Goal: Communication & Community: Answer question/provide support

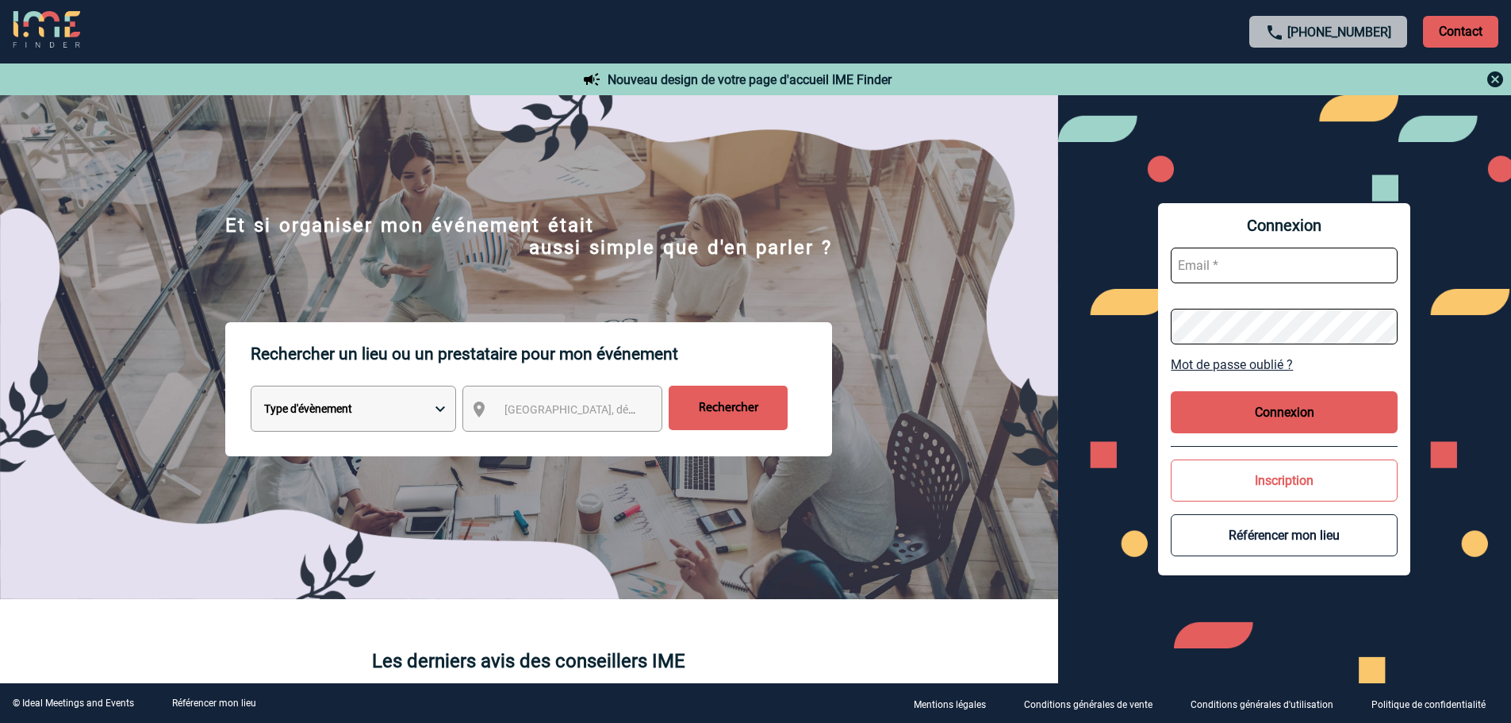
type input "broland@ime-groupe.com"
click at [1260, 403] on button "Connexion" at bounding box center [1284, 412] width 227 height 42
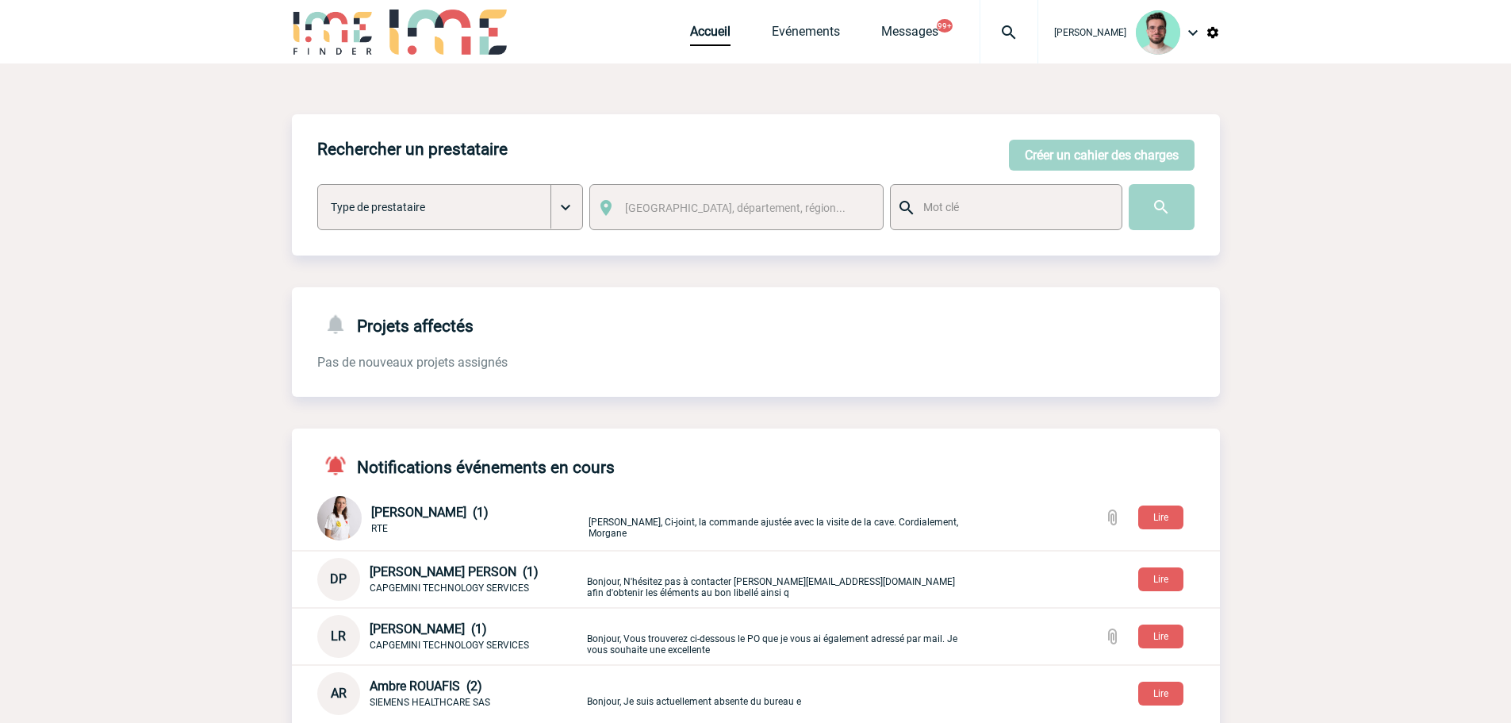
click at [1022, 48] on div at bounding box center [1009, 31] width 59 height 63
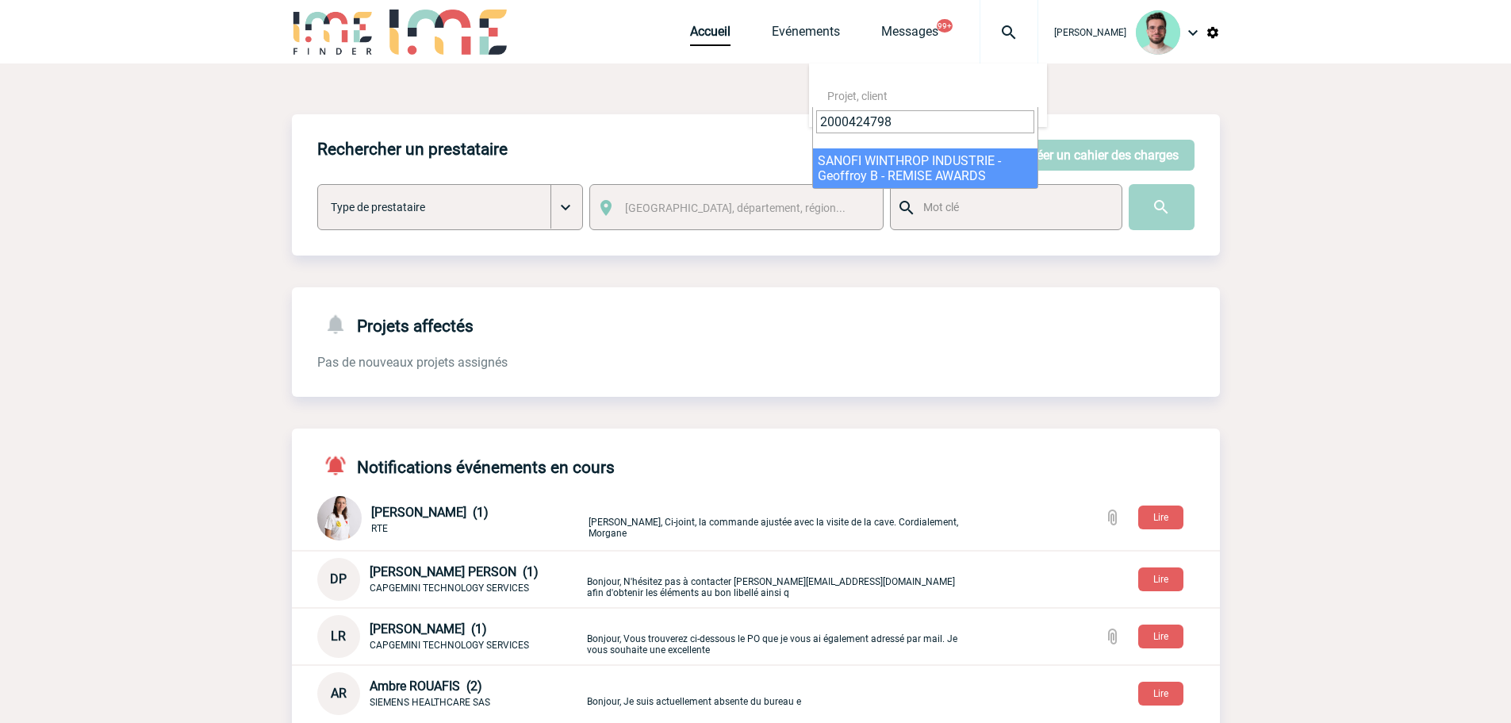
type input "2000424798"
select select "24299"
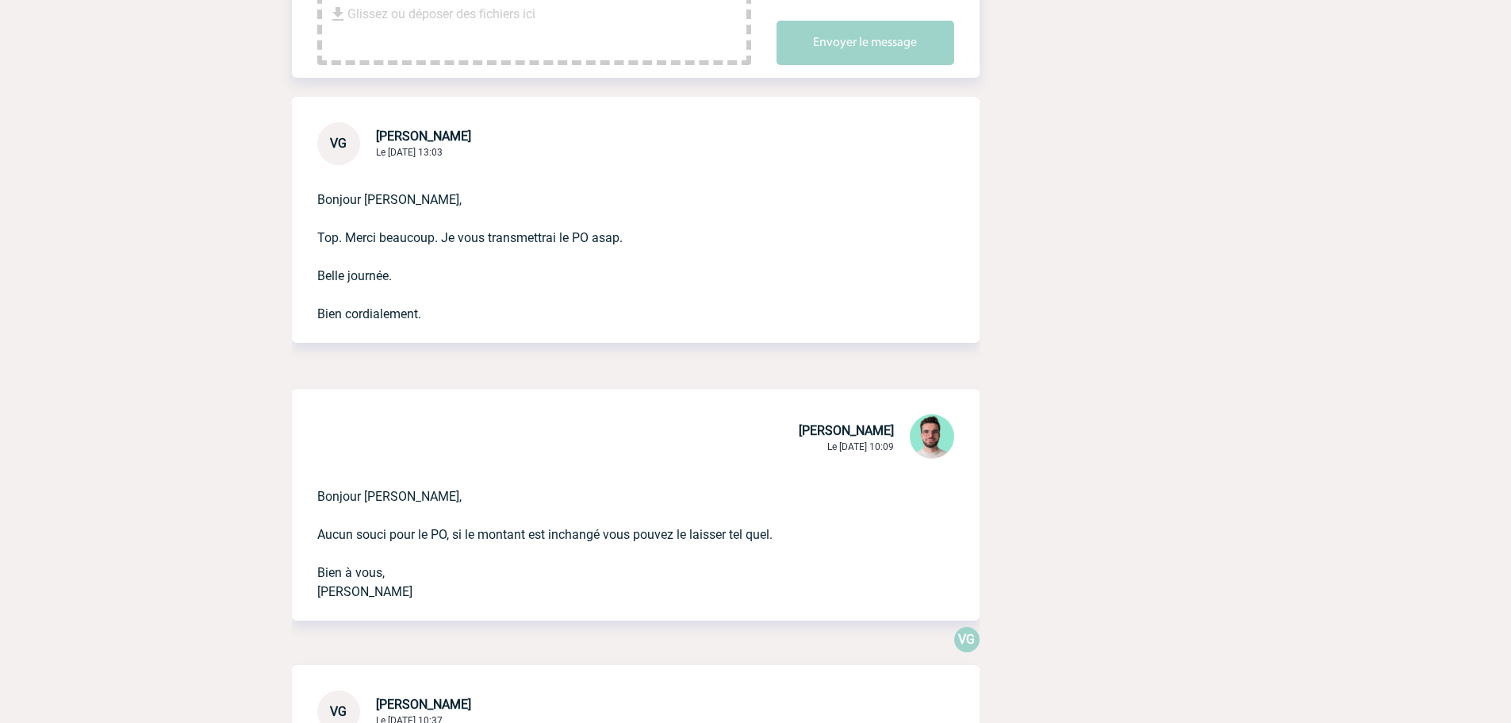
scroll to position [476, 0]
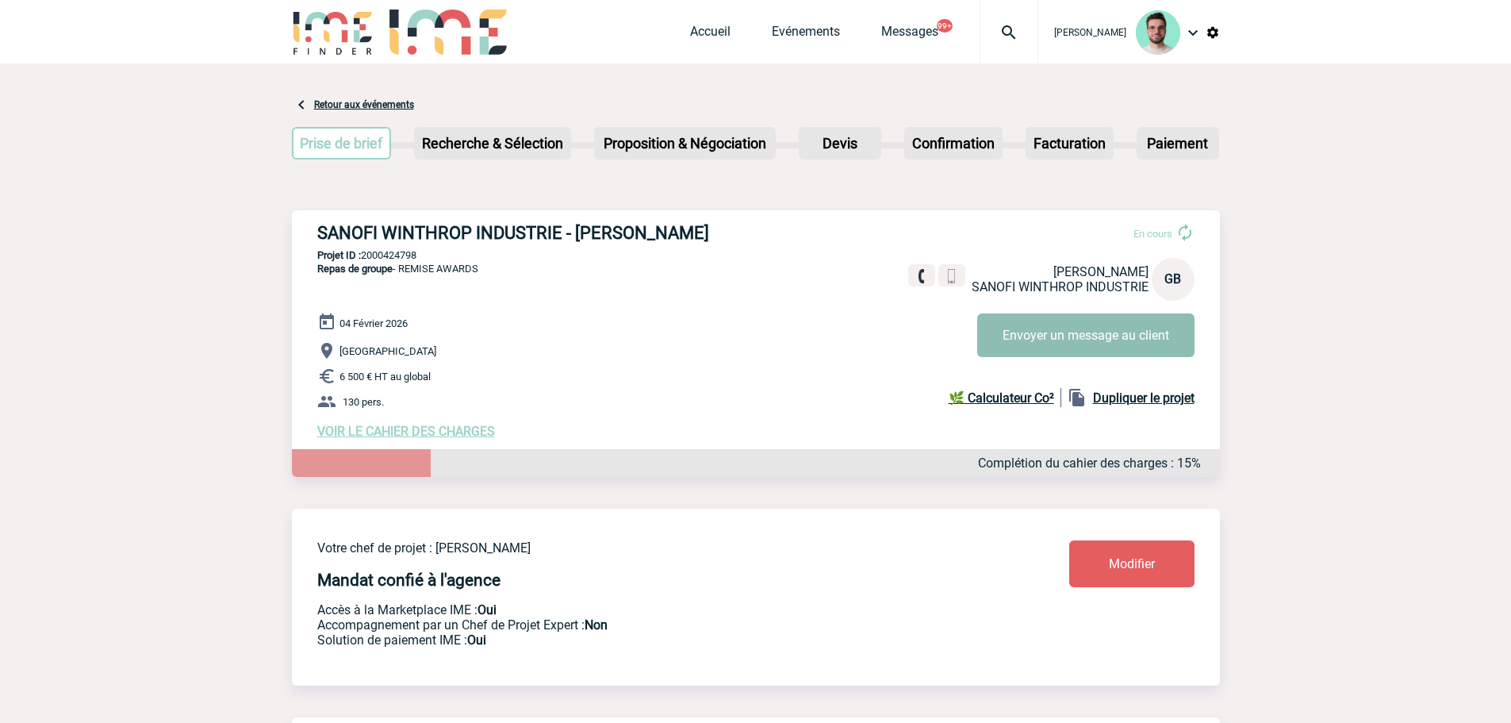
click at [1065, 329] on button "Envoyer un message au client" at bounding box center [1085, 335] width 217 height 44
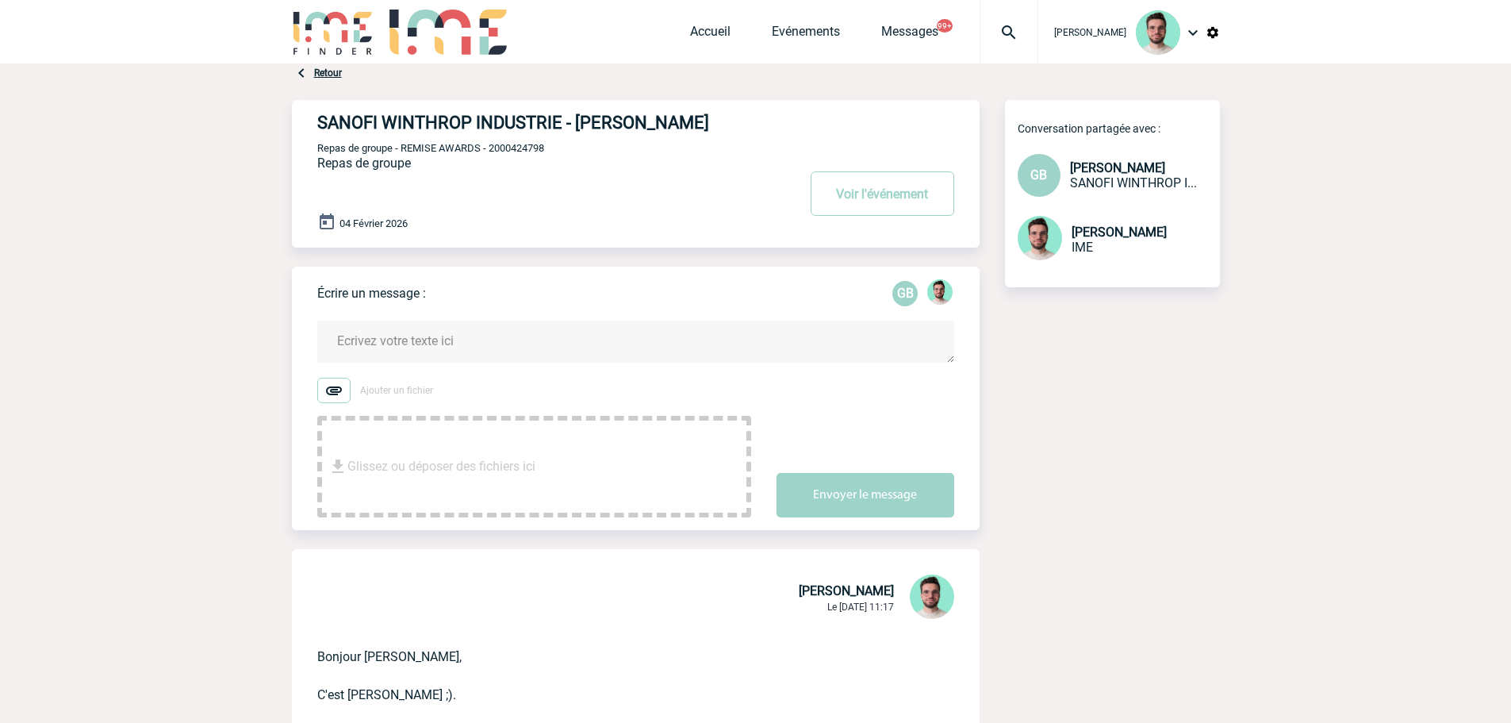
click at [695, 59] on div "Accueil Evénements Messages 99+ Projet, client Projet, client" at bounding box center [864, 31] width 348 height 63
click at [707, 35] on link "Accueil" at bounding box center [710, 35] width 40 height 22
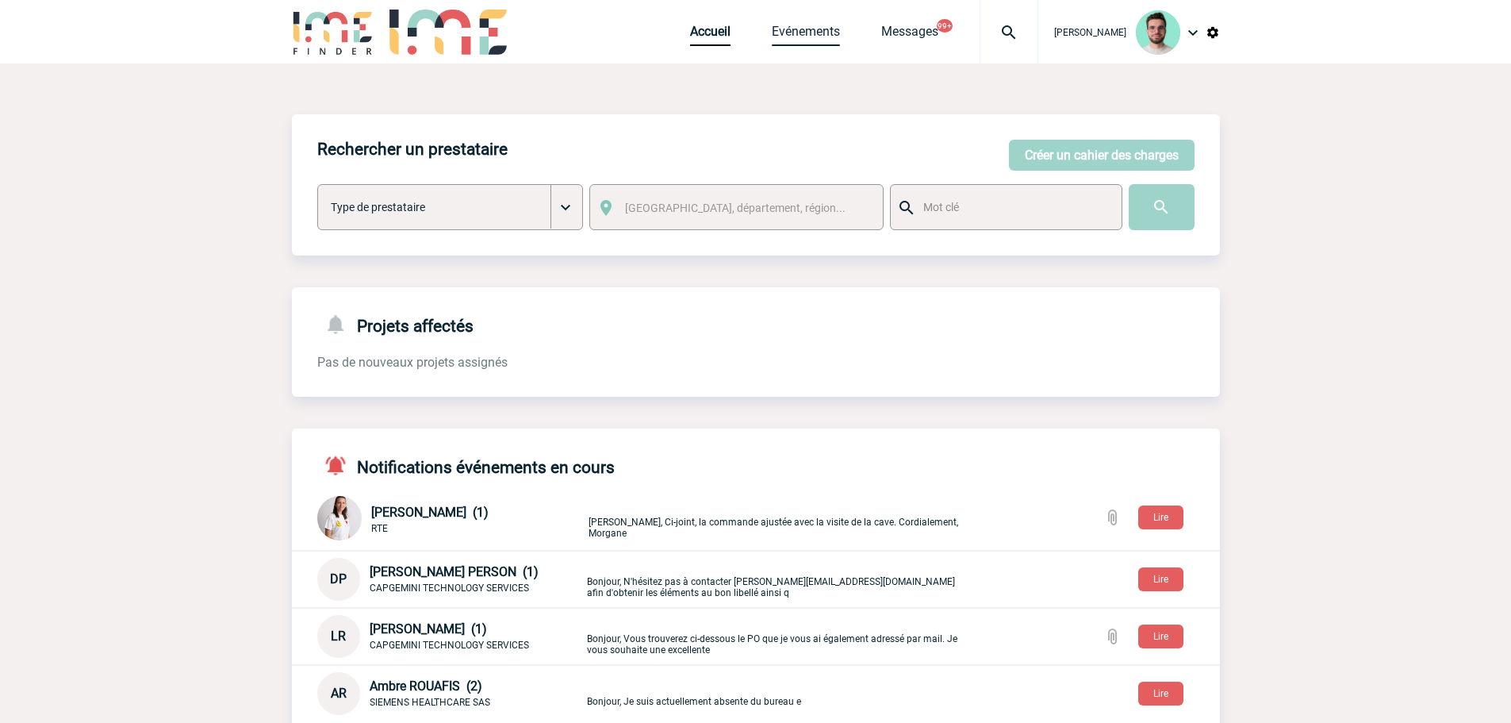
click at [772, 28] on link "Evénements" at bounding box center [806, 35] width 68 height 22
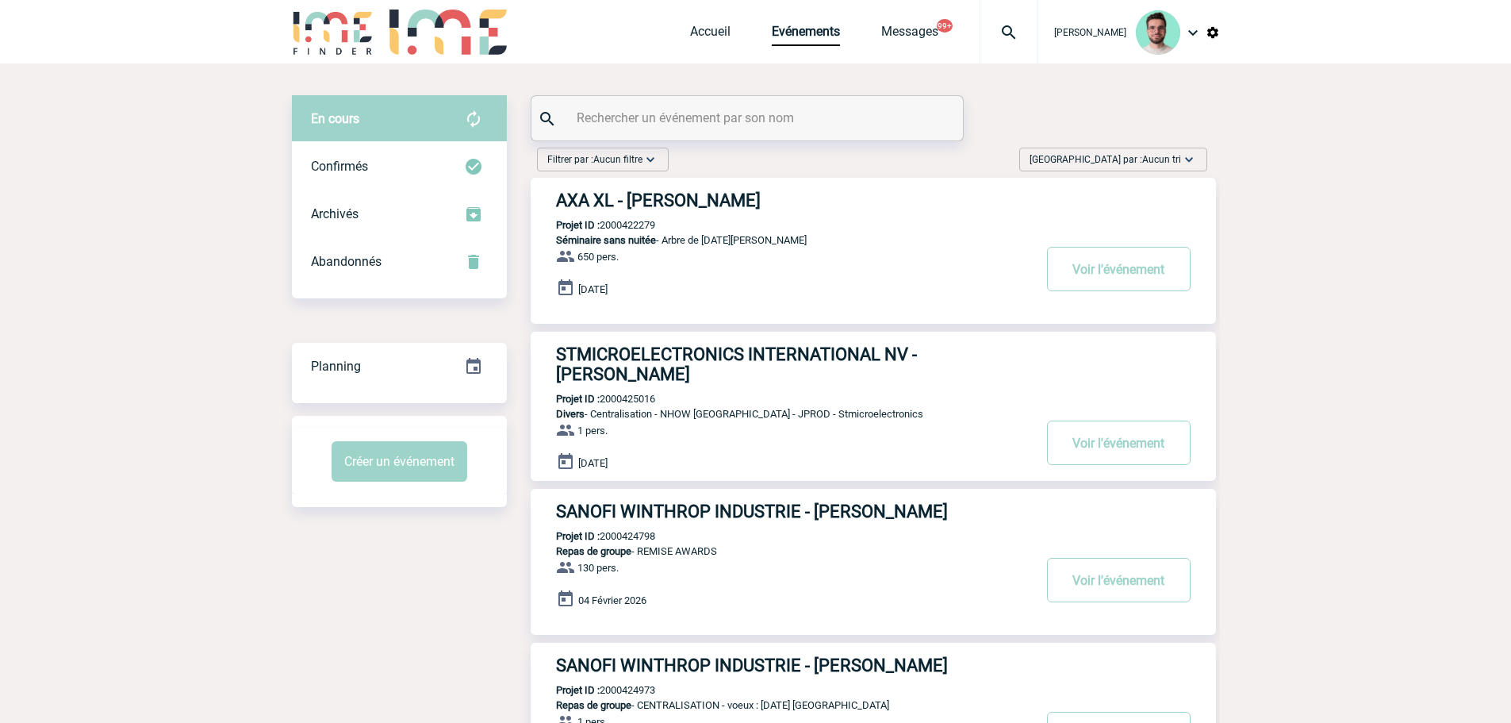
click at [716, 121] on input "text" at bounding box center [749, 117] width 353 height 23
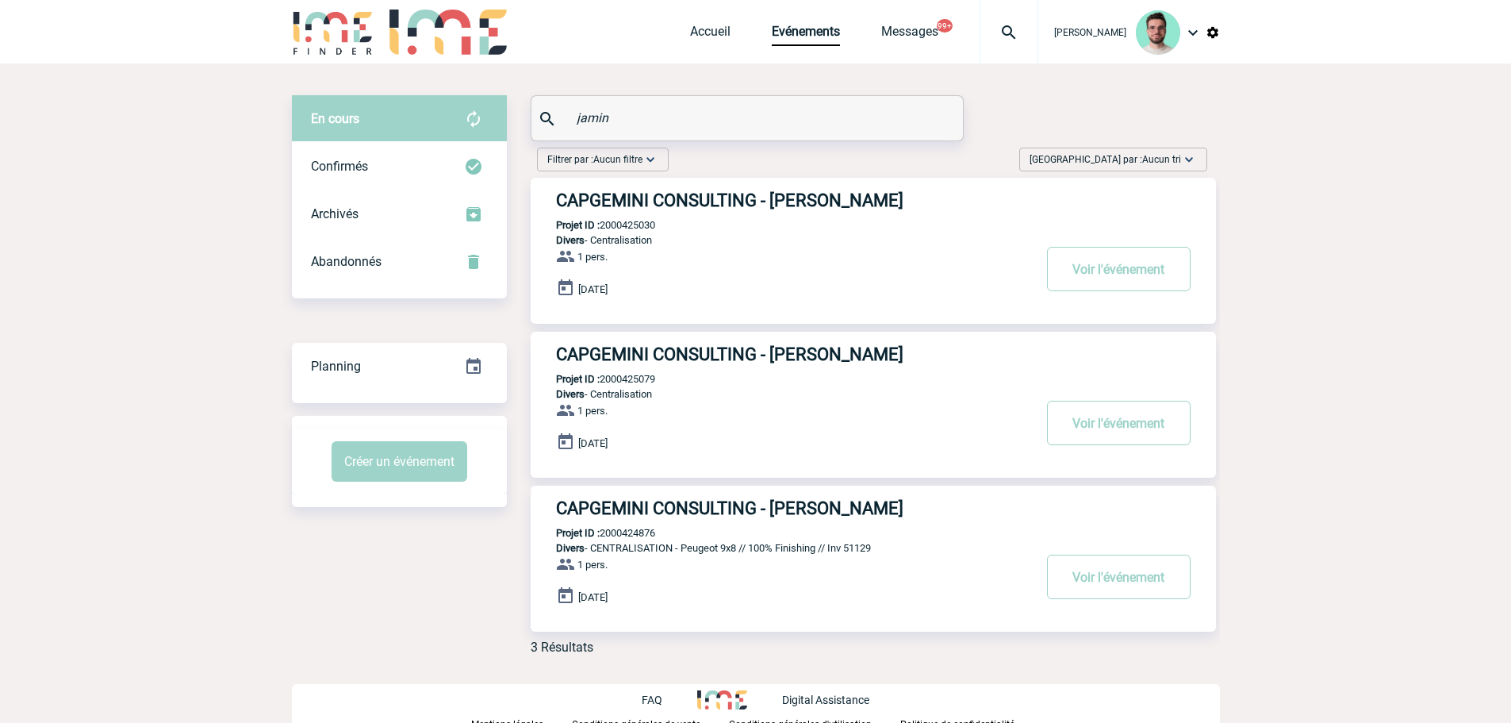
click at [631, 225] on p "Projet ID : 2000425030" at bounding box center [593, 225] width 125 height 12
copy p "2000425030"
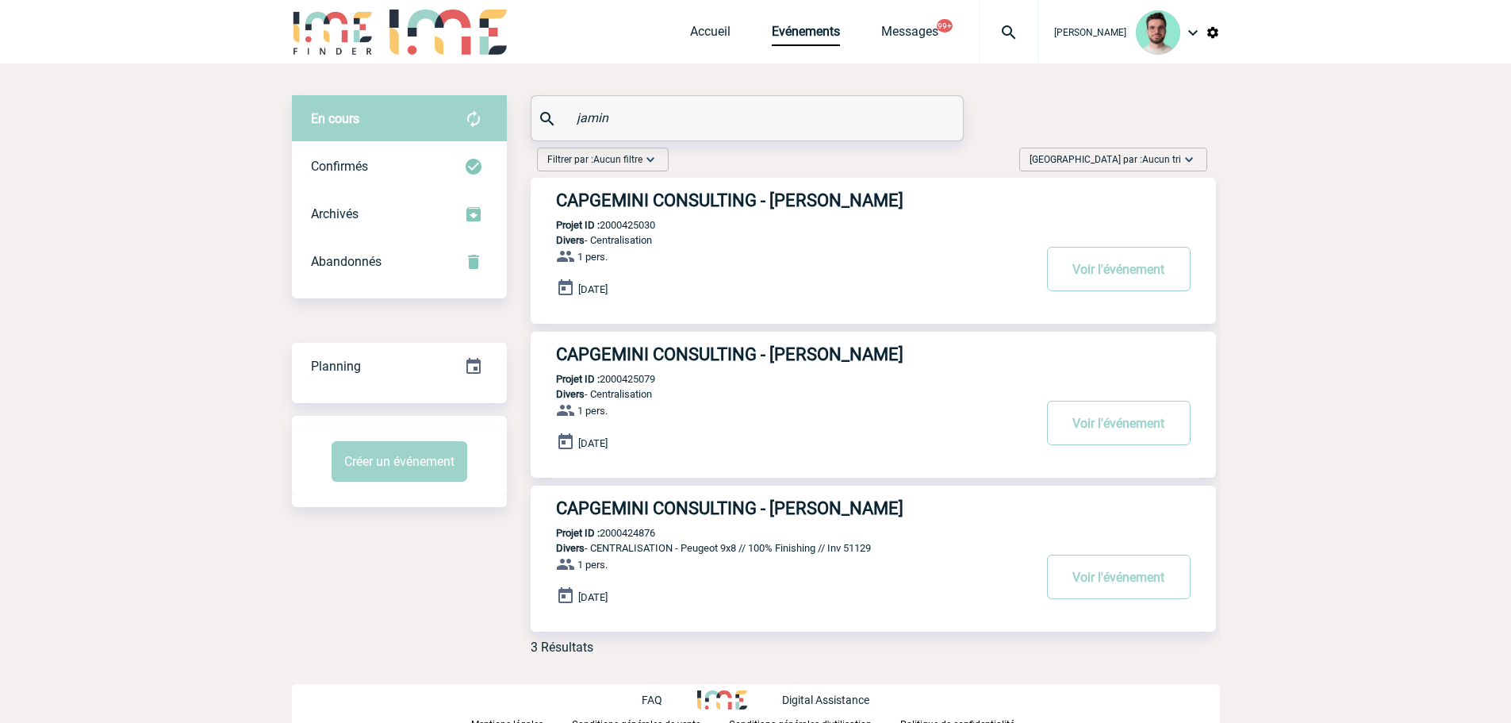
click at [664, 212] on div "CAPGEMINI CONSULTING - Stéphanie JAMIN Projet ID : 2000425030 Divers - Centrali…" at bounding box center [873, 251] width 685 height 146
click at [623, 388] on div "CAPGEMINI CONSULTING - Stéphanie JAMIN Projet ID : 2000425079 Divers - Centrali…" at bounding box center [873, 405] width 685 height 146
click at [626, 385] on p "Projet ID : 2000425079" at bounding box center [593, 379] width 125 height 12
copy p "2000425079"
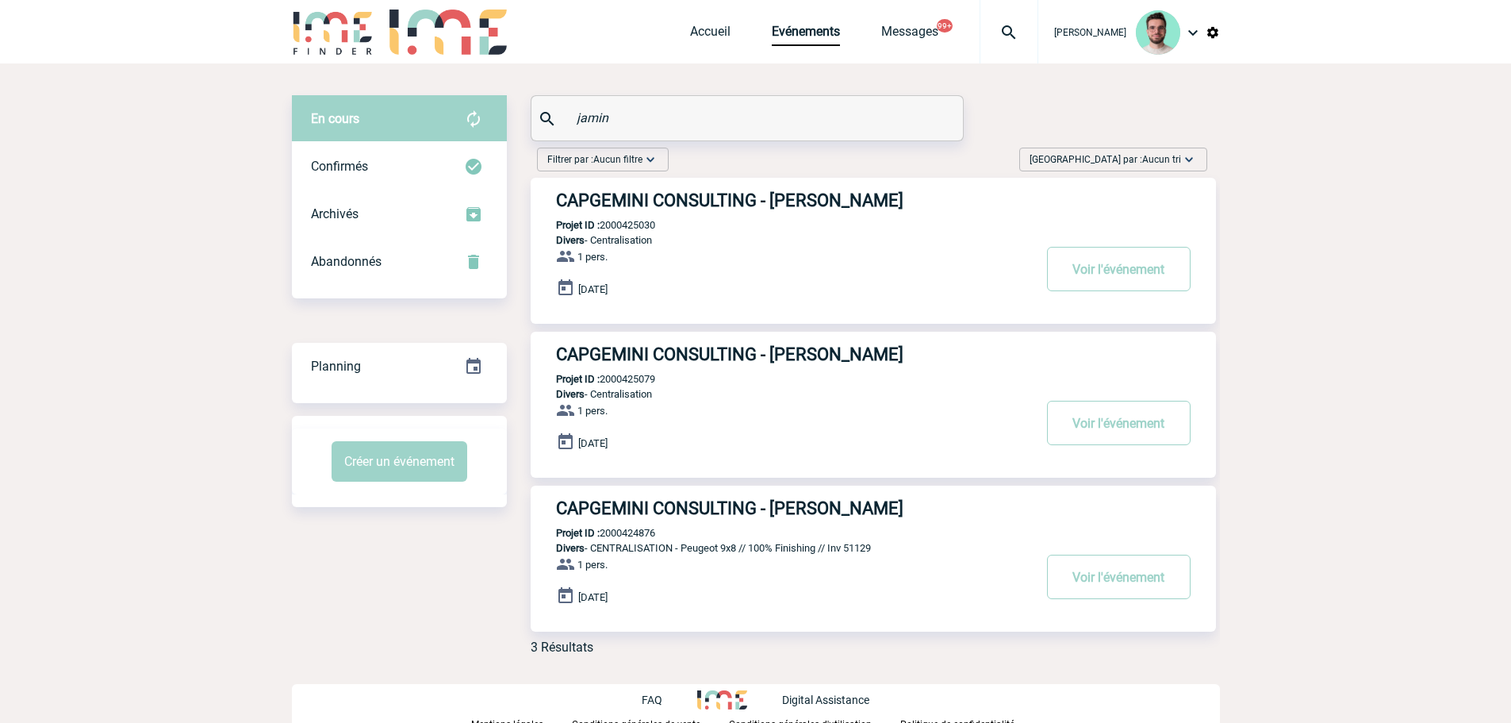
click at [663, 129] on div "jamin" at bounding box center [747, 118] width 432 height 44
click at [662, 128] on input "jamin" at bounding box center [749, 117] width 353 height 23
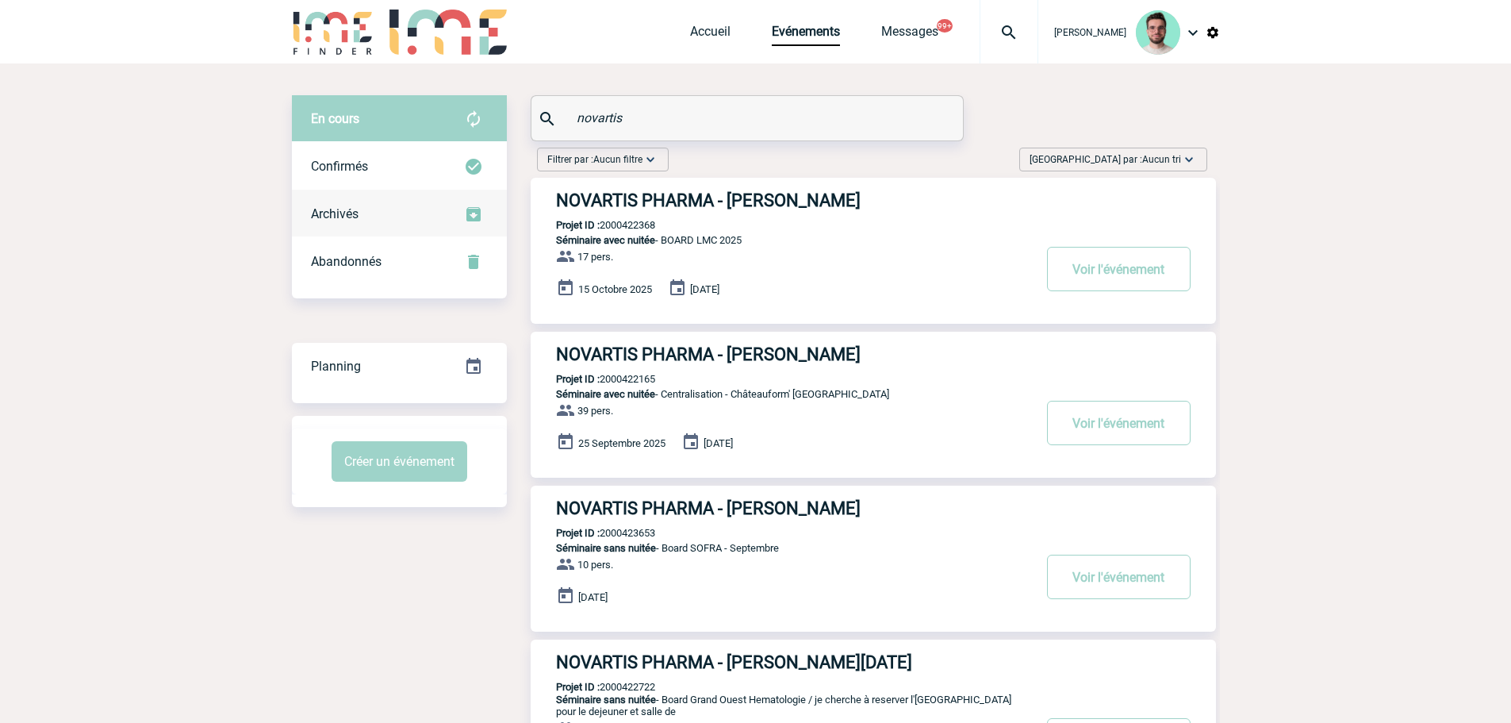
type input "novartis"
click at [354, 230] on div "Archivés" at bounding box center [399, 214] width 215 height 48
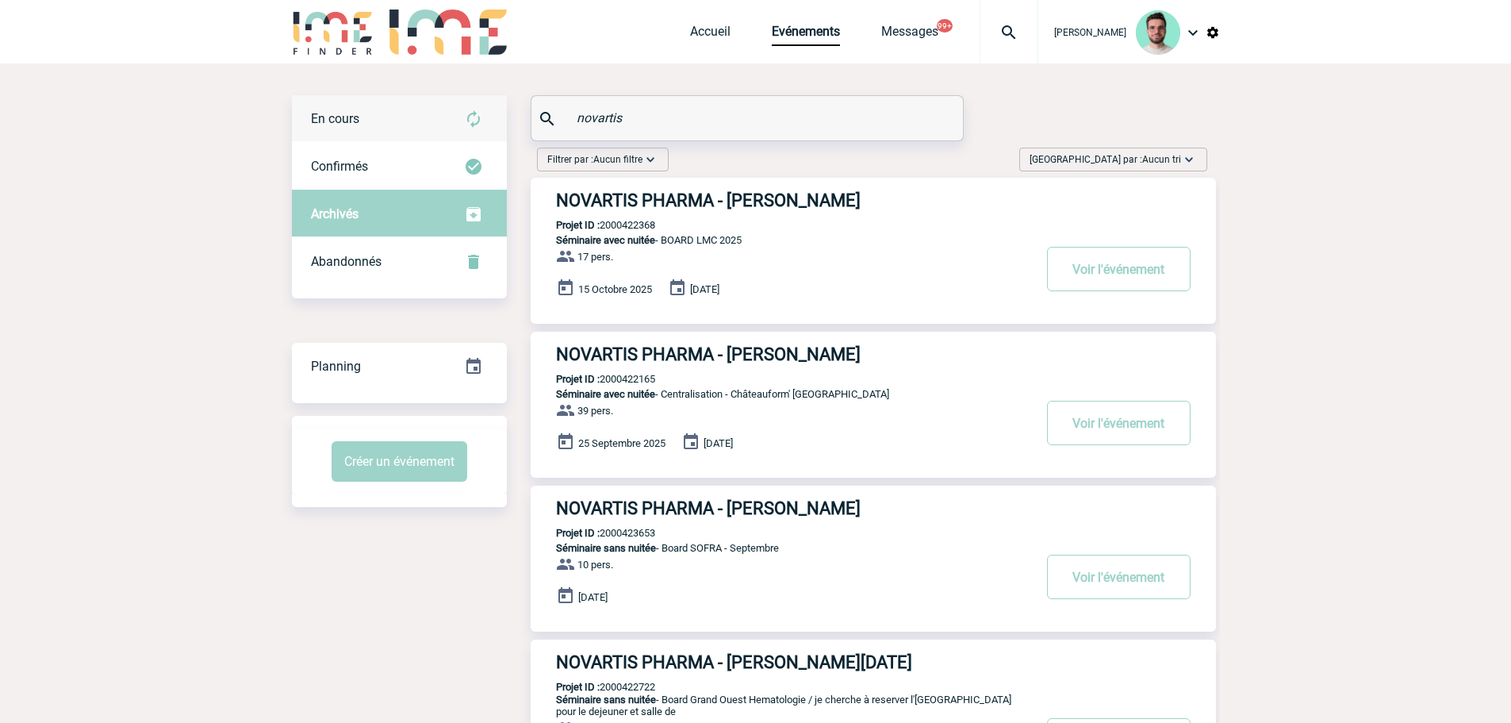
click at [359, 122] on span "En cours" at bounding box center [335, 118] width 48 height 15
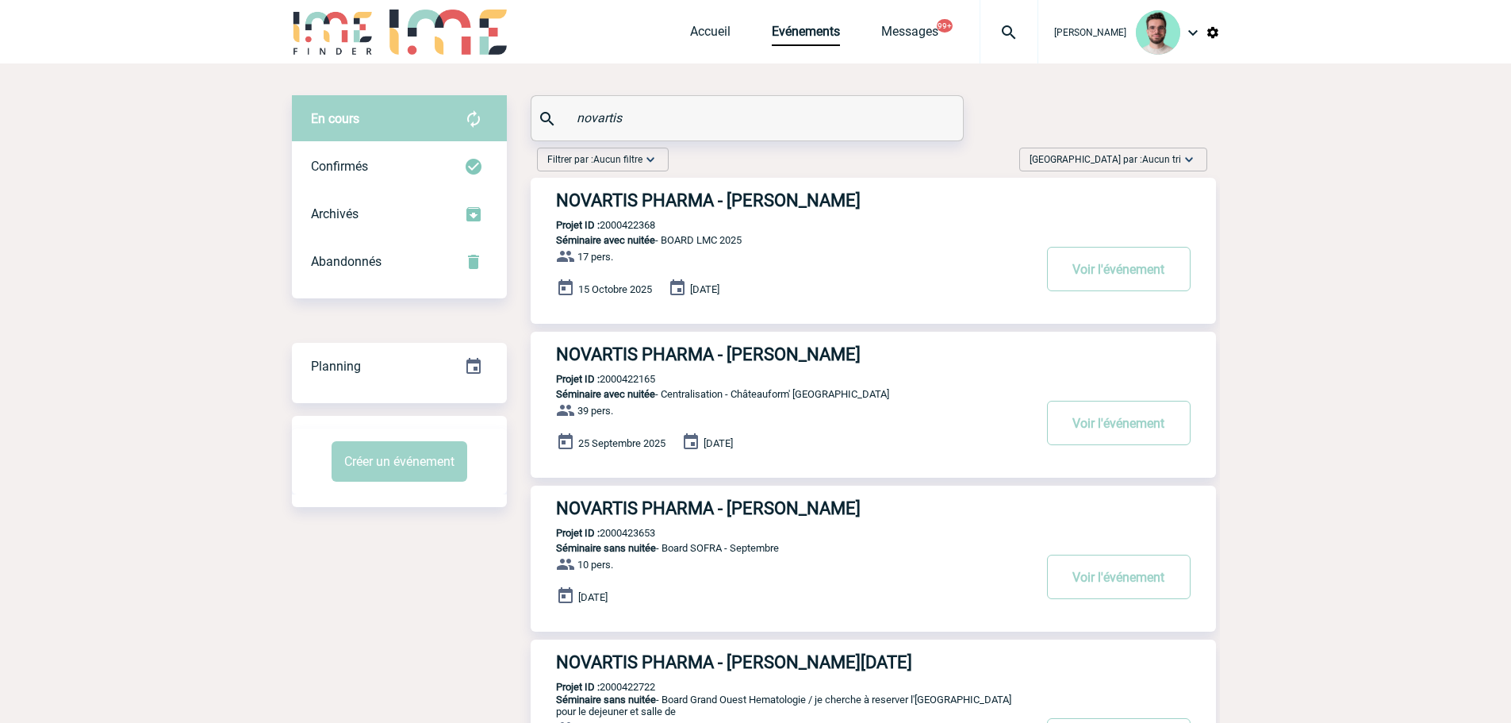
click at [735, 131] on div "novartis" at bounding box center [747, 118] width 432 height 44
click at [1017, 33] on img at bounding box center [1008, 32] width 57 height 19
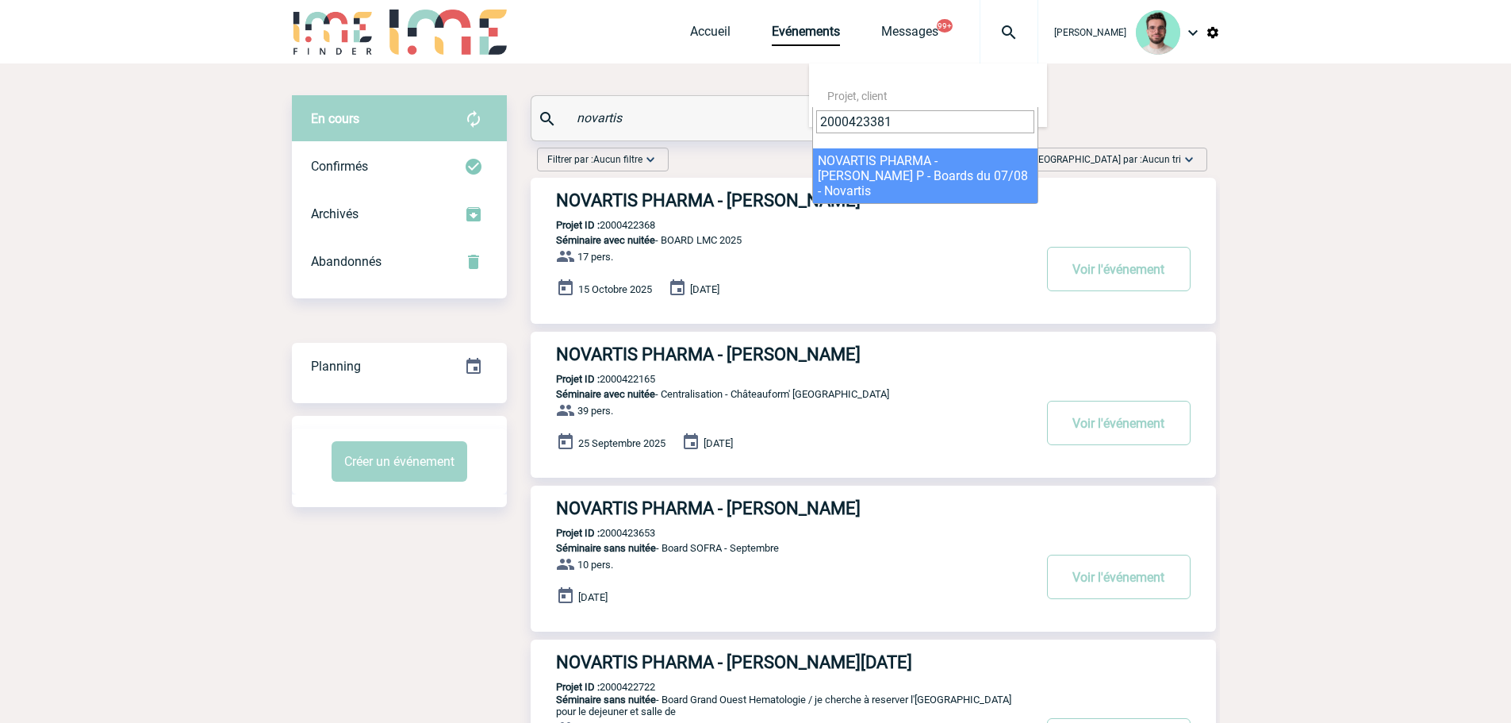
type input "2000423381"
select select "22882"
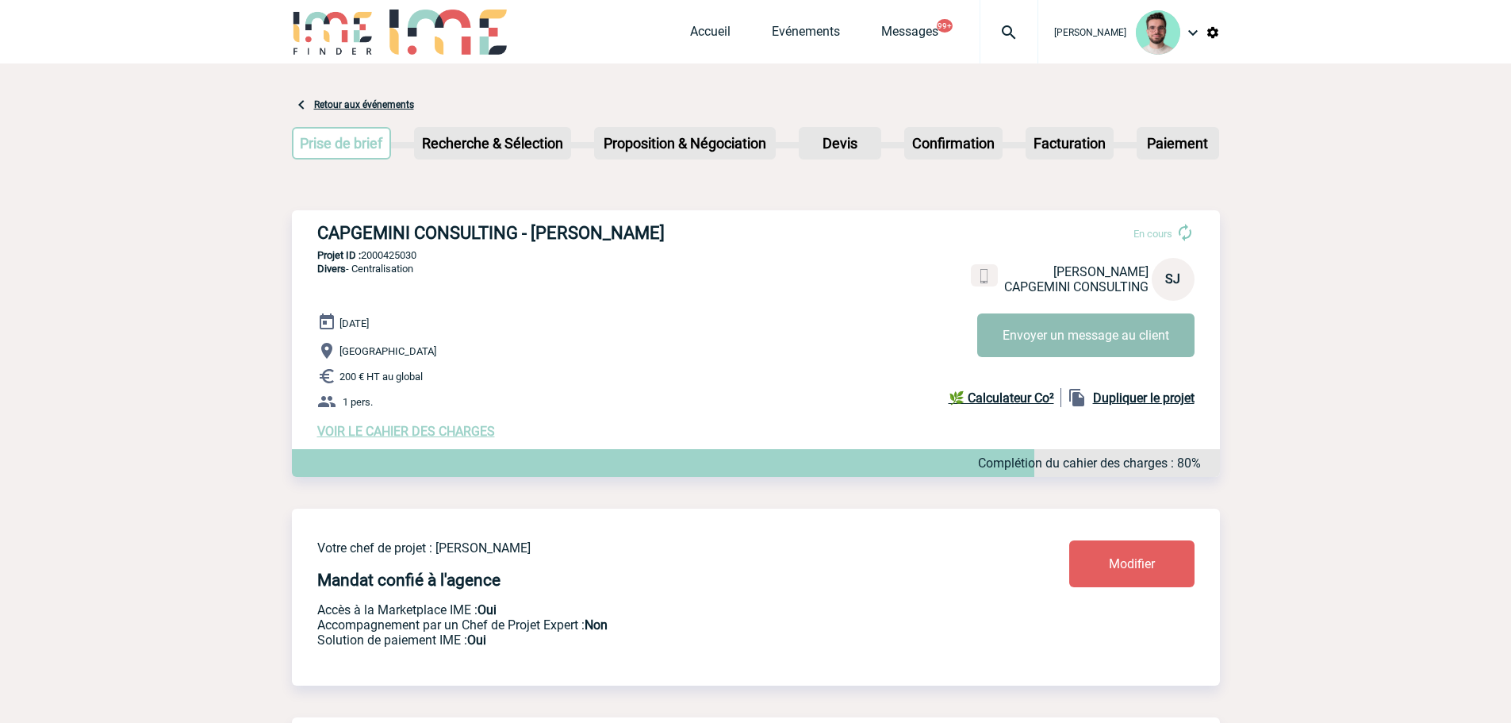
click at [1101, 335] on button "Envoyer un message au client" at bounding box center [1085, 335] width 217 height 44
click at [999, 16] on div at bounding box center [1009, 31] width 59 height 63
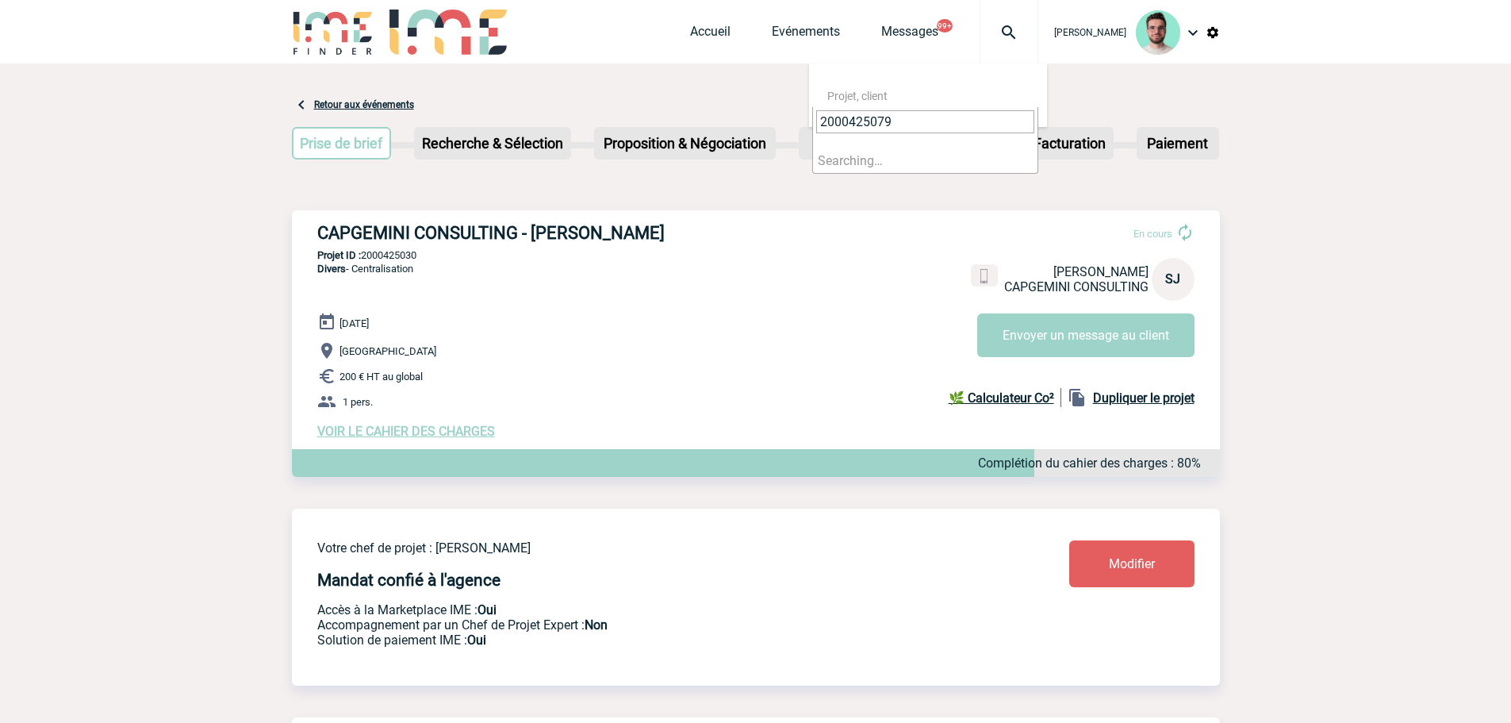
type input "2000425079"
select select "24580"
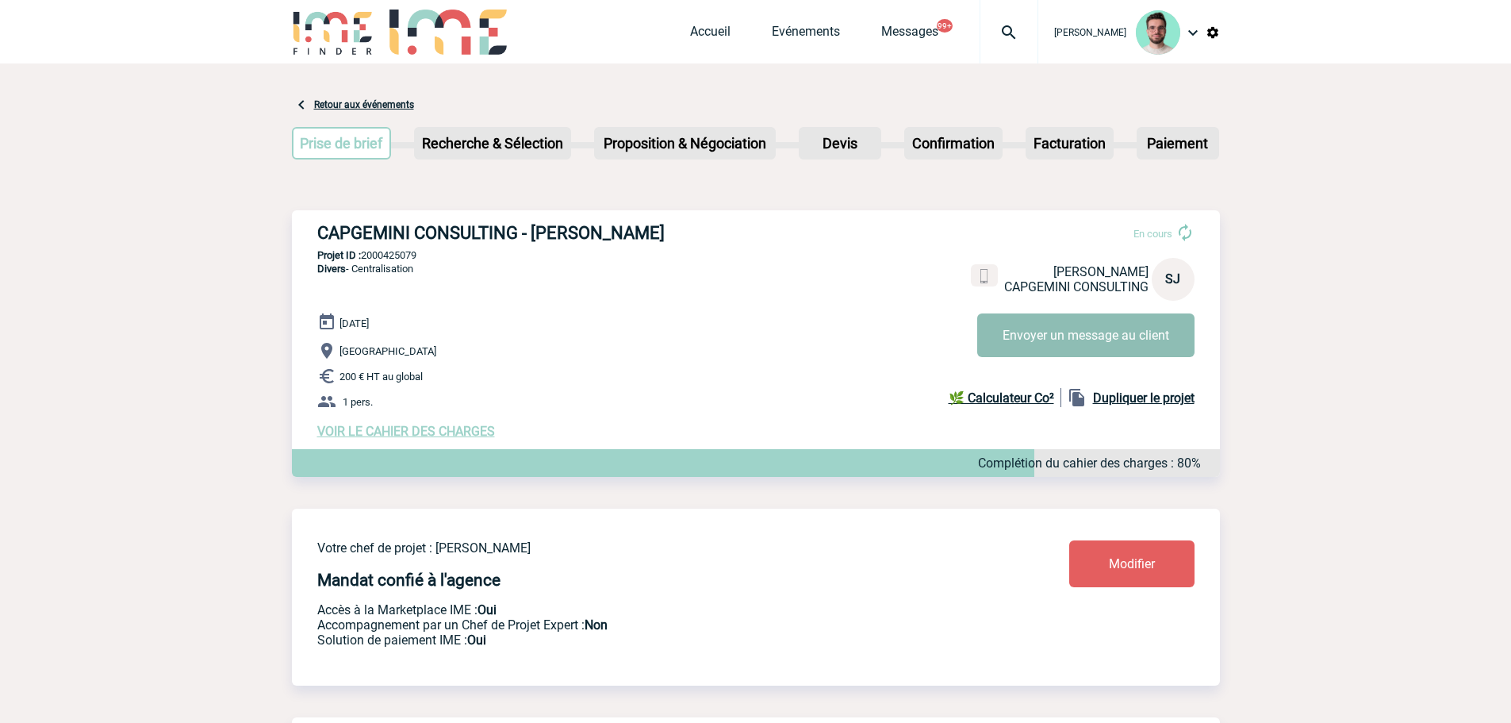
click at [1122, 335] on button "Envoyer un message au client" at bounding box center [1085, 335] width 217 height 44
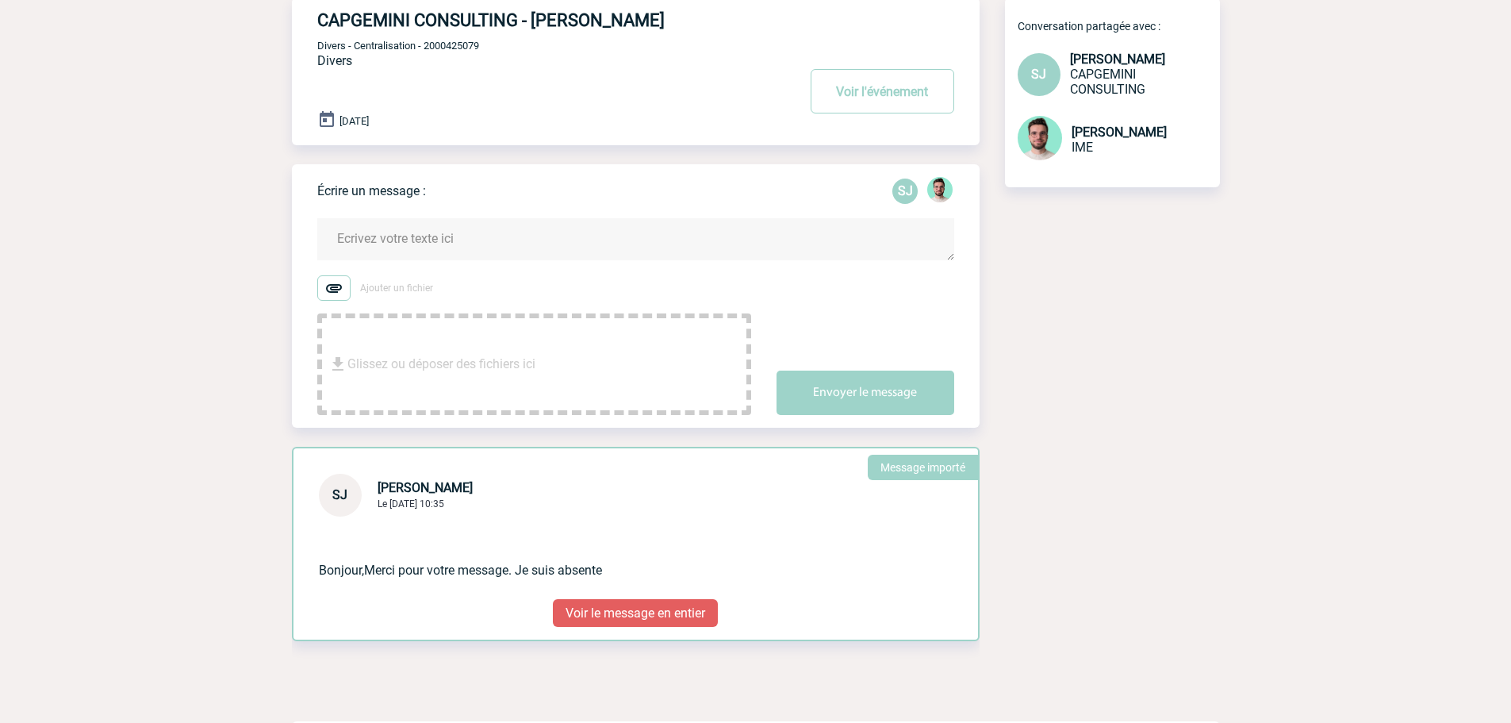
scroll to position [149, 0]
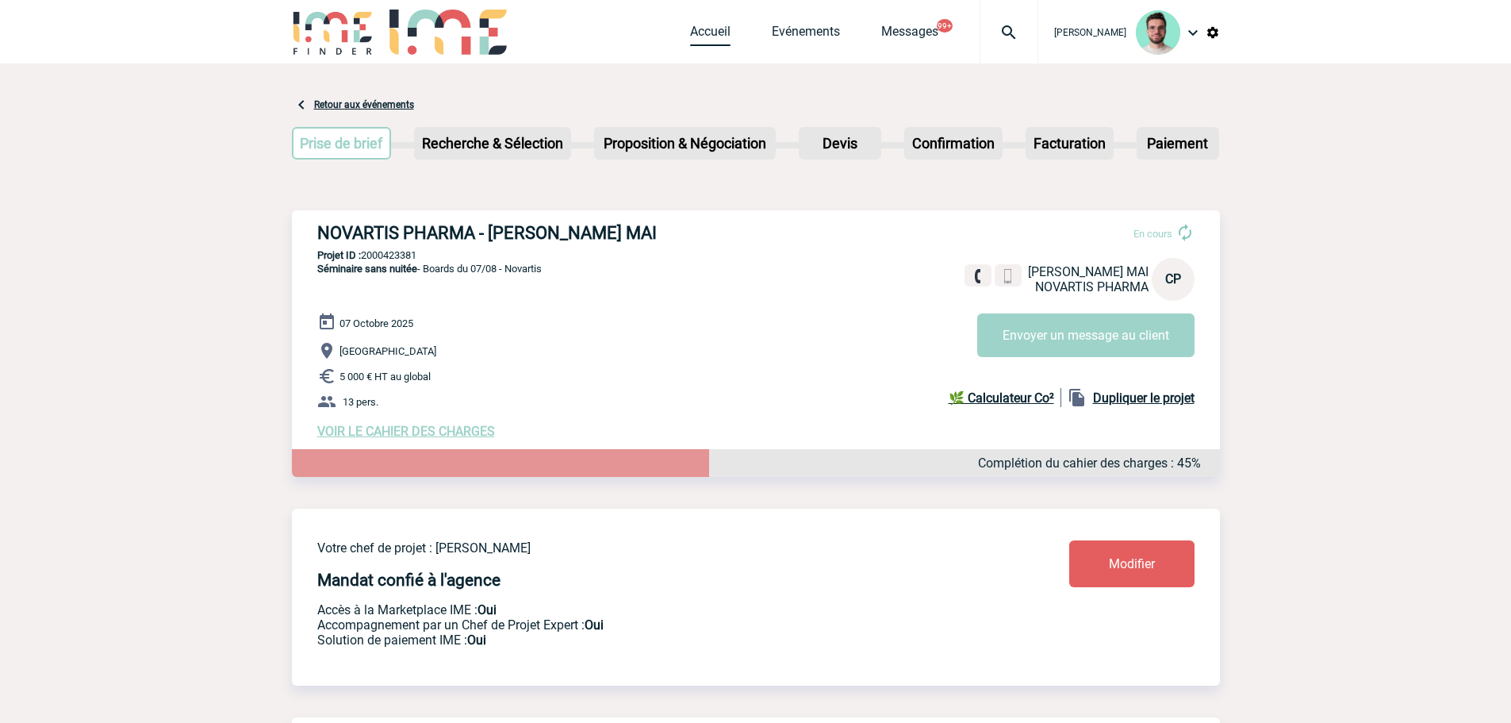
click at [712, 42] on link "Accueil" at bounding box center [710, 35] width 40 height 22
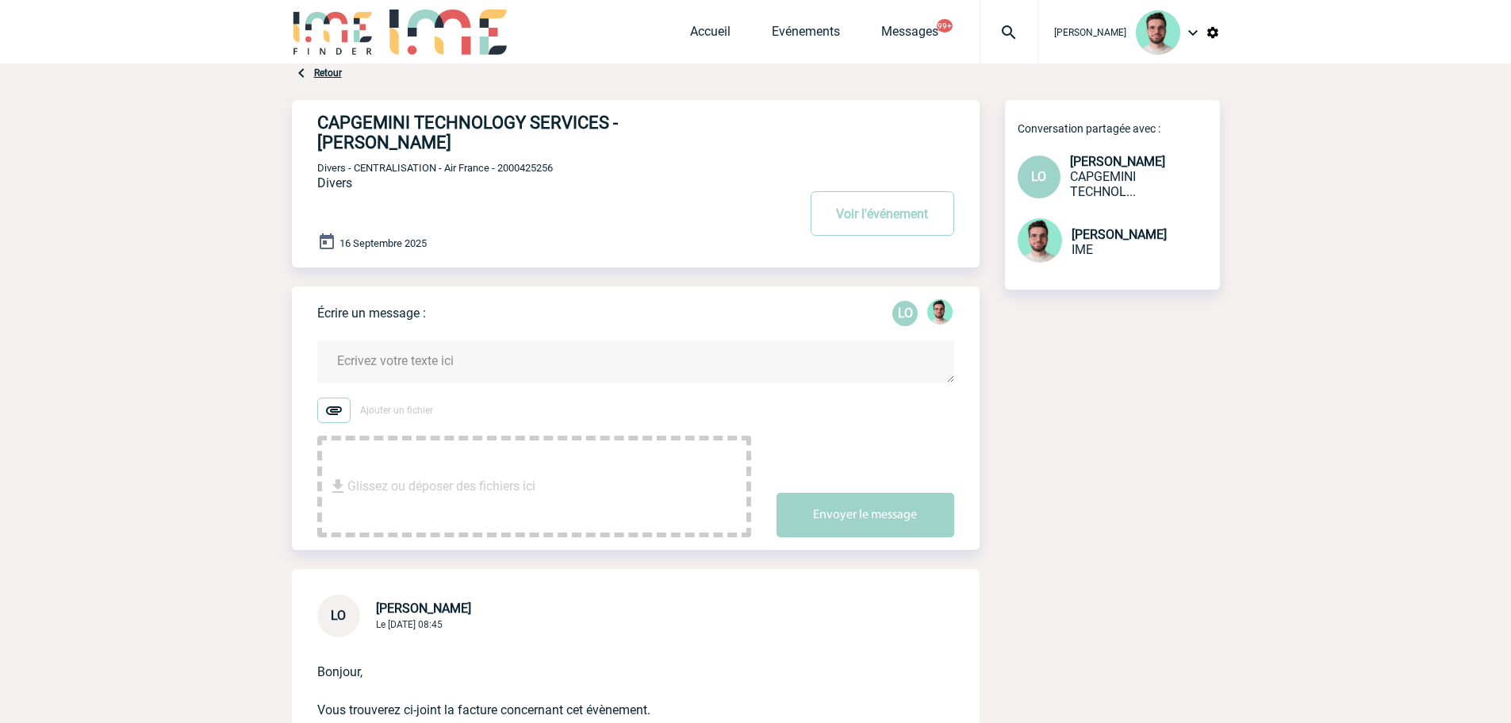
click at [547, 162] on span "Divers - CENTRALISATION - Air France - 2000425256" at bounding box center [435, 168] width 236 height 12
copy span "2000425256"
click at [501, 343] on textarea at bounding box center [635, 361] width 637 height 42
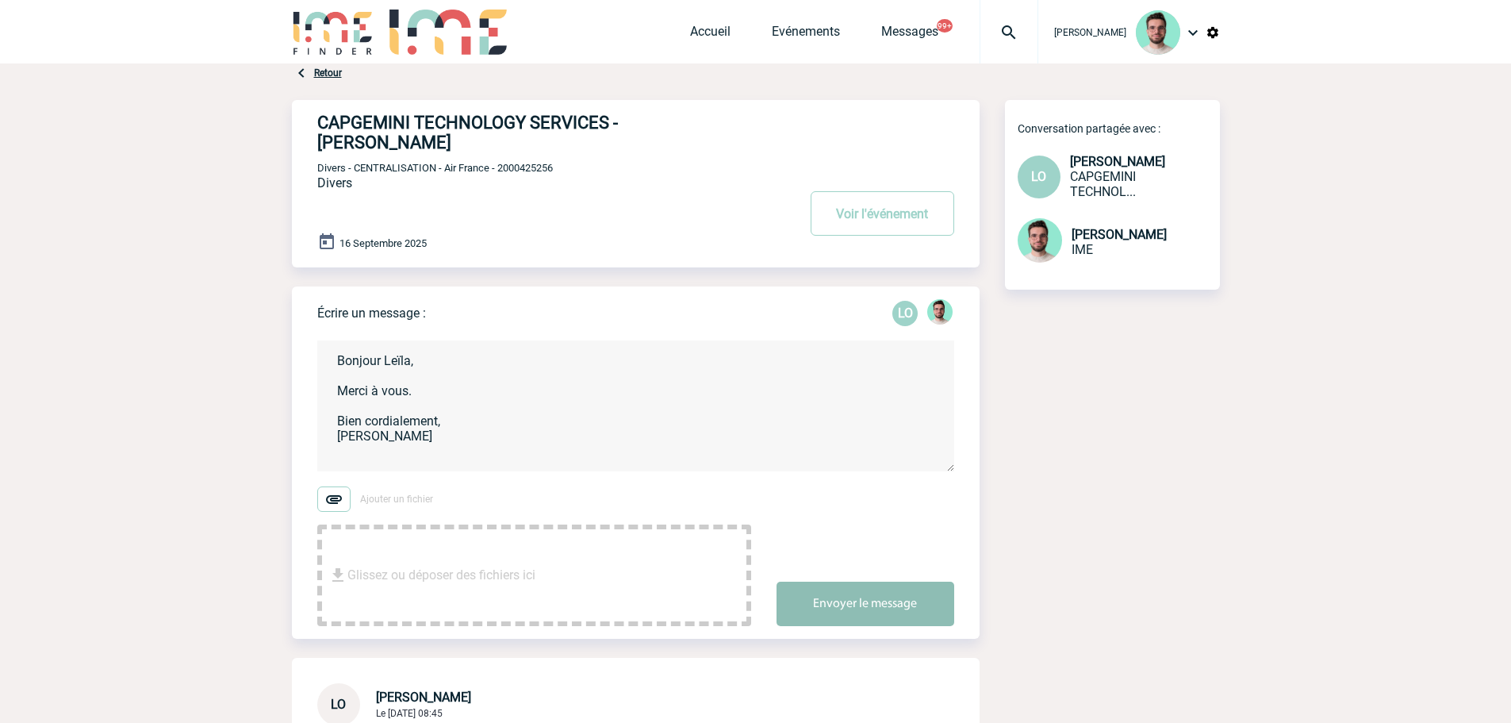
type textarea "Bonjour Leïla, Merci à vous. Bien cordialement, [PERSON_NAME]"
click at [829, 589] on button "Envoyer le message" at bounding box center [866, 603] width 178 height 44
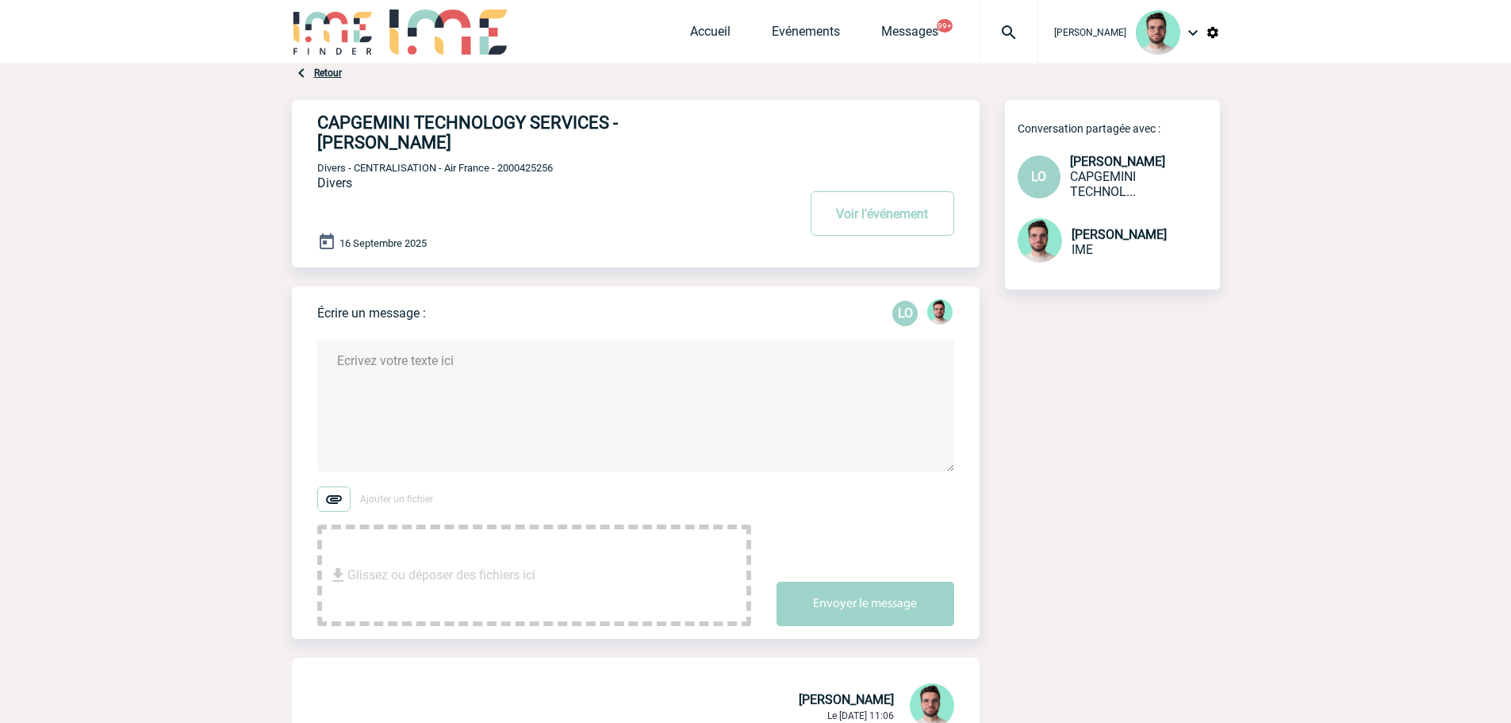
click at [535, 162] on span "Divers - CENTRALISATION - Air France - 2000425256" at bounding box center [435, 168] width 236 height 12
copy span "2000425256"
click at [772, 34] on link "Evénements" at bounding box center [806, 35] width 68 height 22
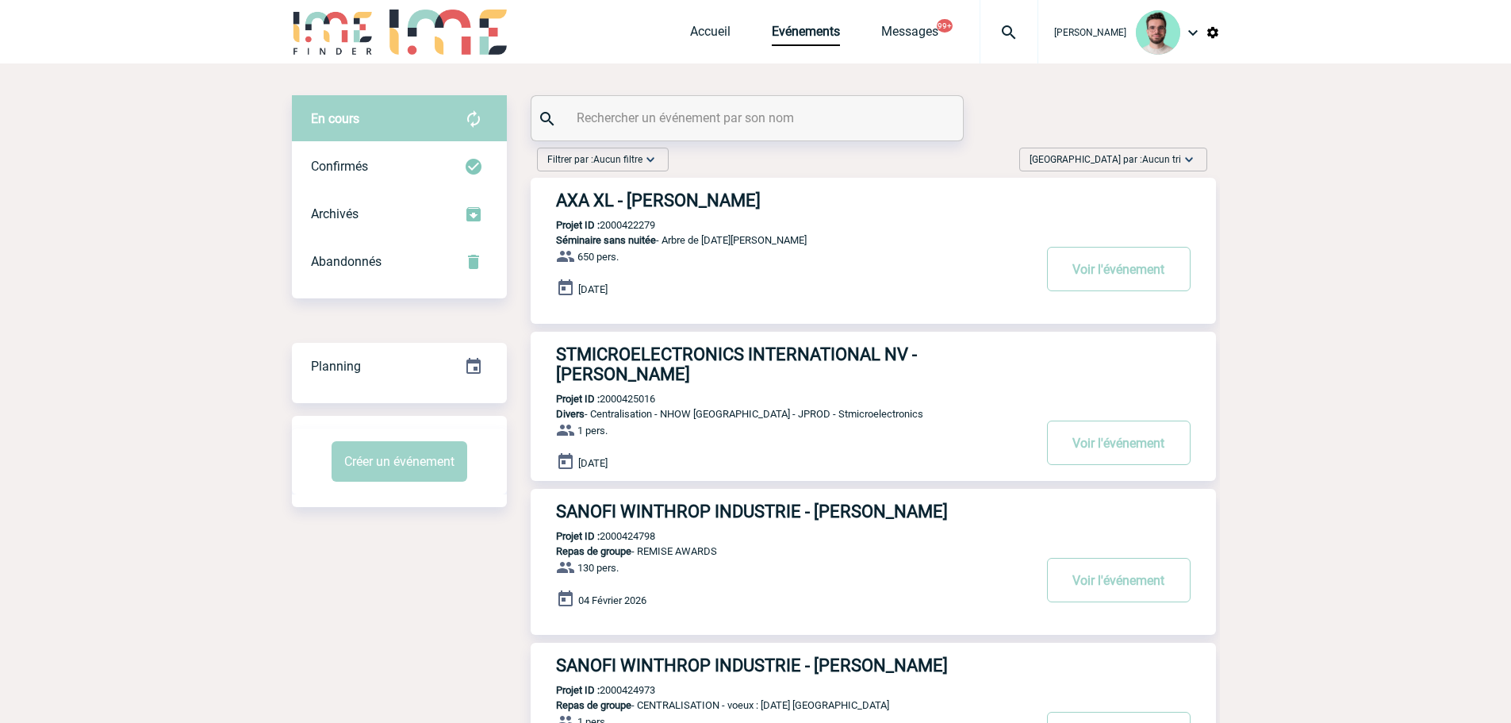
click at [691, 118] on input "text" at bounding box center [749, 117] width 353 height 23
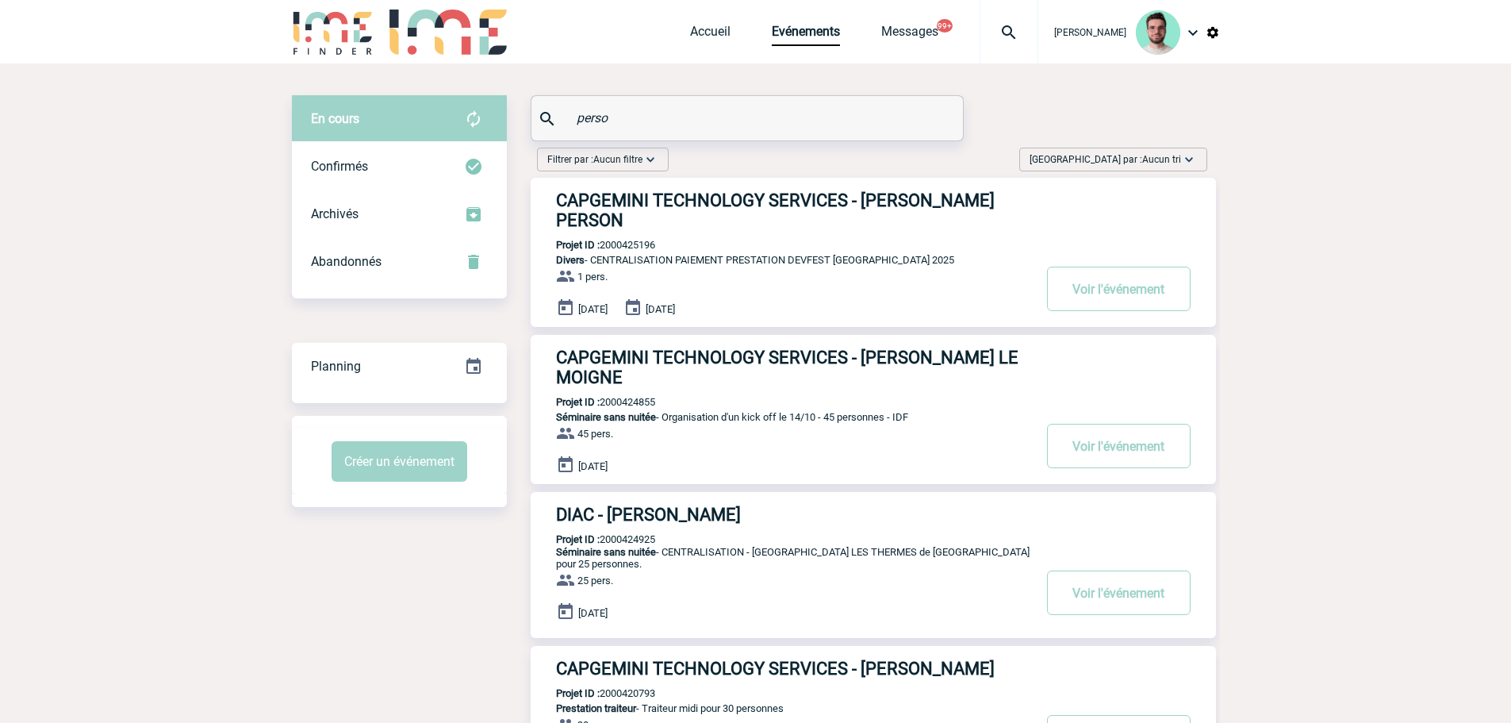
type input "perso"
click at [628, 239] on p "Projet ID : 2000425196" at bounding box center [593, 245] width 125 height 12
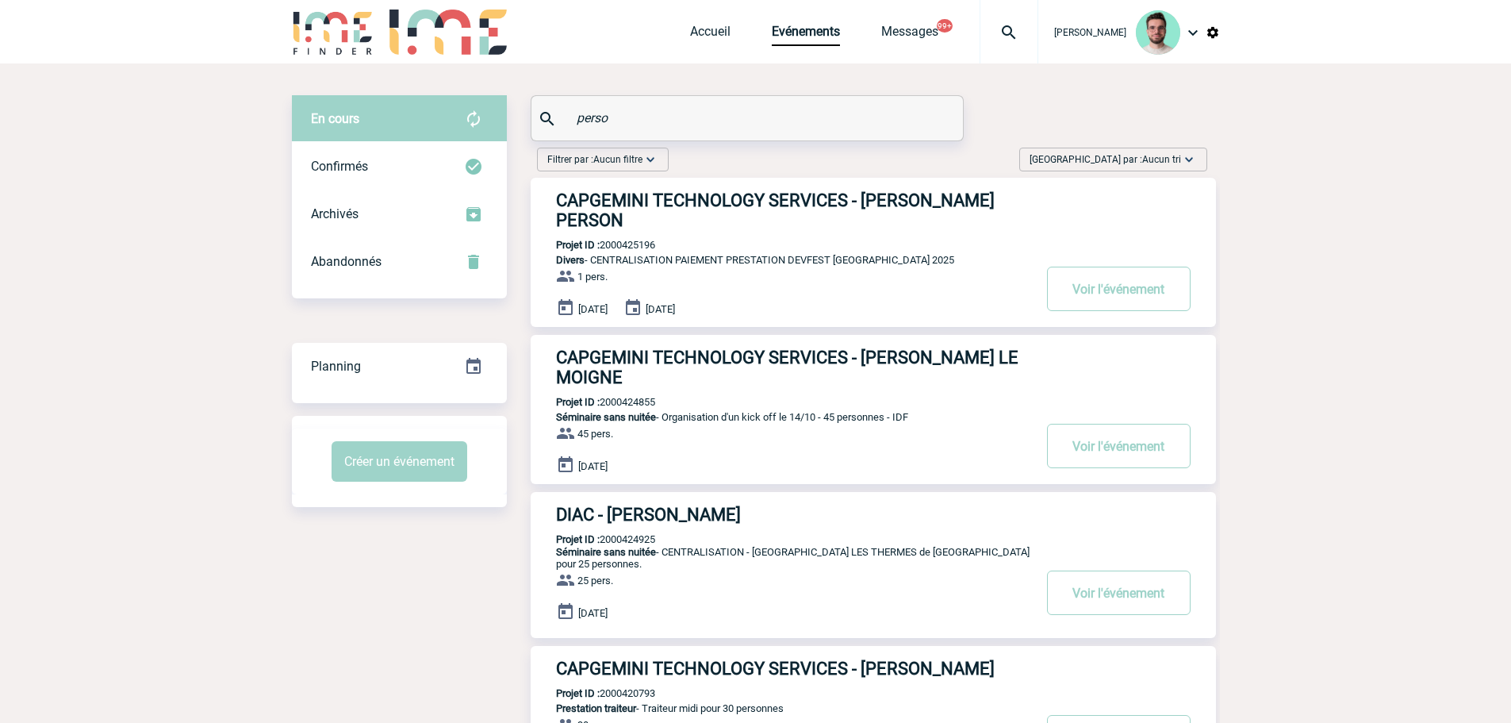
copy p "2000425196"
click at [678, 186] on div "CAPGEMINI TECHNOLOGY SERVICES - Delphine PERSON Projet ID : 2000425196 Divers -…" at bounding box center [873, 252] width 685 height 149
click at [680, 186] on div "CAPGEMINI TECHNOLOGY SERVICES - Delphine PERSON Projet ID : 2000425196 Divers -…" at bounding box center [873, 252] width 685 height 149
click at [679, 190] on h3 "CAPGEMINI TECHNOLOGY SERVICES - Delphine PERSON" at bounding box center [794, 210] width 476 height 40
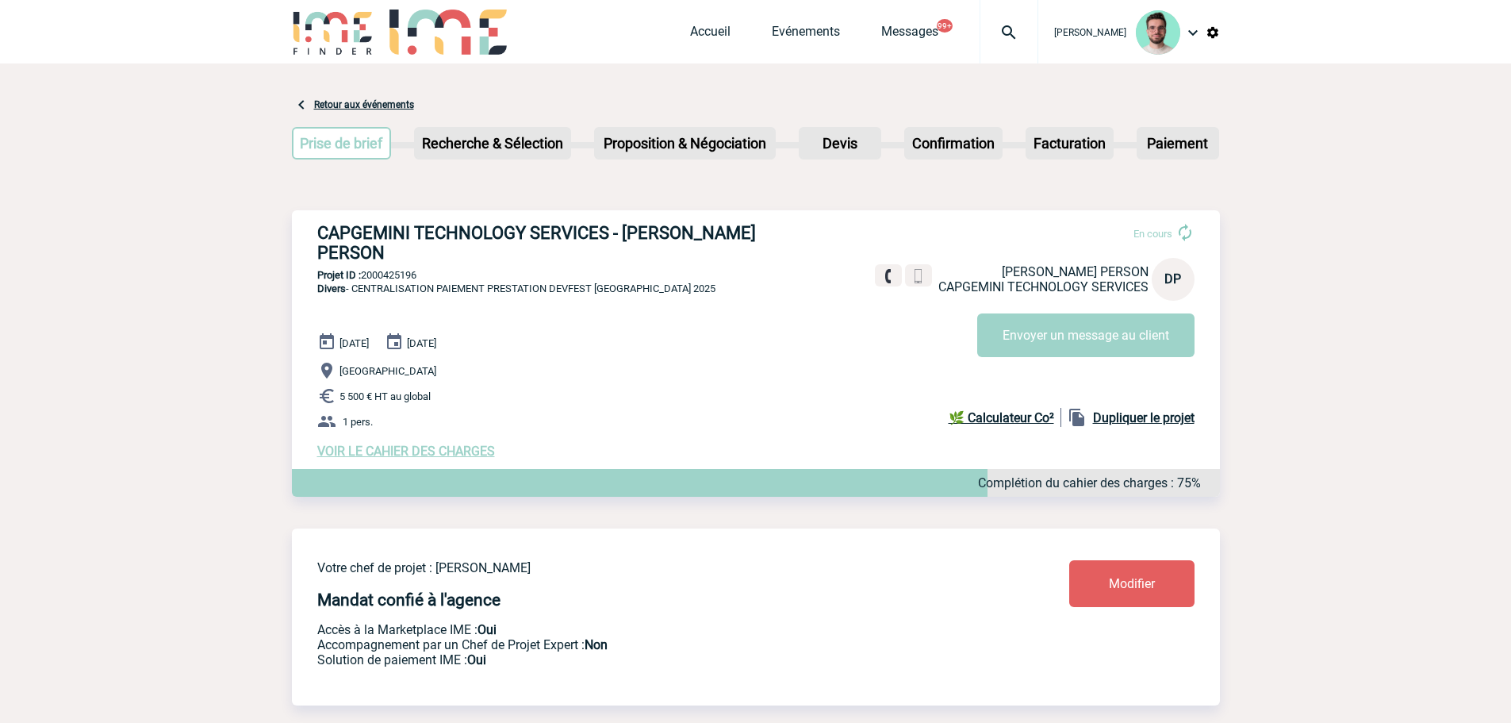
click at [996, 32] on img at bounding box center [1008, 32] width 57 height 19
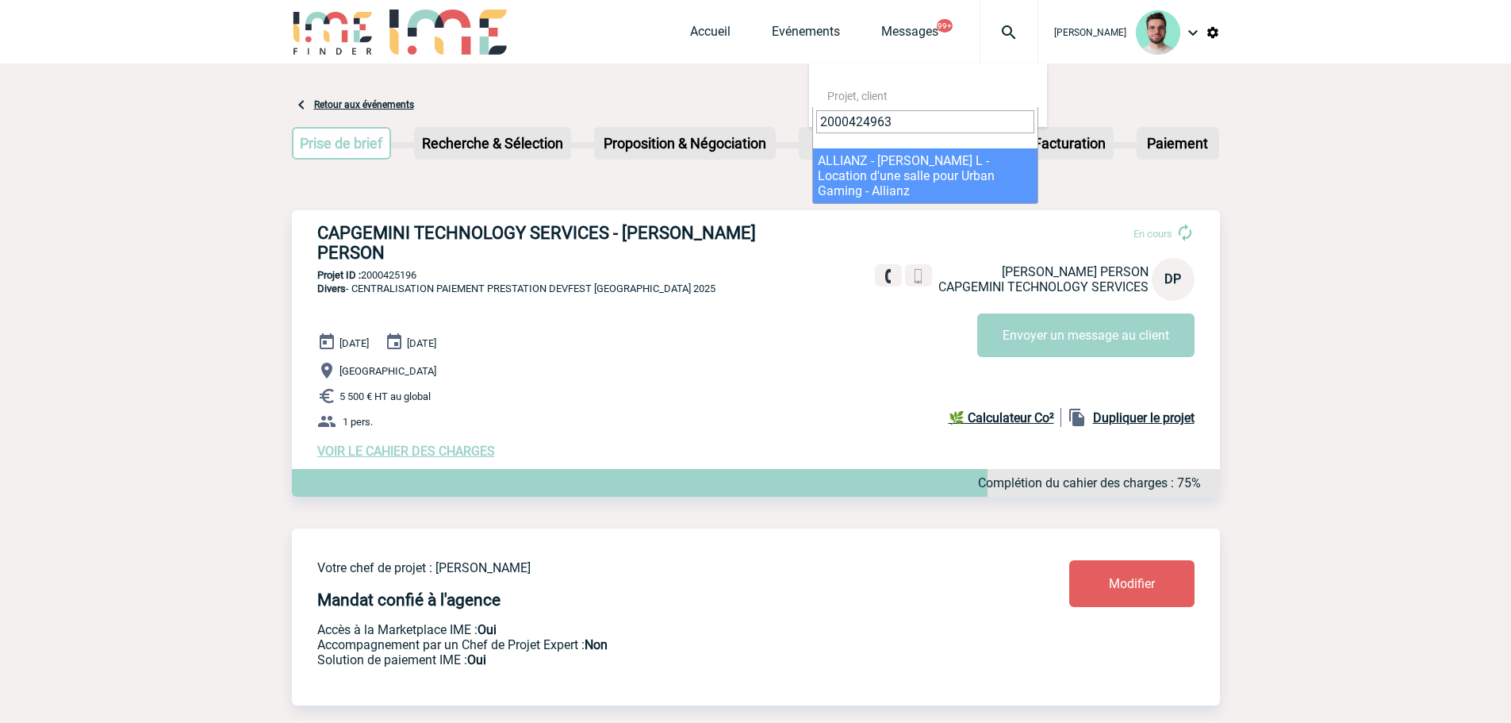
type input "2000424963"
select select "24464"
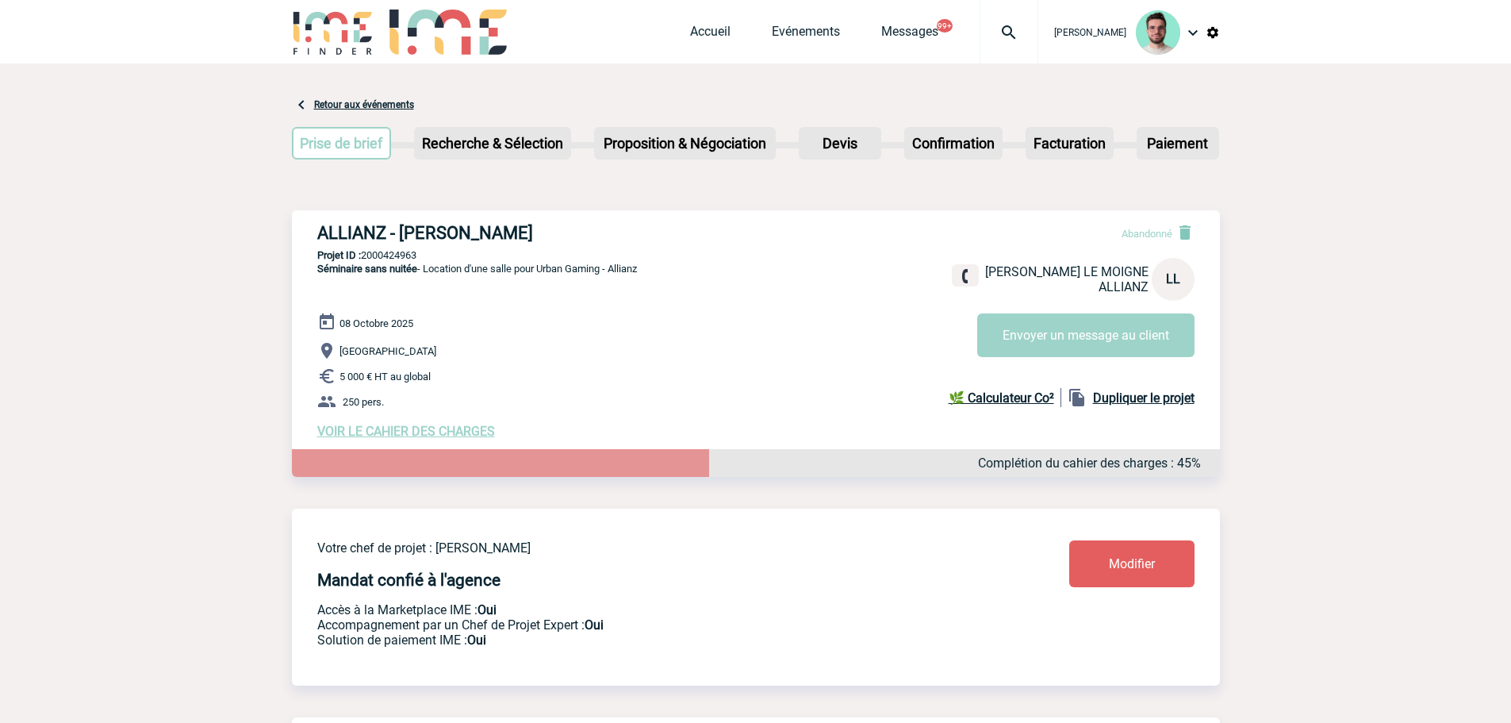
drag, startPoint x: 667, startPoint y: 30, endPoint x: 738, endPoint y: 30, distance: 70.6
click at [667, 30] on div "[PERSON_NAME] Accueil Evénements" at bounding box center [756, 33] width 928 height 67
click at [711, 36] on link "Accueil" at bounding box center [710, 35] width 40 height 22
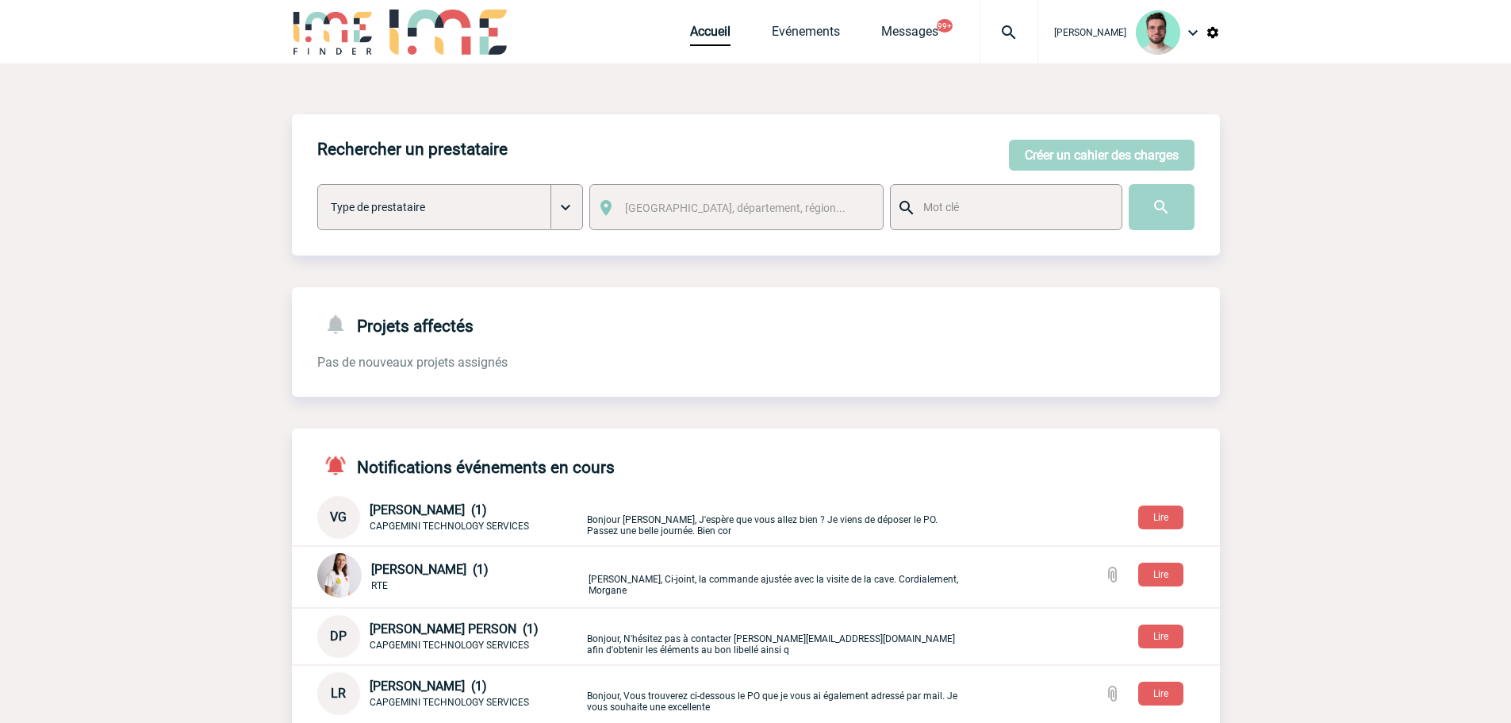
click at [985, 51] on div at bounding box center [1009, 31] width 59 height 63
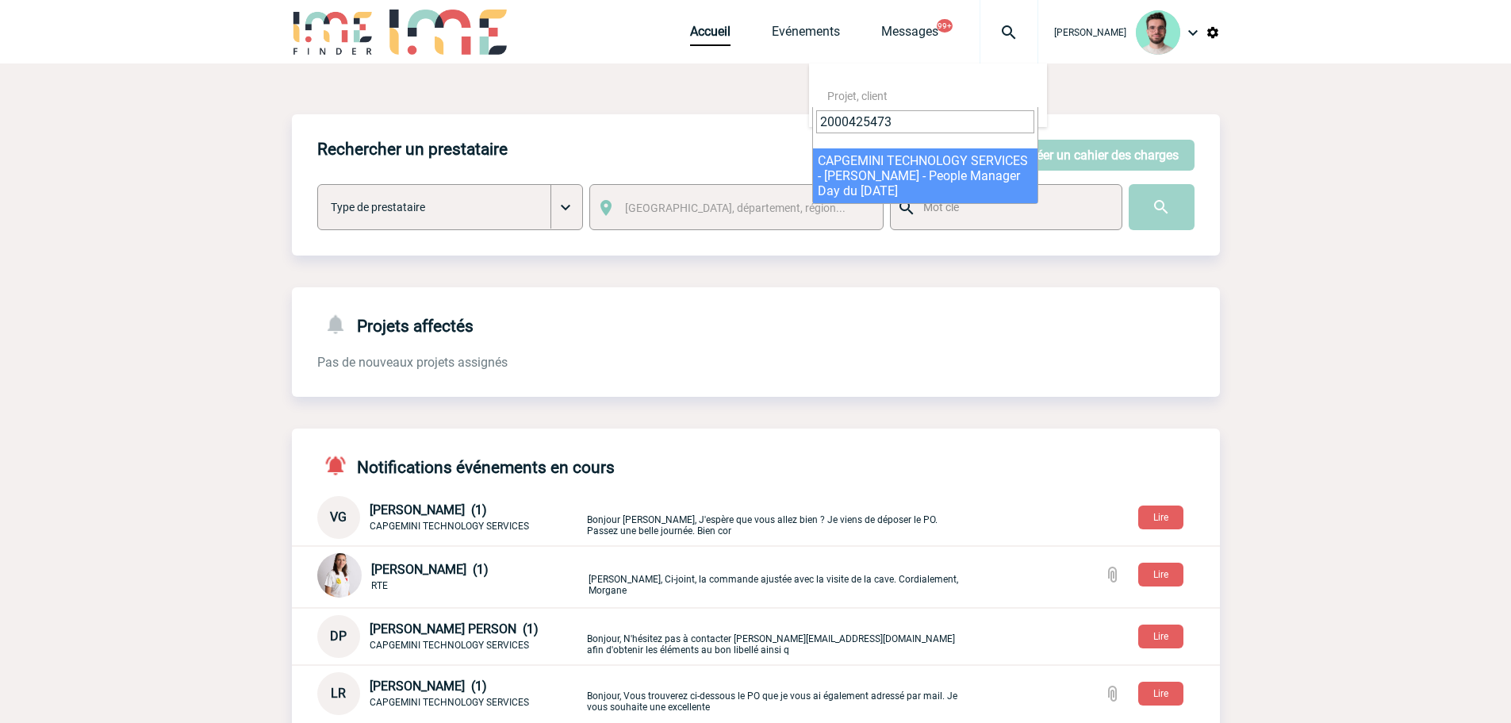
type input "2000425473"
select select "24974"
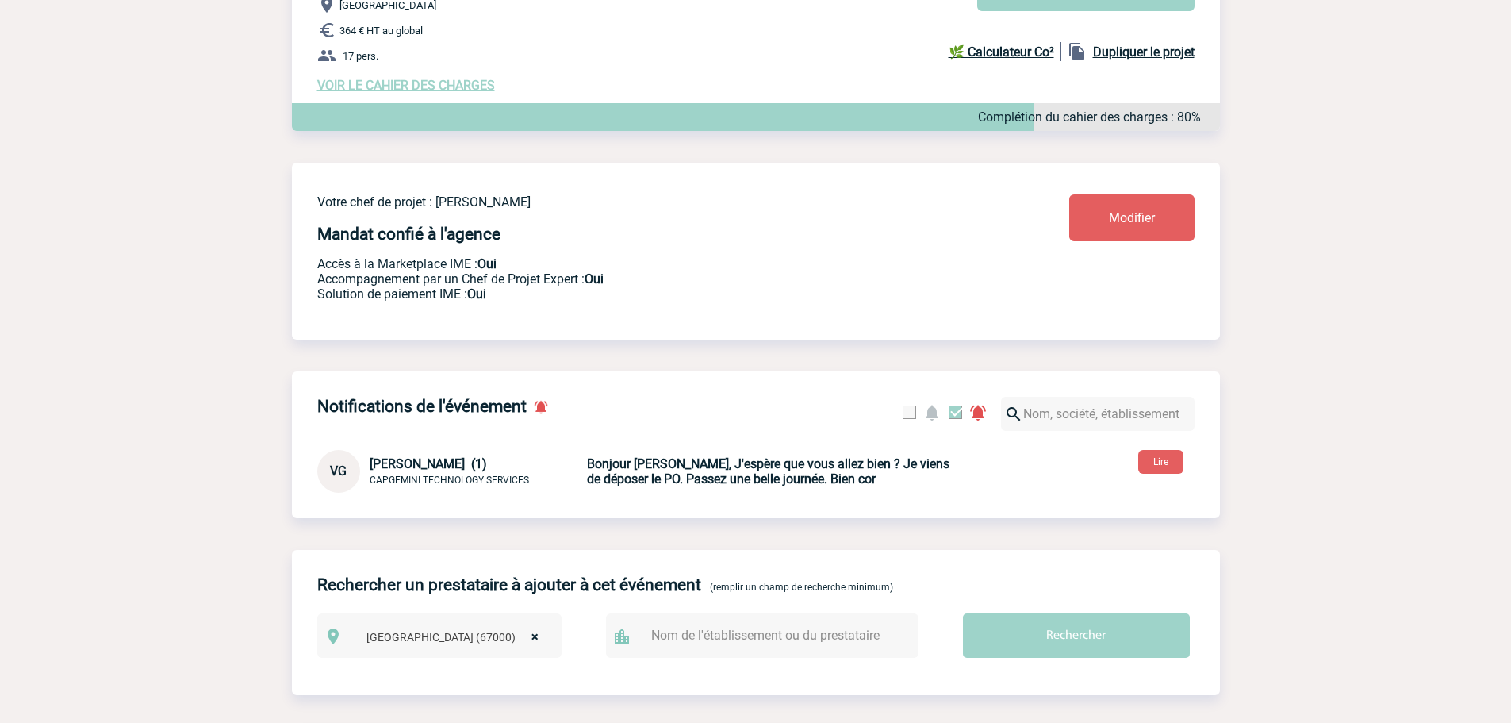
scroll to position [476, 0]
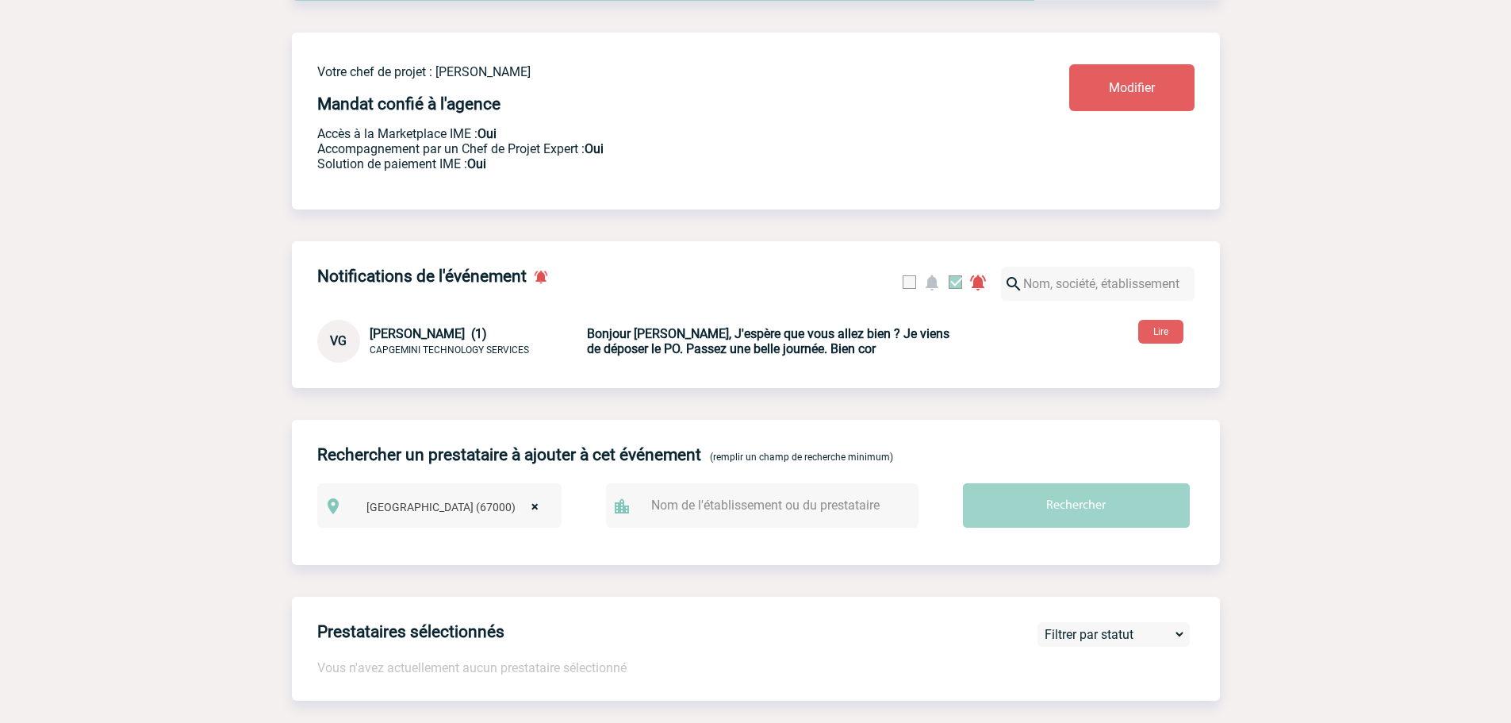
click at [639, 355] on b "Bonjour [PERSON_NAME], J'espère que vous allez bien ? Je viens de déposer le PO…" at bounding box center [768, 341] width 363 height 30
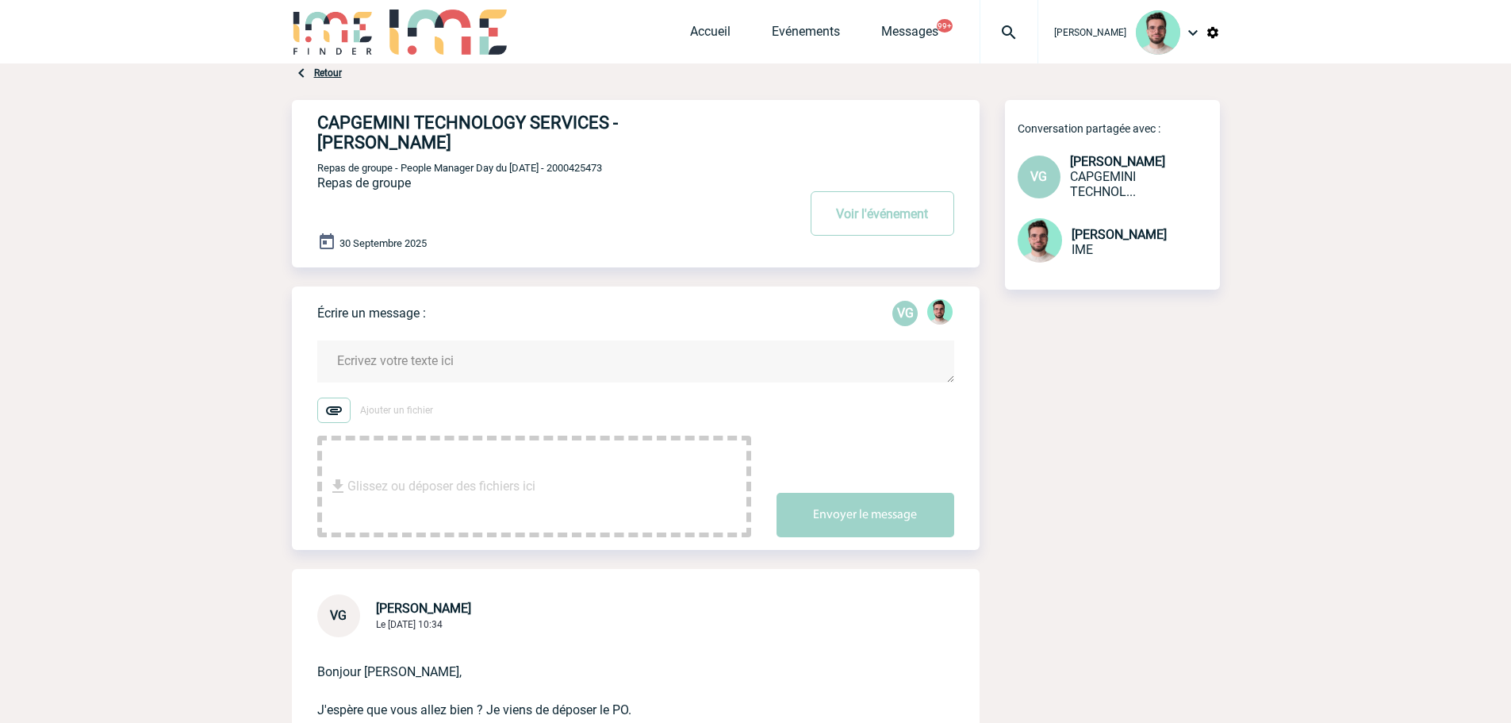
click at [412, 343] on form "Ajouter un fichier Glissez ou déposer des fichiers ici Envoyer le message" at bounding box center [648, 428] width 662 height 217
click at [416, 363] on textarea at bounding box center [635, 361] width 637 height 42
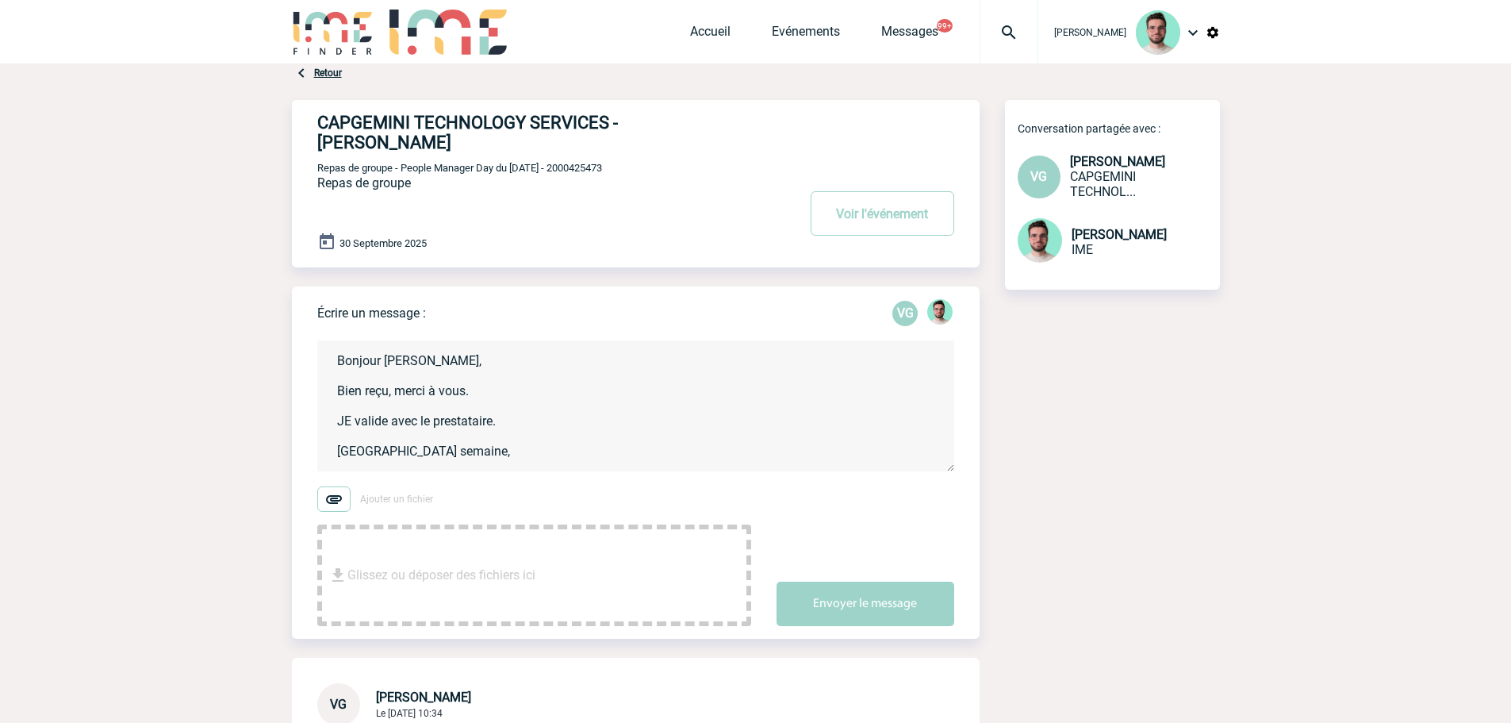
scroll to position [3, 0]
click at [364, 447] on textarea "Bonjour Valérie, Bien reçu, merci à vous. JE valide avec le prestataire. Bonn s…" at bounding box center [635, 405] width 637 height 131
click at [349, 417] on textarea "Bonjour Valérie, Bien reçu, merci à vous. JE valide avec le prestataire. Bonne …" at bounding box center [635, 405] width 637 height 131
type textarea "Bonjour Valérie, Bien reçu, merci à vous. Je valide avec le prestataire. Bonne …"
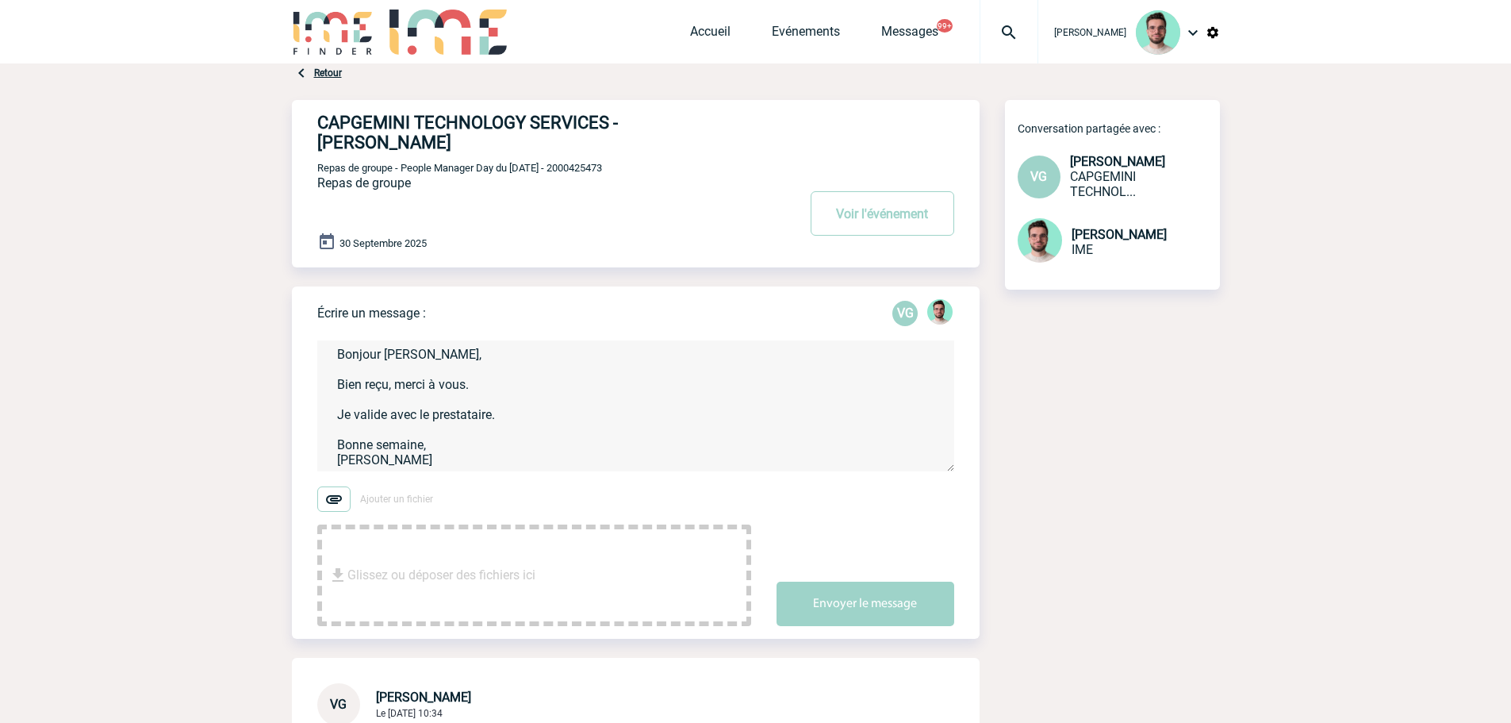
click at [602, 167] on span "Repas de groupe - People Manager Day du 30 septembre 2025 - 2000425473" at bounding box center [459, 168] width 285 height 12
copy span "2000425473"
click at [854, 608] on button "Envoyer le message" at bounding box center [866, 603] width 178 height 44
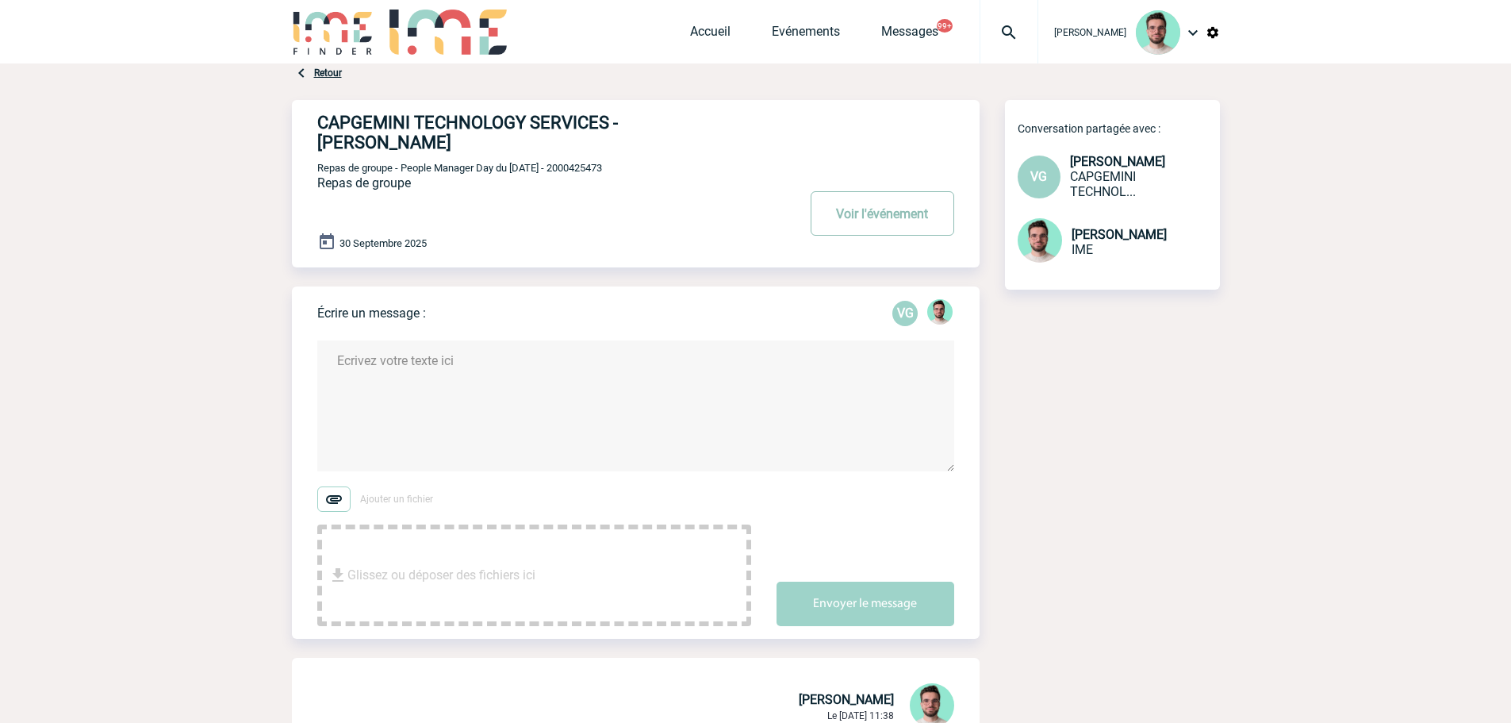
click at [857, 223] on button "Voir l'événement" at bounding box center [883, 213] width 144 height 44
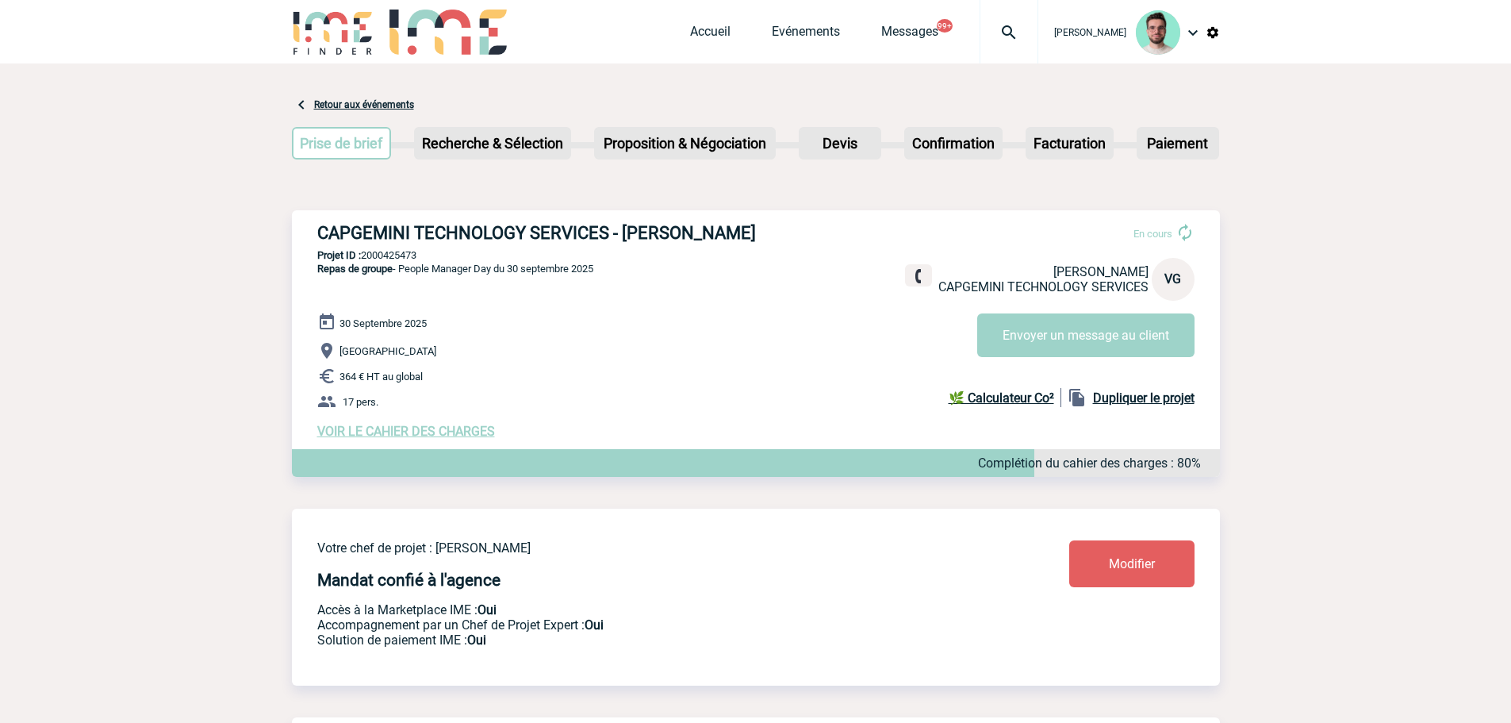
click at [389, 259] on p "Projet ID : 2000425473" at bounding box center [756, 255] width 928 height 12
click at [417, 261] on p "Projet ID : 2000425473" at bounding box center [756, 255] width 928 height 12
copy p "2000425473"
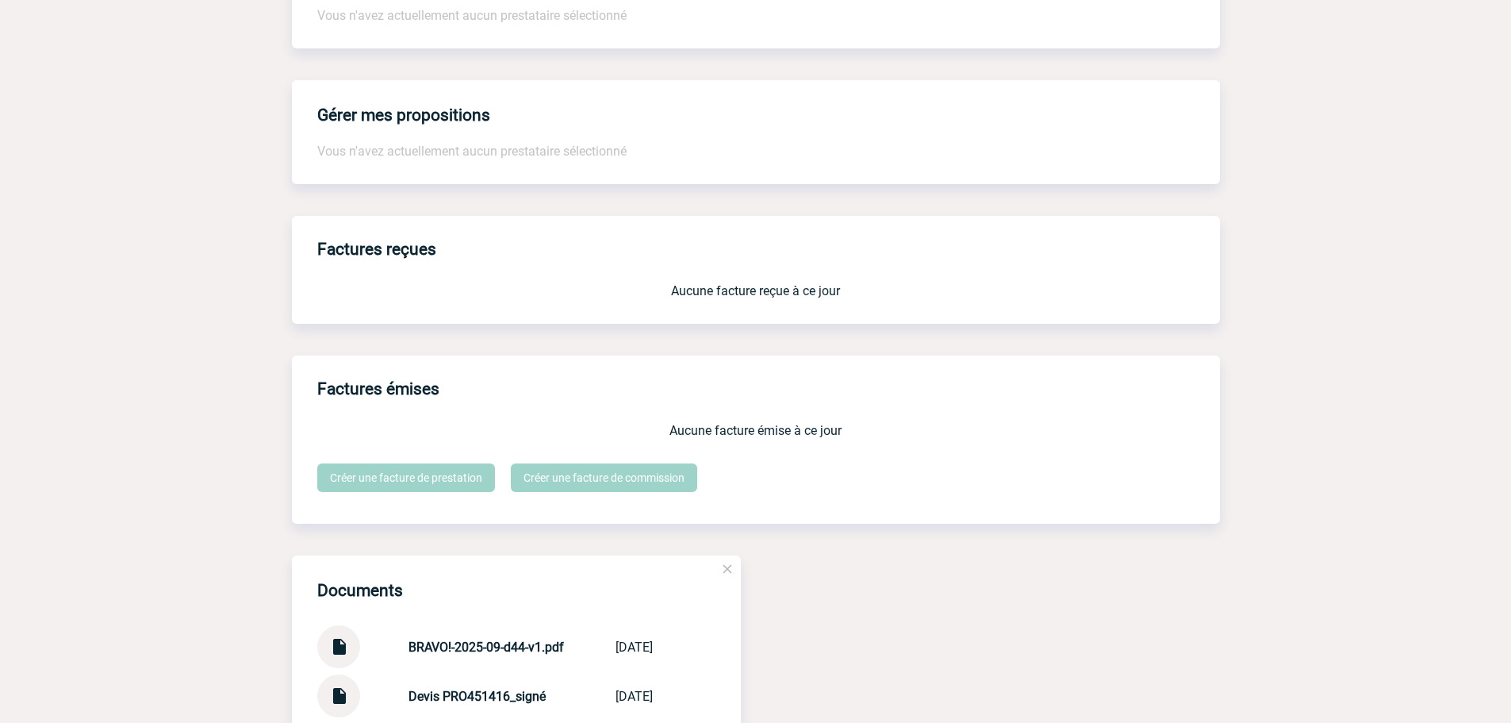
scroll to position [1387, 0]
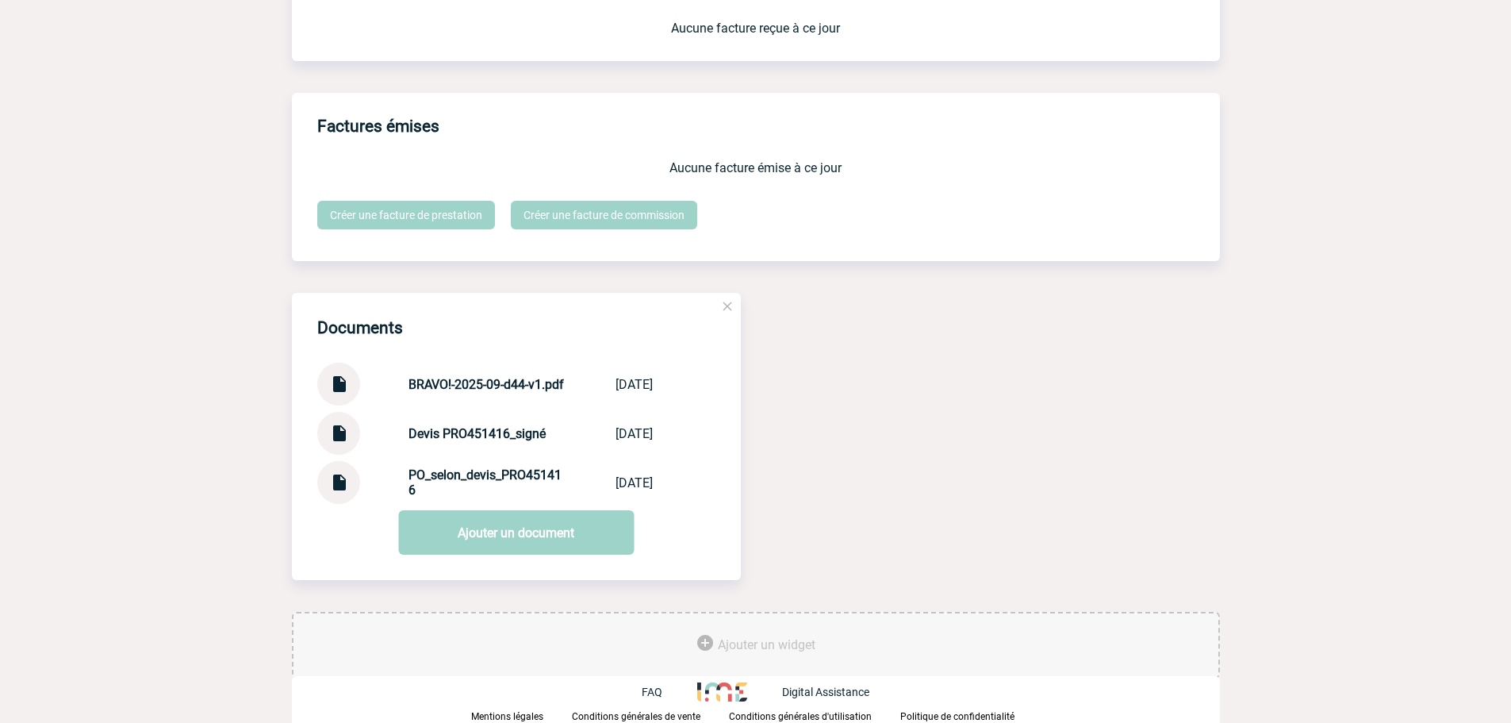
click at [351, 479] on div at bounding box center [338, 482] width 43 height 43
click at [332, 485] on img at bounding box center [338, 476] width 21 height 31
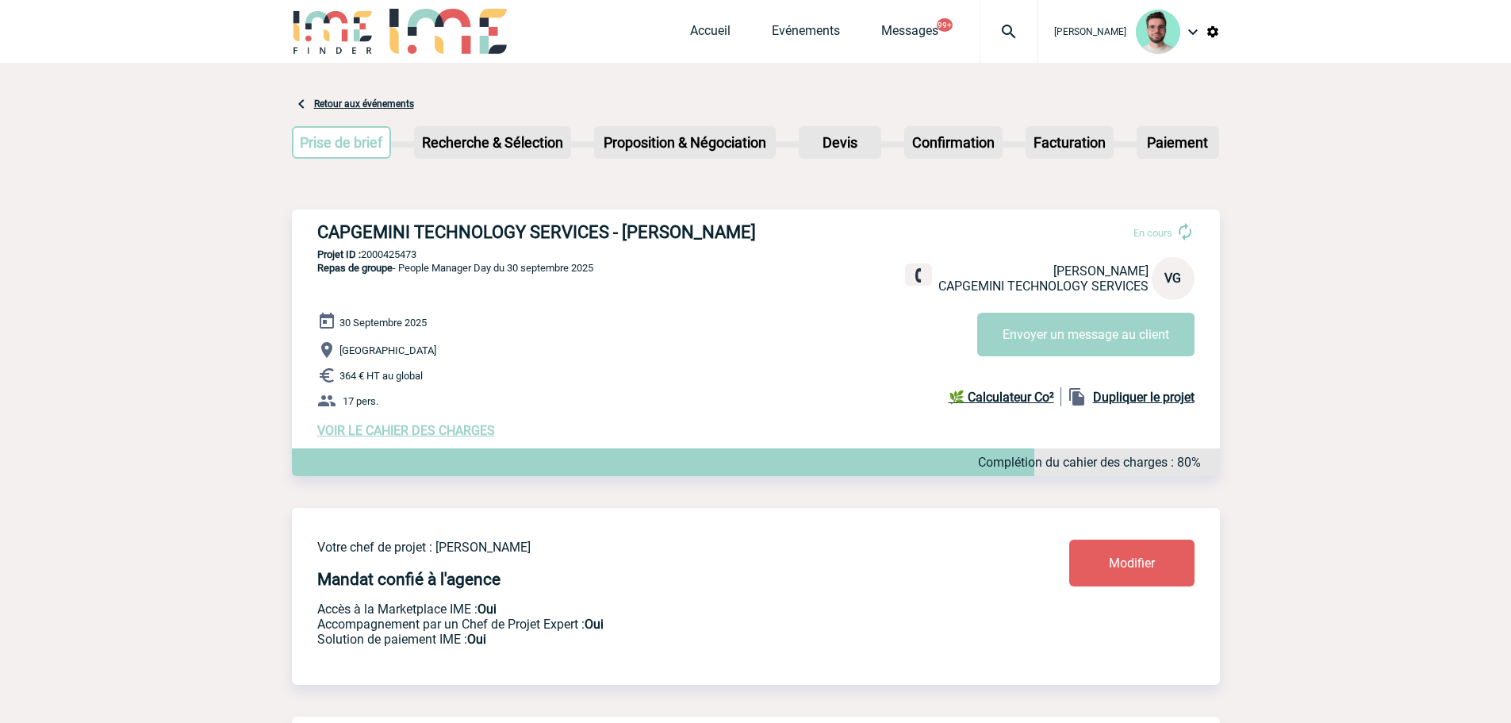
scroll to position [0, 0]
click at [1031, 304] on div "En cours Valerie GANGLOFF CAPGEMINI TECHNOLOGY SERVICES VG Envoyer un message a…" at bounding box center [1056, 283] width 302 height 147
click at [1038, 324] on button "Envoyer un message au client" at bounding box center [1085, 335] width 217 height 44
click at [1023, 29] on img at bounding box center [1008, 32] width 57 height 19
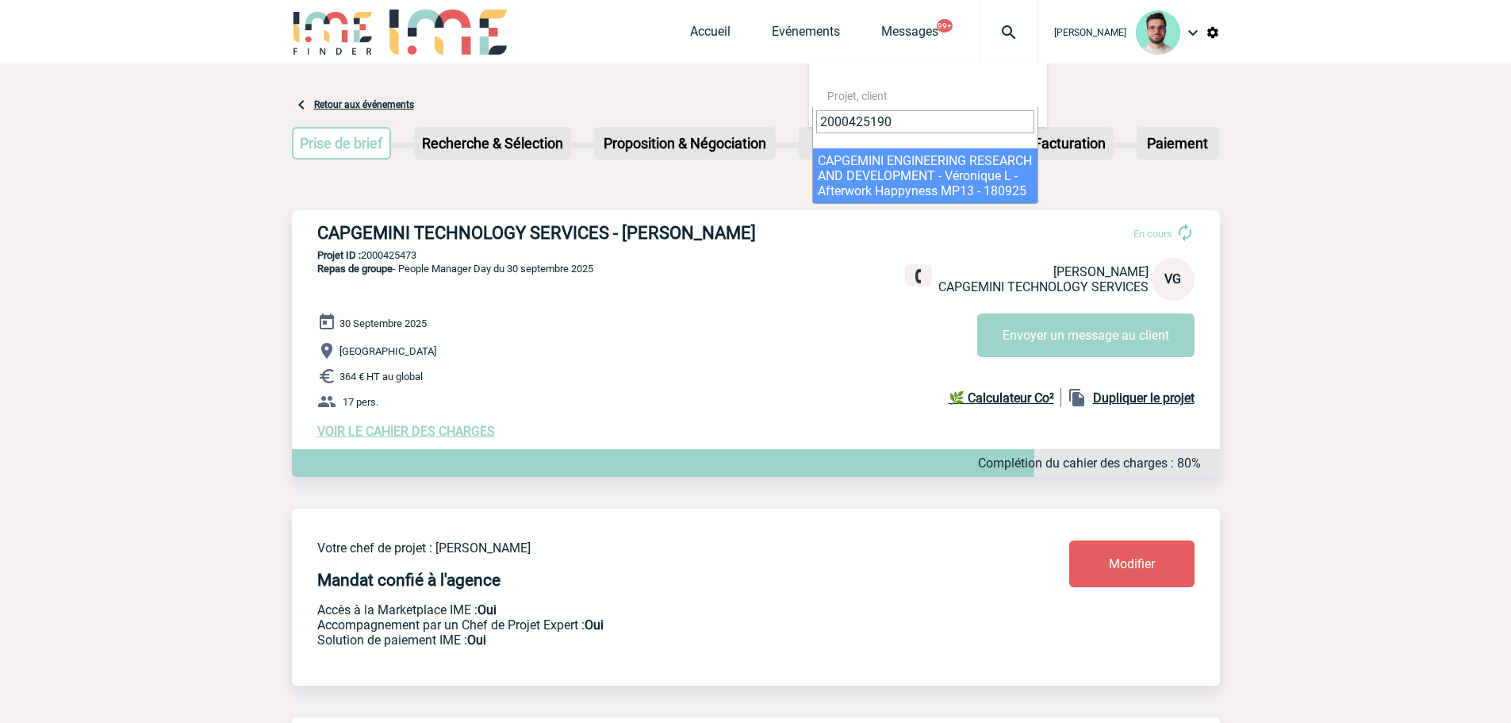
type input "2000425190"
select select "24691"
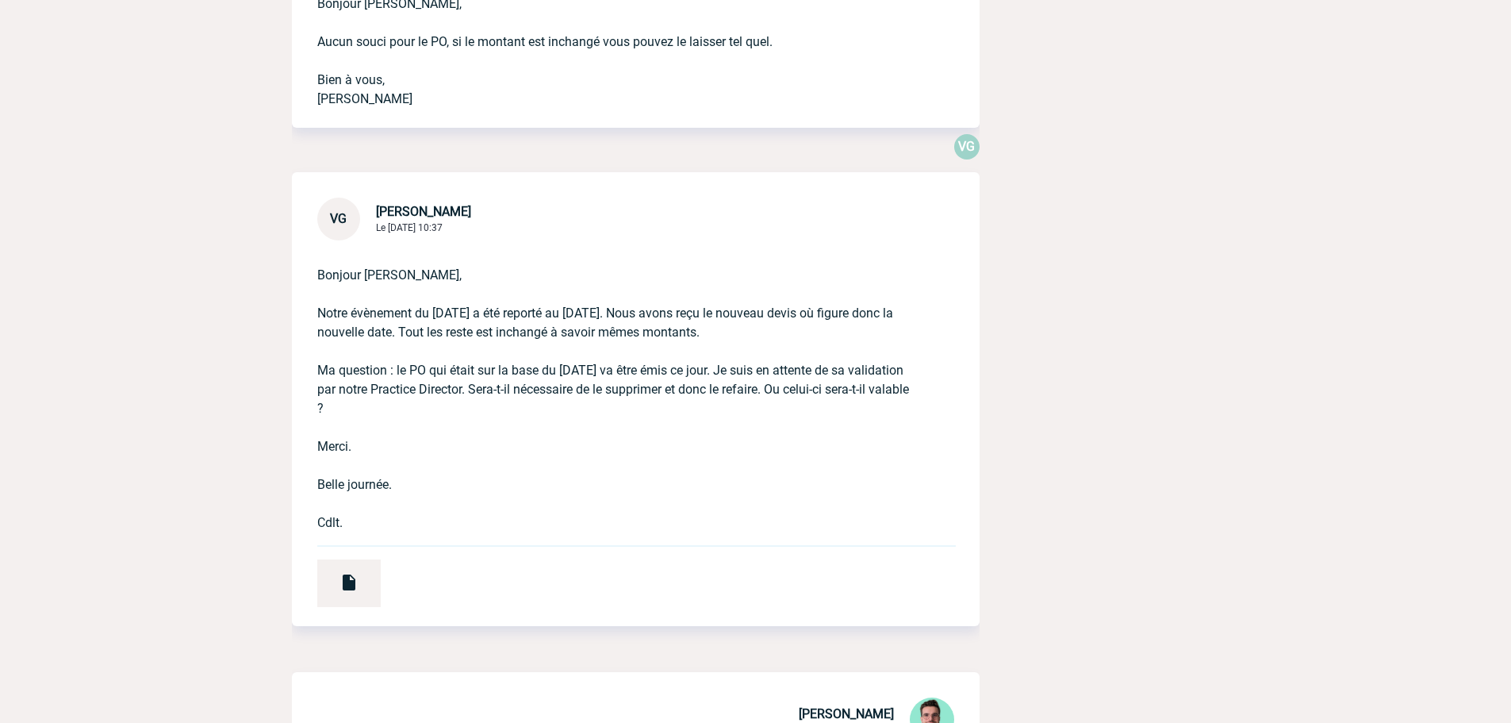
scroll to position [1586, 0]
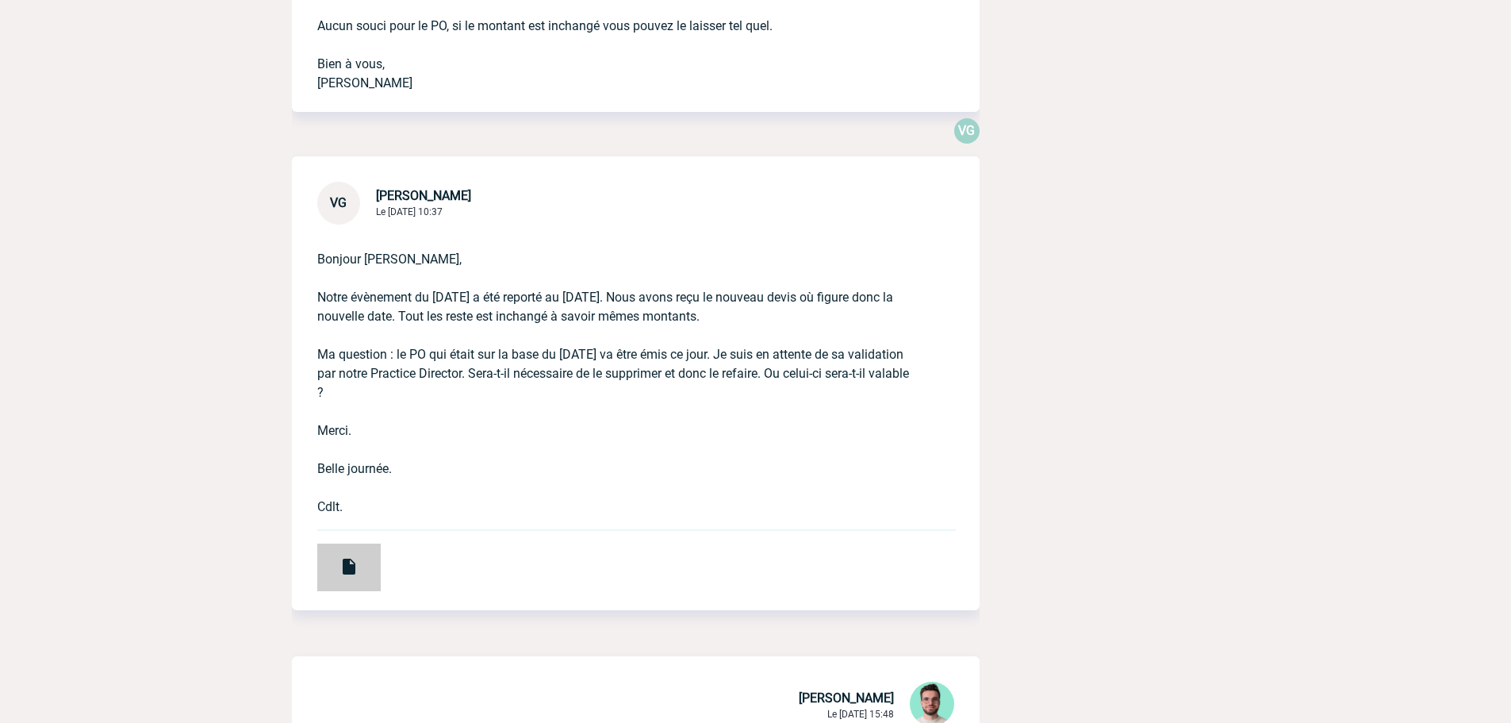
click at [374, 575] on div at bounding box center [348, 567] width 63 height 48
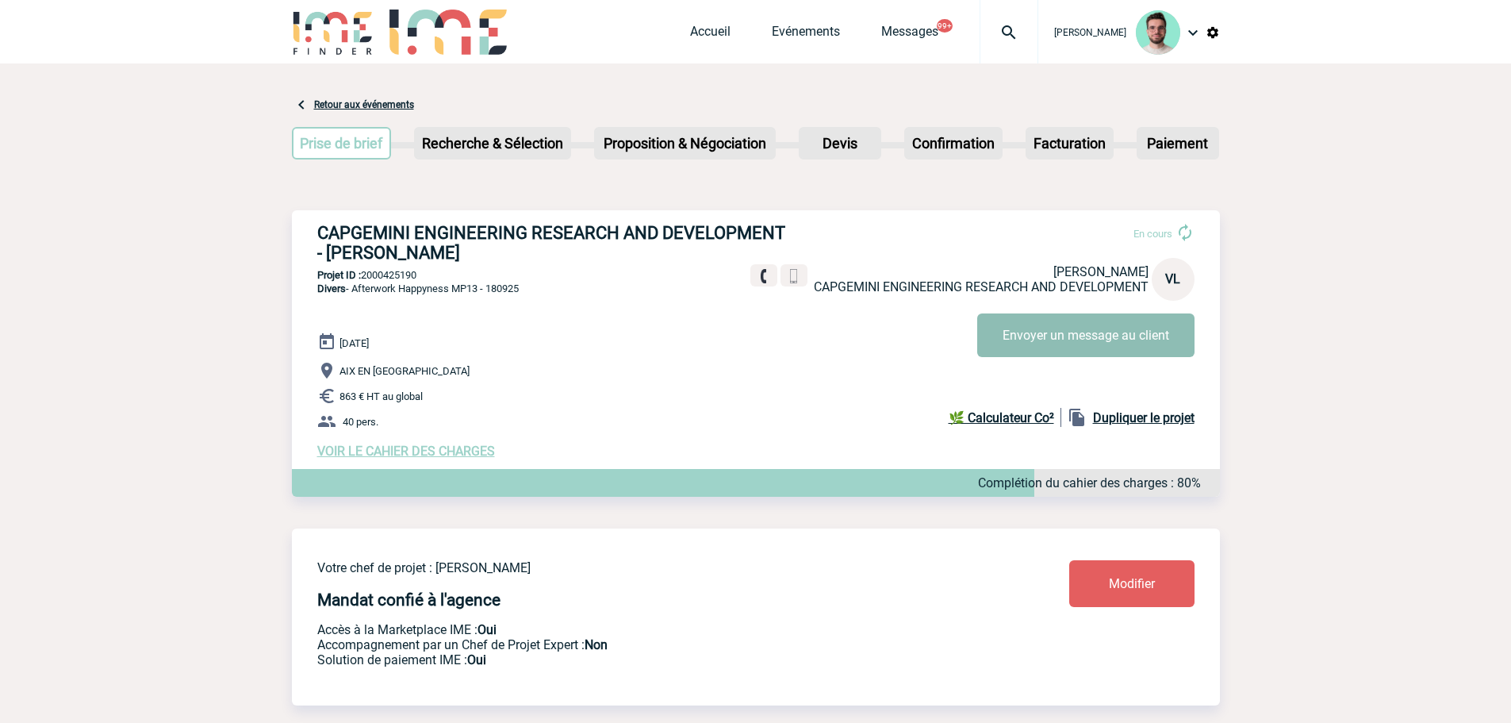
click at [1111, 350] on button "Envoyer un message au client" at bounding box center [1085, 335] width 217 height 44
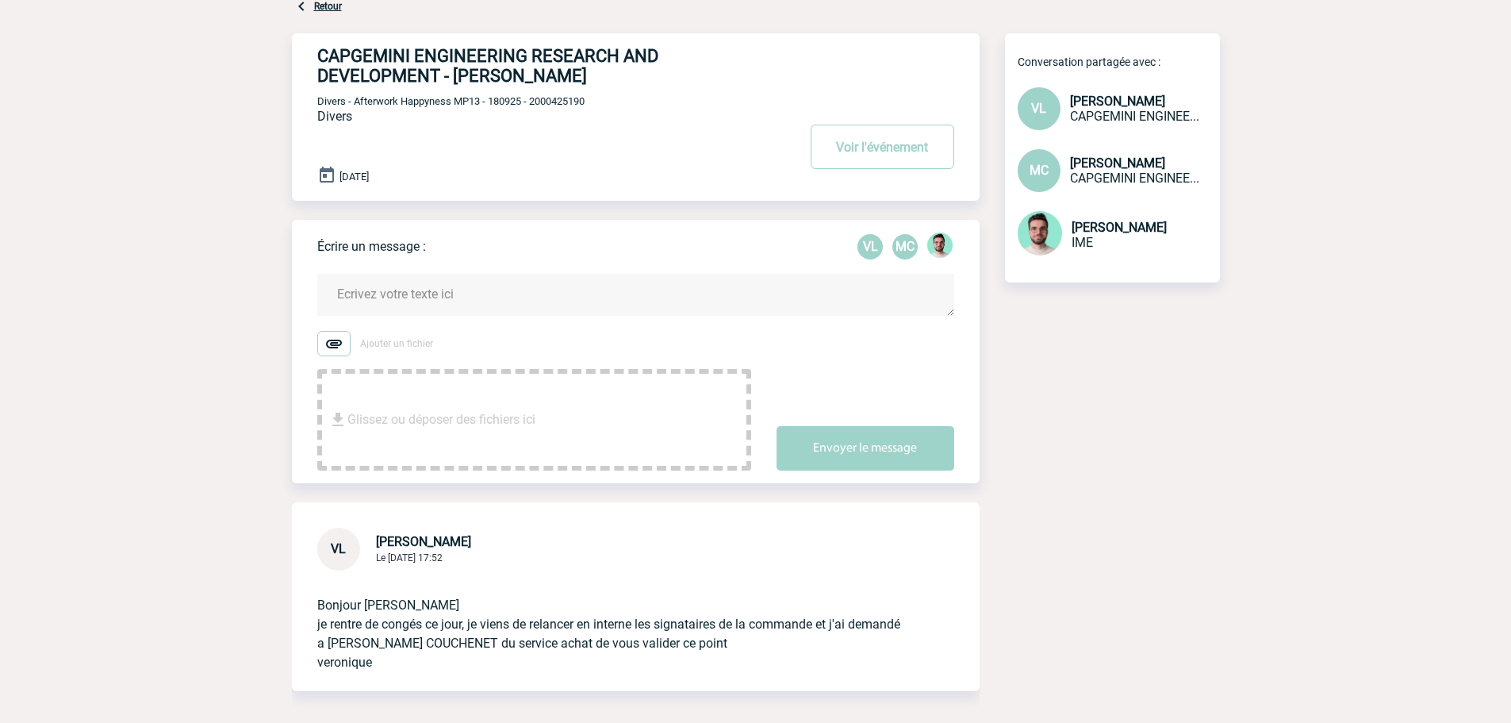
scroll to position [159, 0]
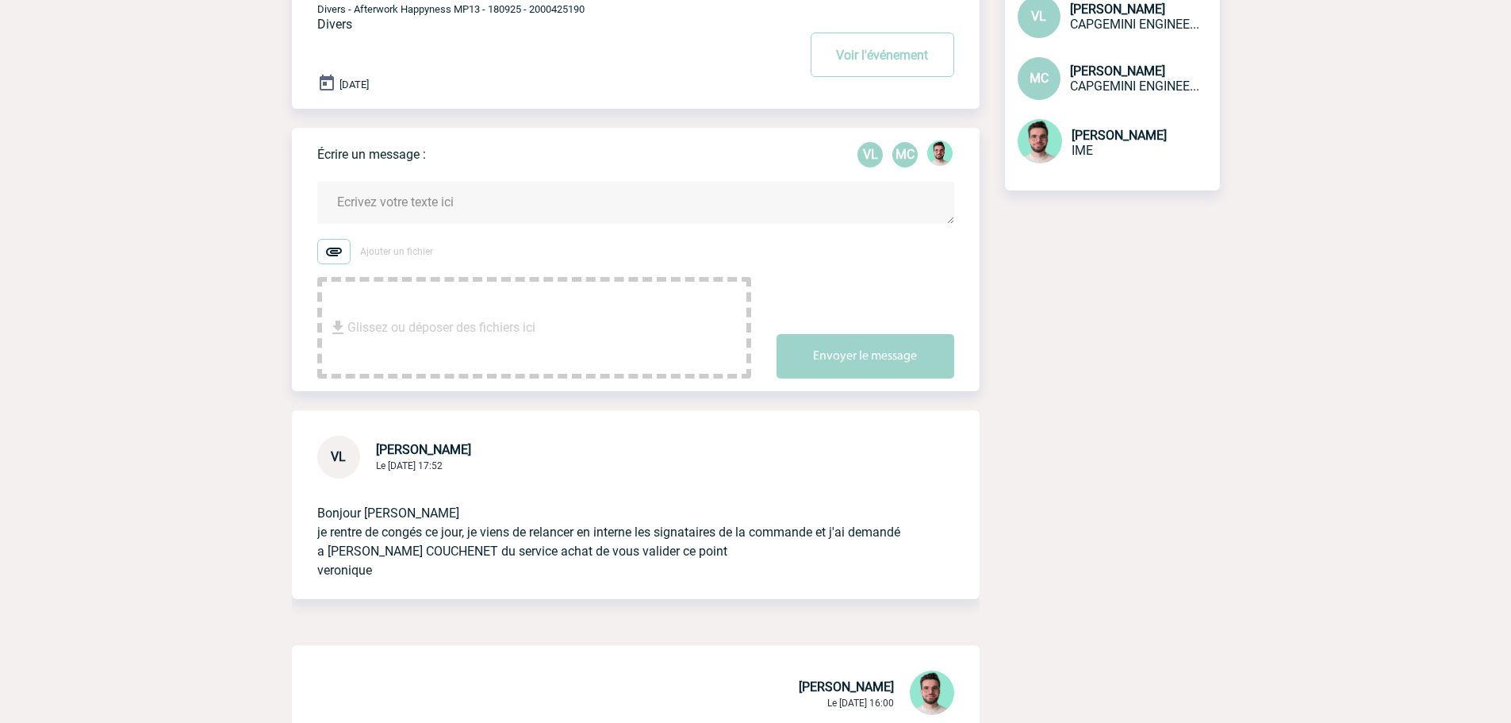
click at [429, 212] on textarea at bounding box center [635, 203] width 637 height 42
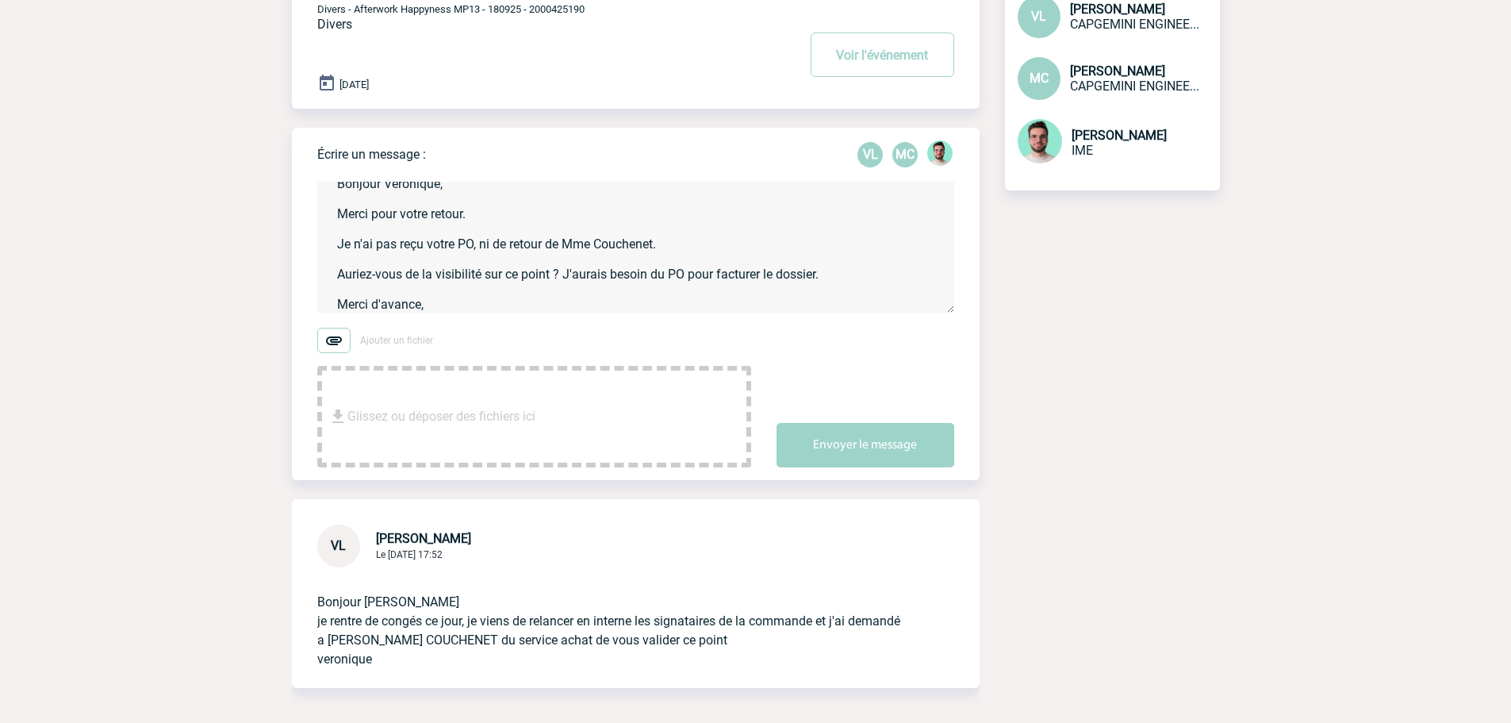
scroll to position [33, 0]
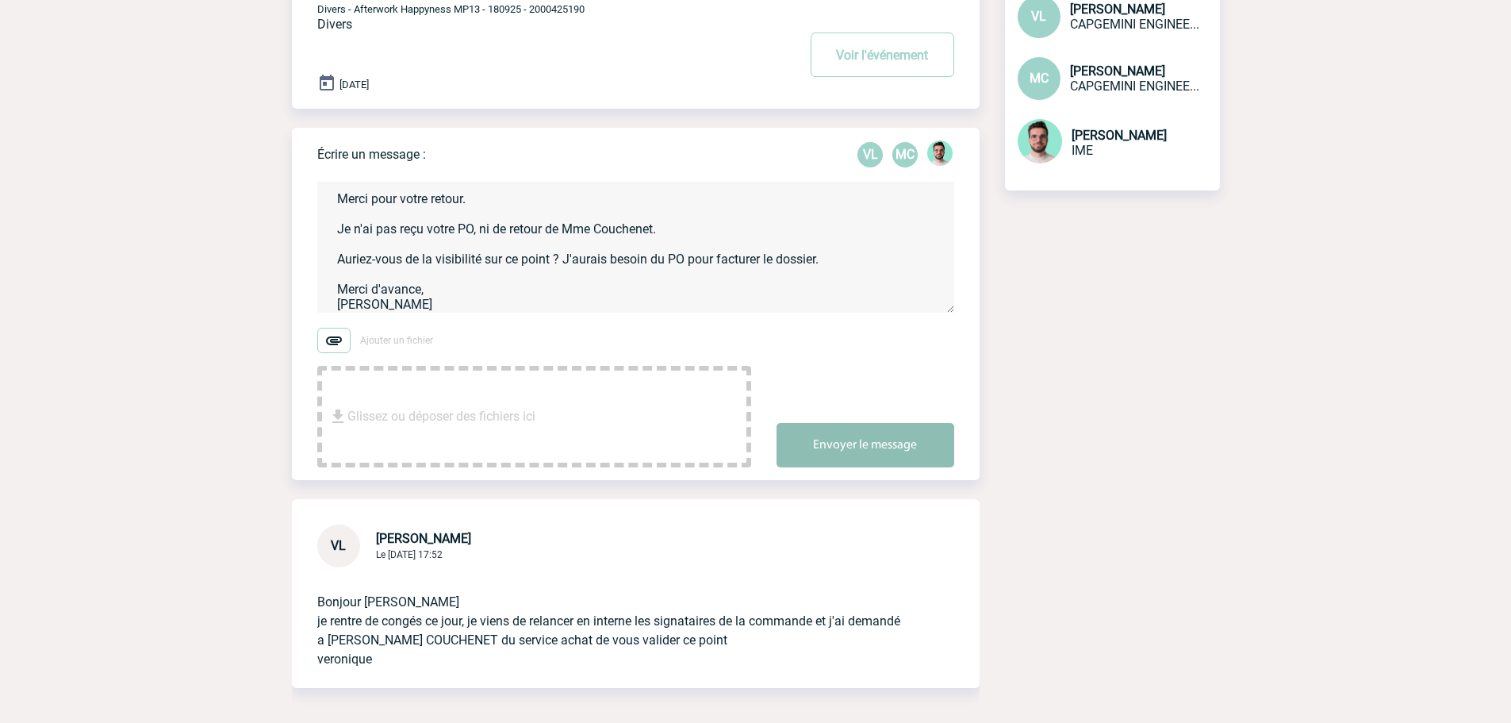
type textarea "Bonjour Véronique, Merci pour votre retour. Je n'ai pas reçu votre PO, ni de re…"
click at [845, 461] on button "Envoyer le message" at bounding box center [866, 445] width 178 height 44
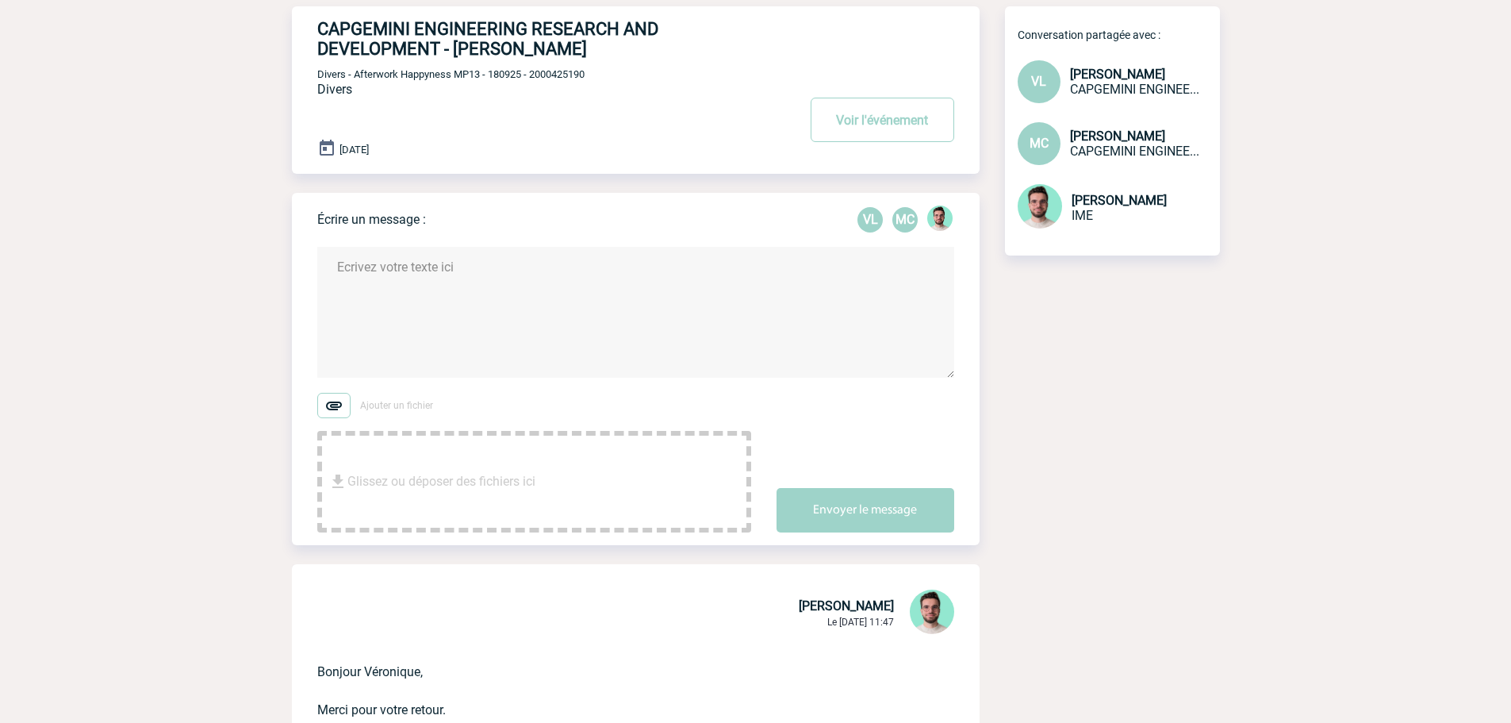
scroll to position [0, 0]
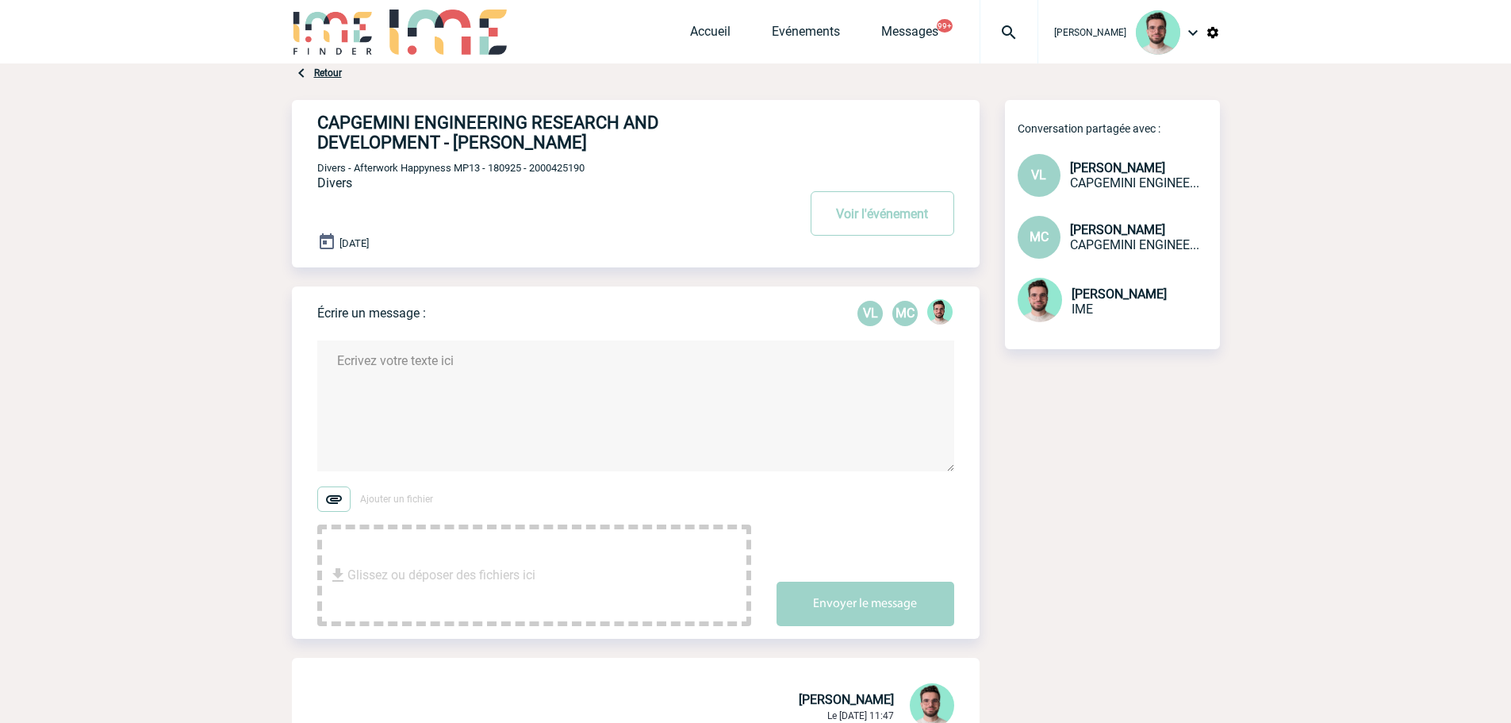
click at [1015, 34] on img at bounding box center [1008, 32] width 57 height 19
type input "2000424994"
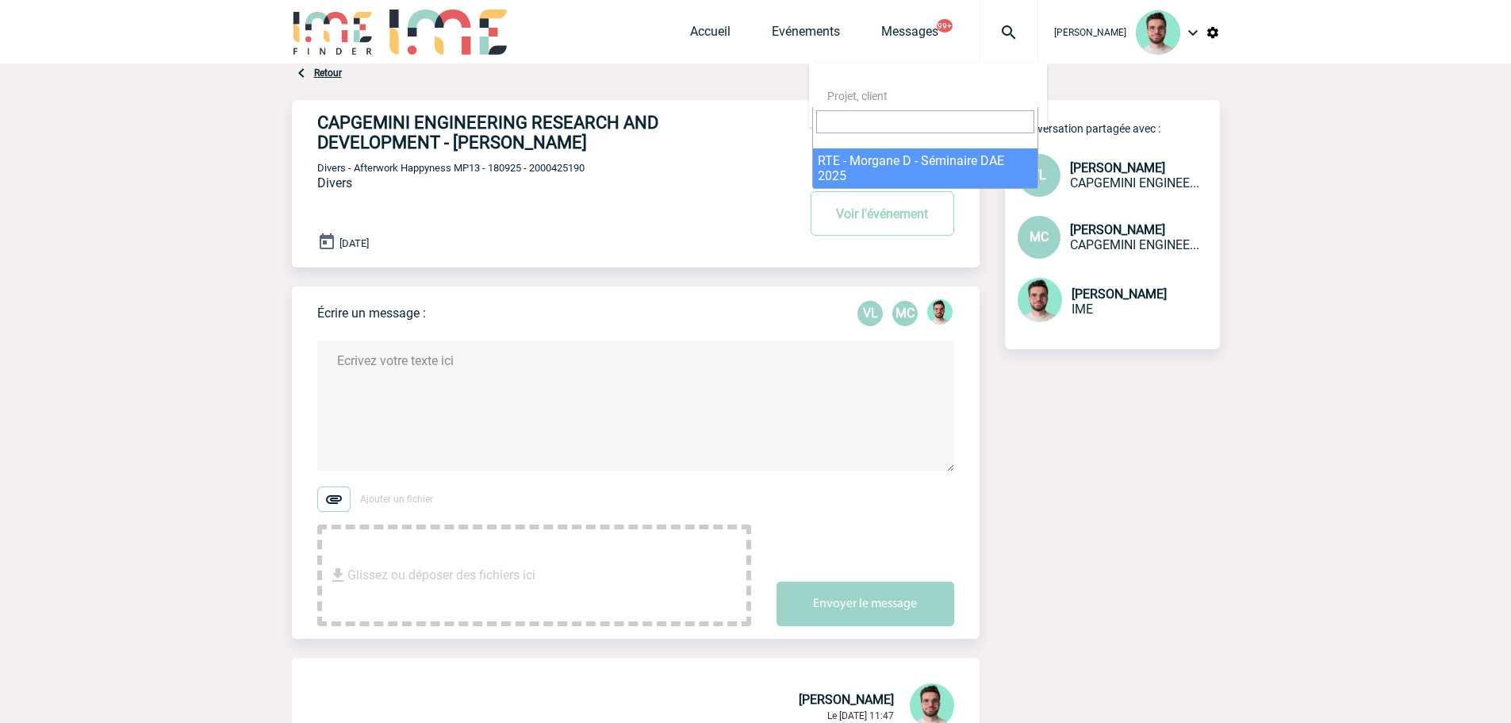
select select "24495"
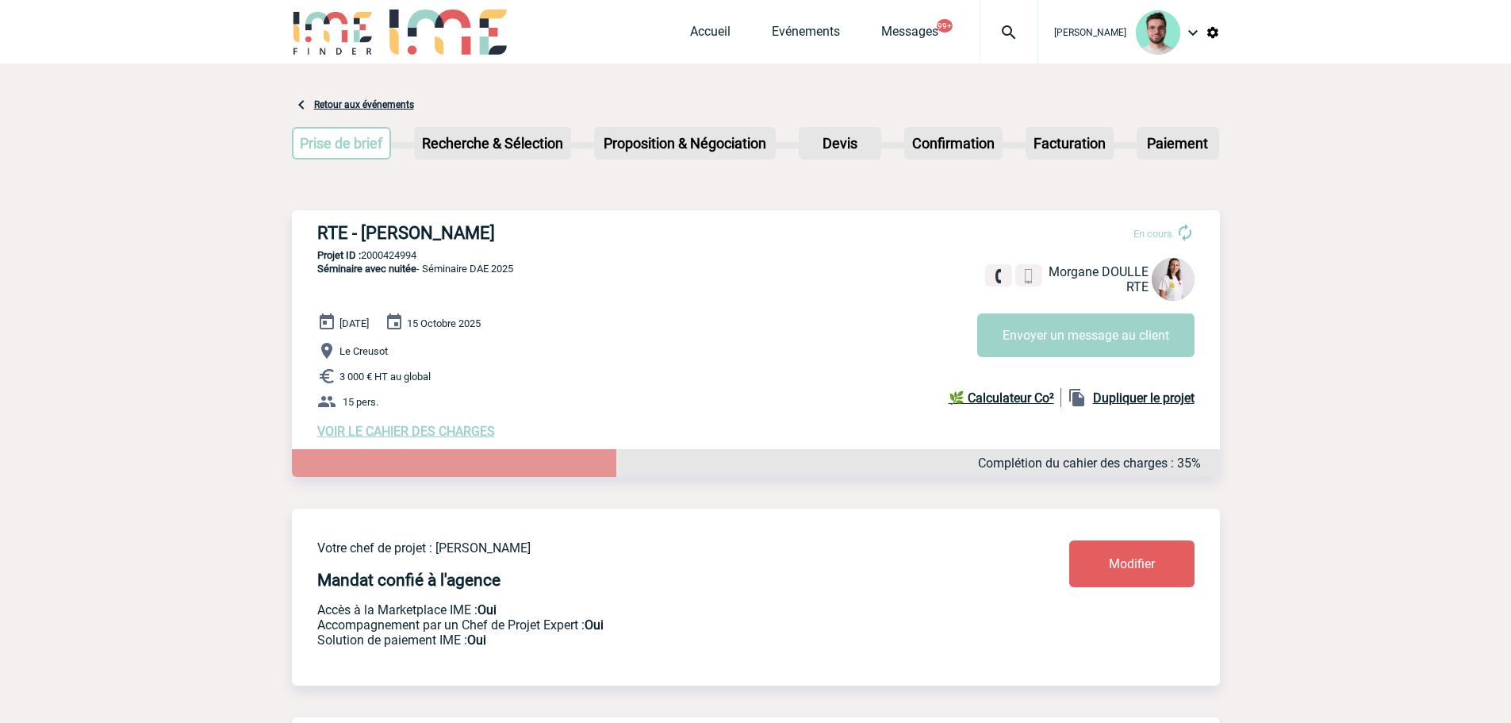
click at [1097, 360] on p "Le Creusot" at bounding box center [768, 350] width 903 height 19
click at [1098, 349] on button "Envoyer un message au client" at bounding box center [1085, 335] width 217 height 44
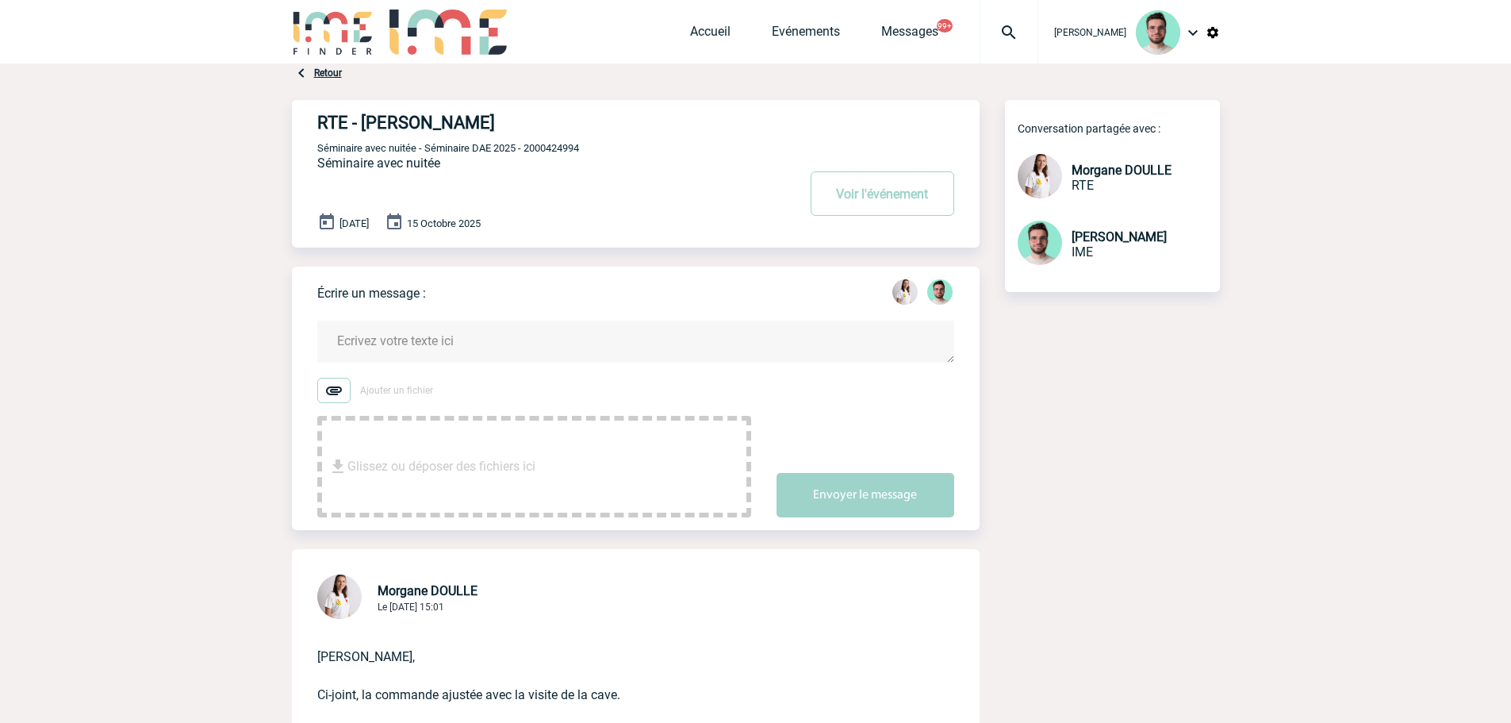
scroll to position [238, 0]
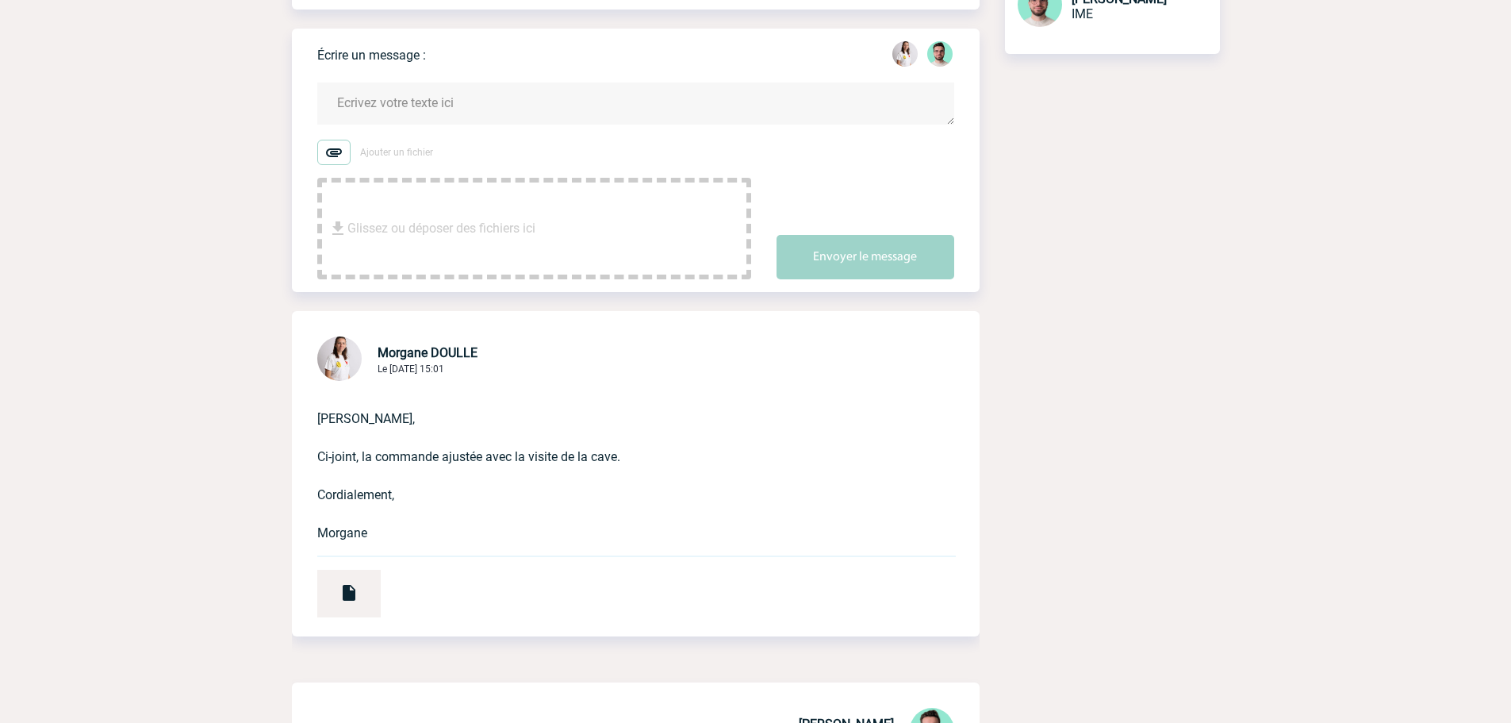
click at [435, 113] on textarea at bounding box center [635, 103] width 637 height 42
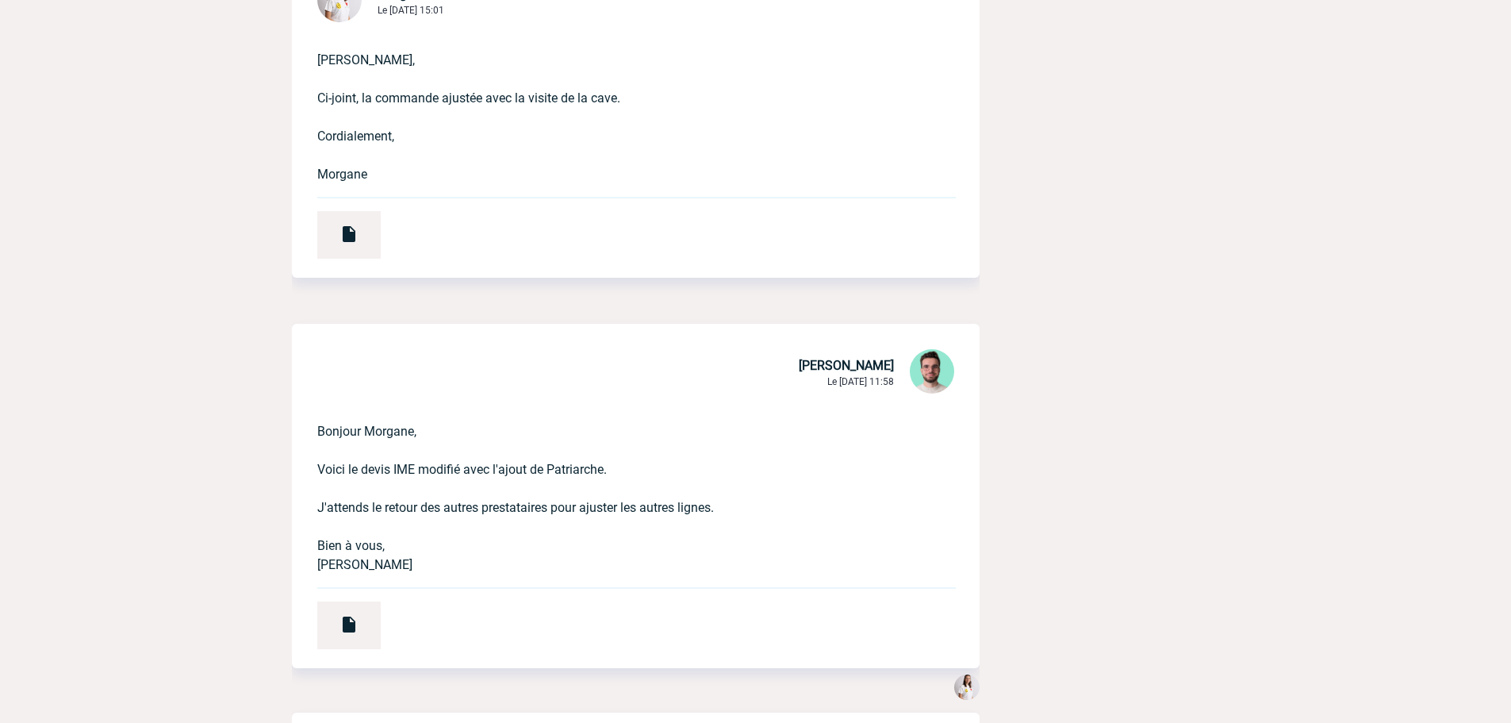
scroll to position [793, 0]
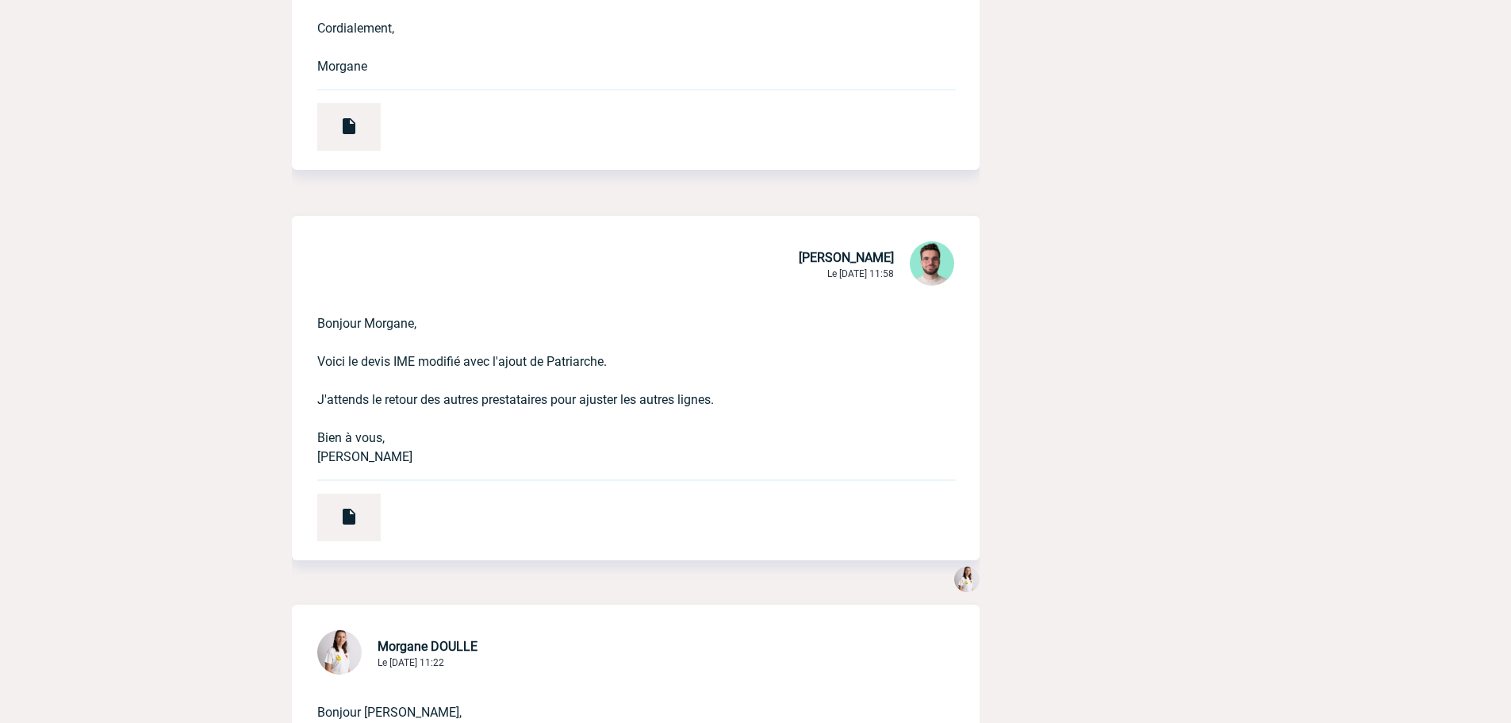
click at [361, 491] on div "Bonjour Morgane, Voici le devis IME modifié avec l'ajout de Patriarche. J'atten…" at bounding box center [636, 424] width 688 height 271
click at [359, 504] on div at bounding box center [348, 517] width 63 height 48
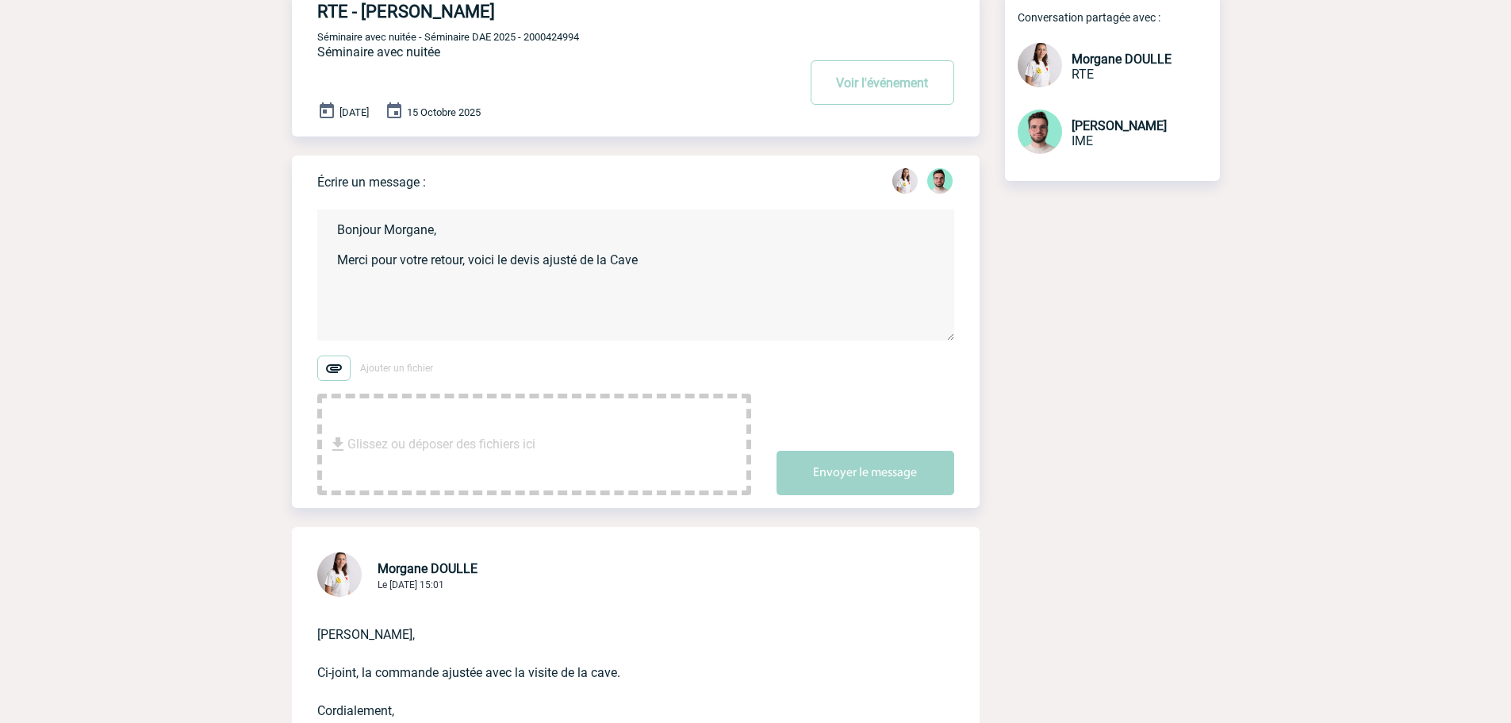
scroll to position [0, 0]
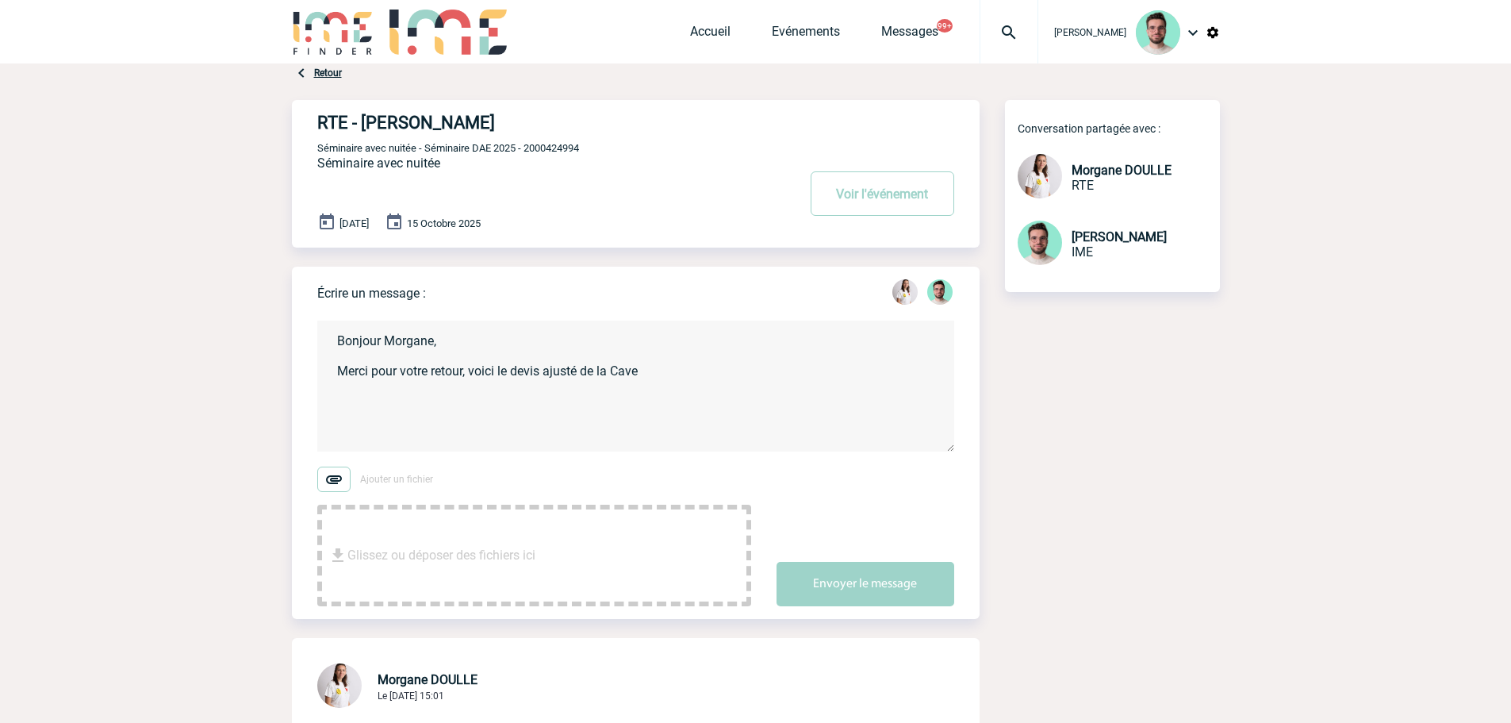
click at [650, 377] on textarea "Bonjour Morgane, Merci pour votre retour, voici le devis ajusté de la Cave" at bounding box center [635, 385] width 637 height 131
drag, startPoint x: 659, startPoint y: 375, endPoint x: 471, endPoint y: 381, distance: 188.1
click at [471, 381] on textarea "Bonjour Morgane, Merci pour votre retour, voici le devis ajusté de la Cave" at bounding box center [635, 385] width 637 height 131
click at [343, 436] on textarea "Bonjour Morgane, Merci pour votre retour, je valide avec Patriarche. Concernant…" at bounding box center [635, 385] width 637 height 131
click at [366, 433] on textarea "Bonjour Morgane, Merci pour votre retour, je valide avec Patriarche. Concernant…" at bounding box center [635, 385] width 637 height 131
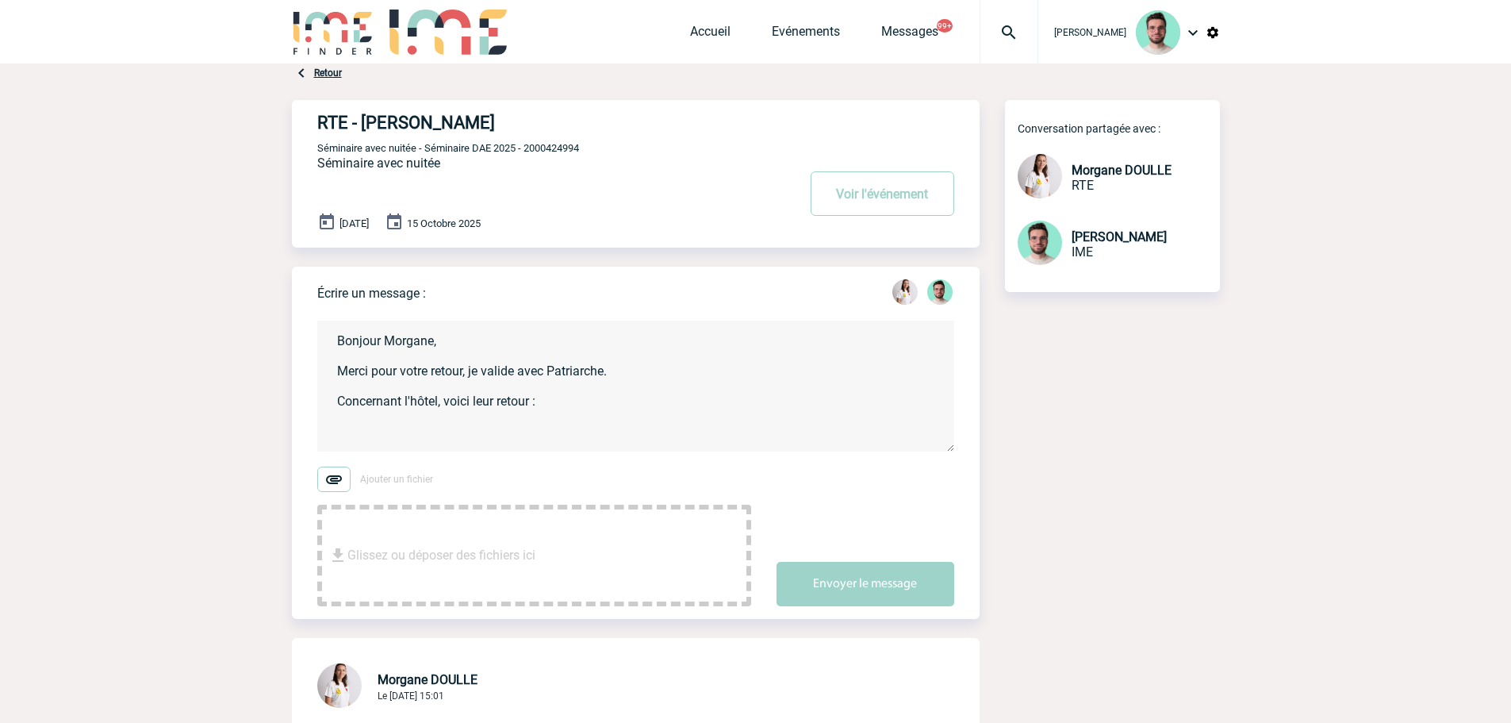
paste textarea "Suite à votre demande je peux ajuster le nombre de personnes de 16 à 15, par co…"
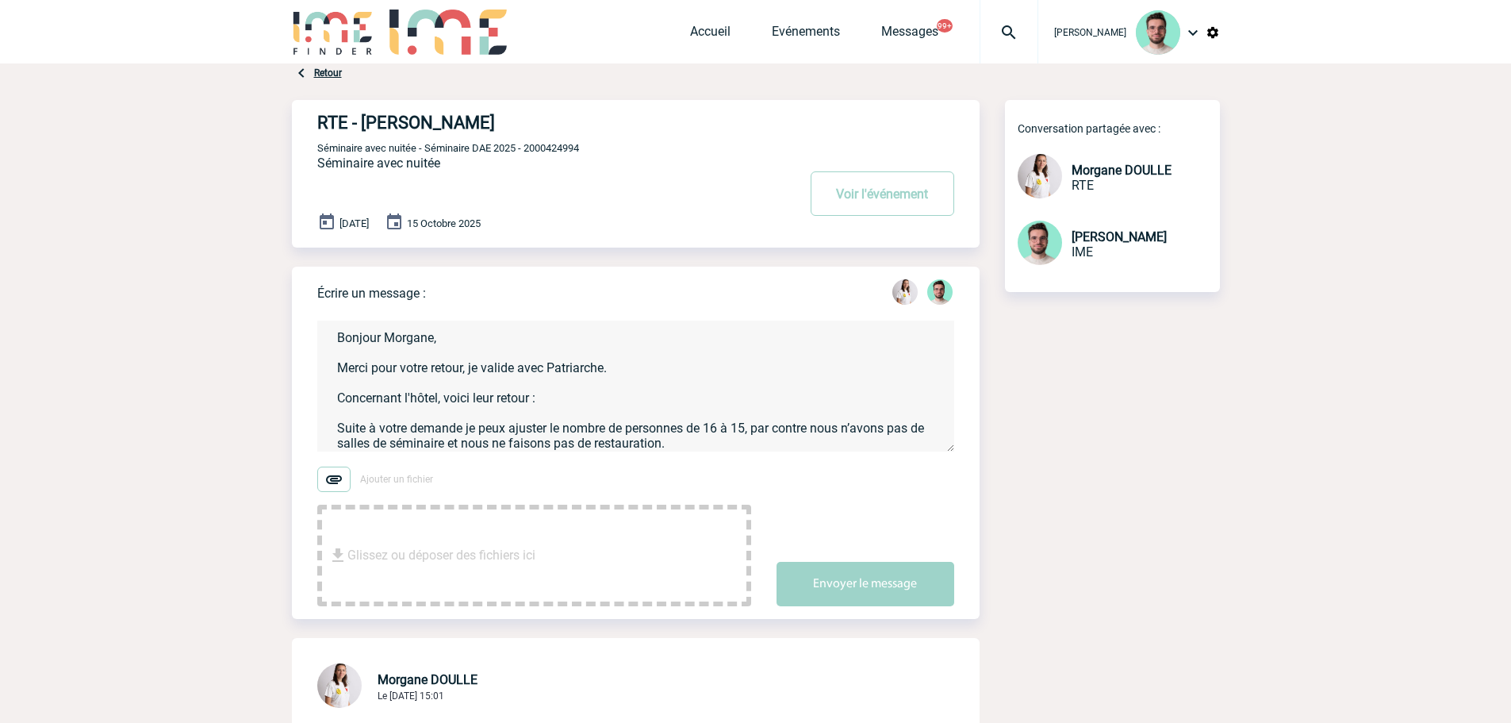
click at [342, 424] on textarea "Bonjour Morgane, Merci pour votre retour, je valide avec Patriarche. Concernant…" at bounding box center [635, 385] width 637 height 131
click at [339, 428] on textarea "Bonjour Morgane, Merci pour votre retour, je valide avec Patriarche. Concernant…" at bounding box center [635, 385] width 637 height 131
click at [696, 451] on textarea "Bonjour Morgane, Merci pour votre retour, je valide avec Patriarche. Concernant…" at bounding box center [635, 385] width 637 height 131
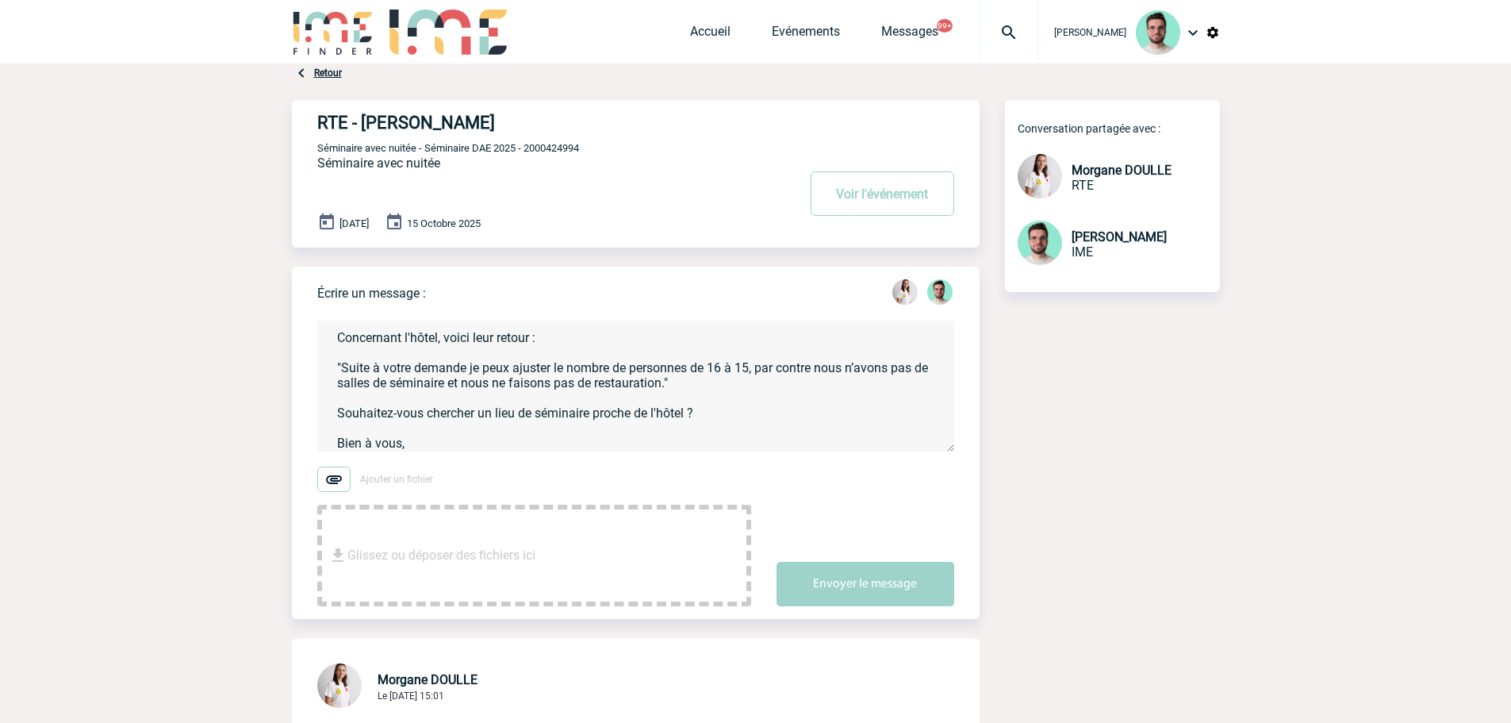
scroll to position [79, 0]
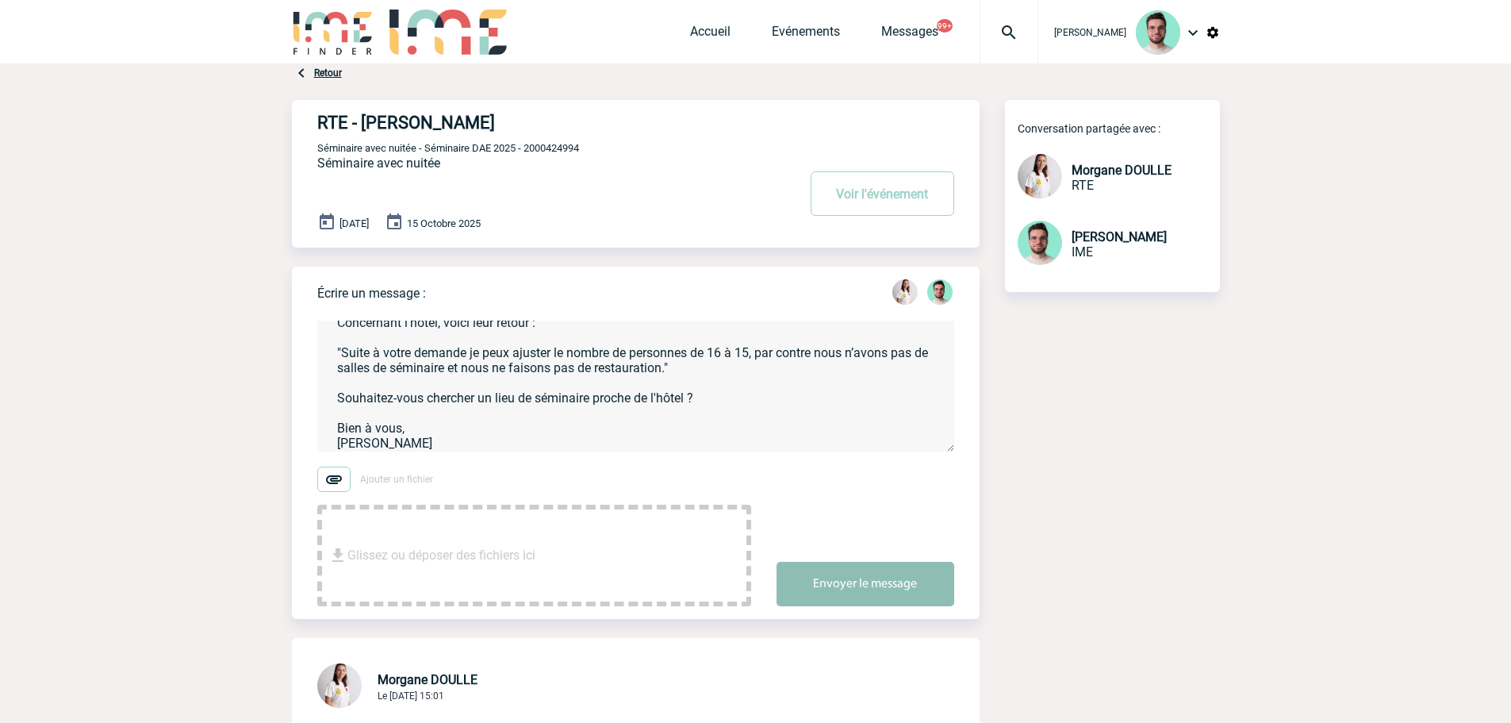
type textarea "Bonjour Morgane, Merci pour votre retour, je valide avec Patriarche. Concernant…"
click at [871, 584] on button "Envoyer le message" at bounding box center [866, 584] width 178 height 44
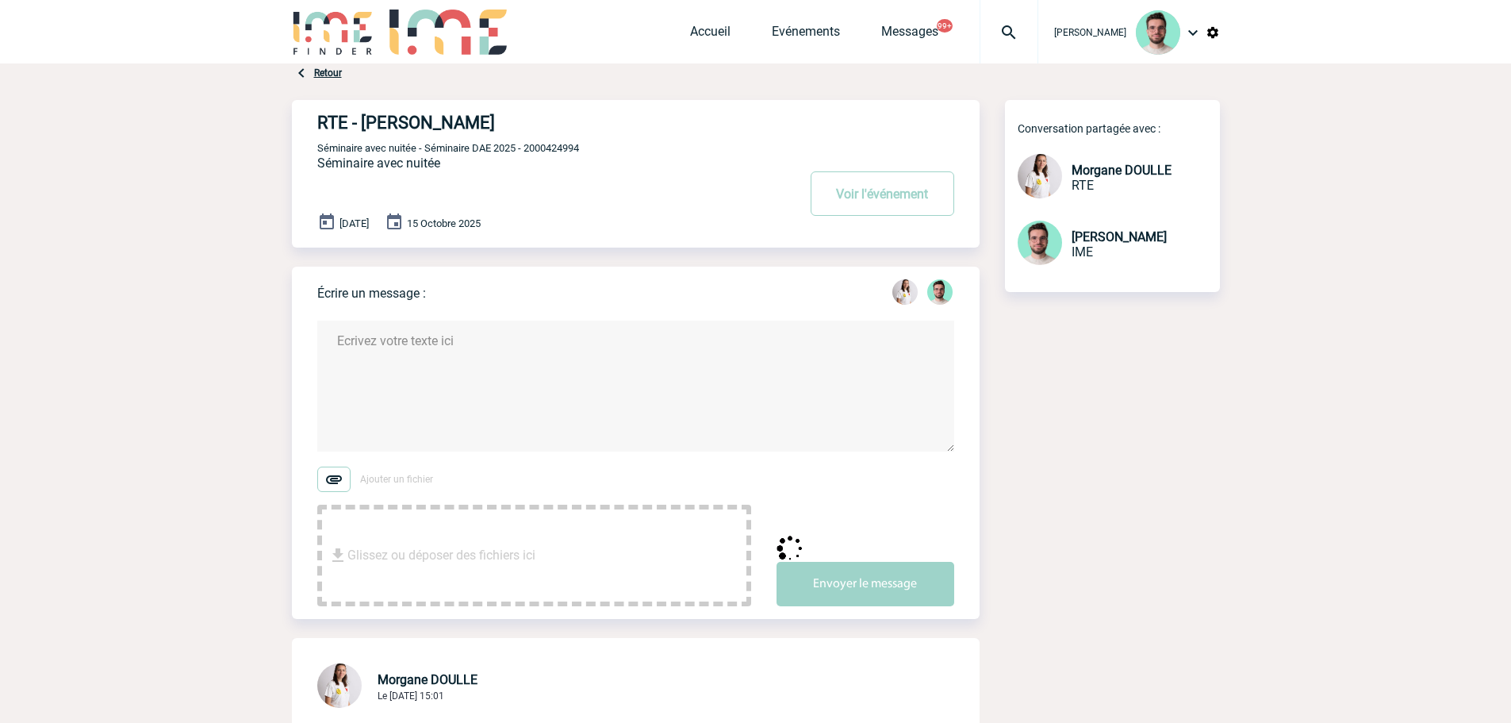
scroll to position [0, 0]
